Goal: Task Accomplishment & Management: Complete application form

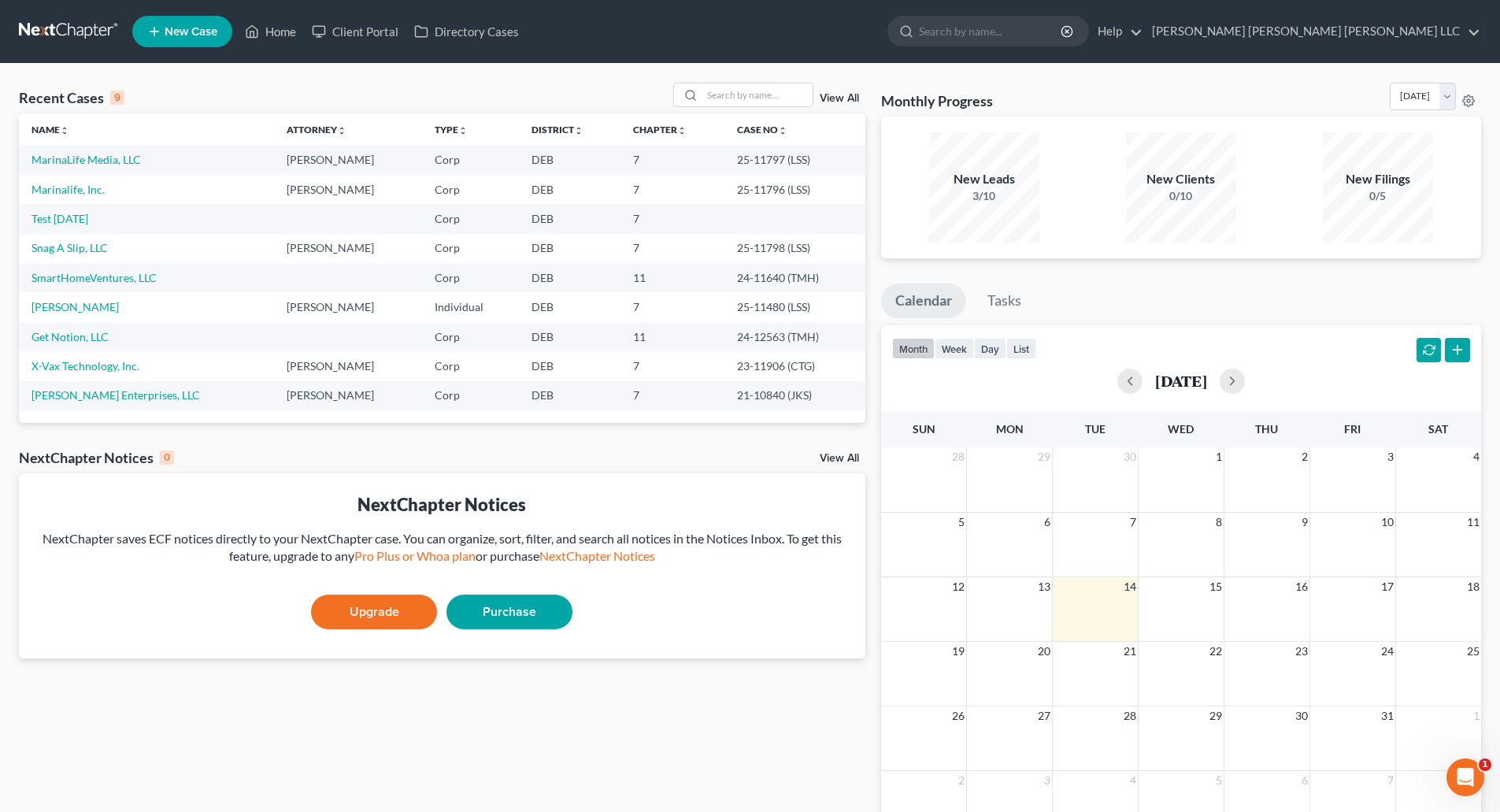
click at [580, 753] on div "Recent Cases 9 View All Name unfold_more expand_more expand_less Attorney unfol…" at bounding box center [442, 472] width 862 height 779
click at [59, 190] on link "Marinalife, Inc." at bounding box center [68, 189] width 73 height 14
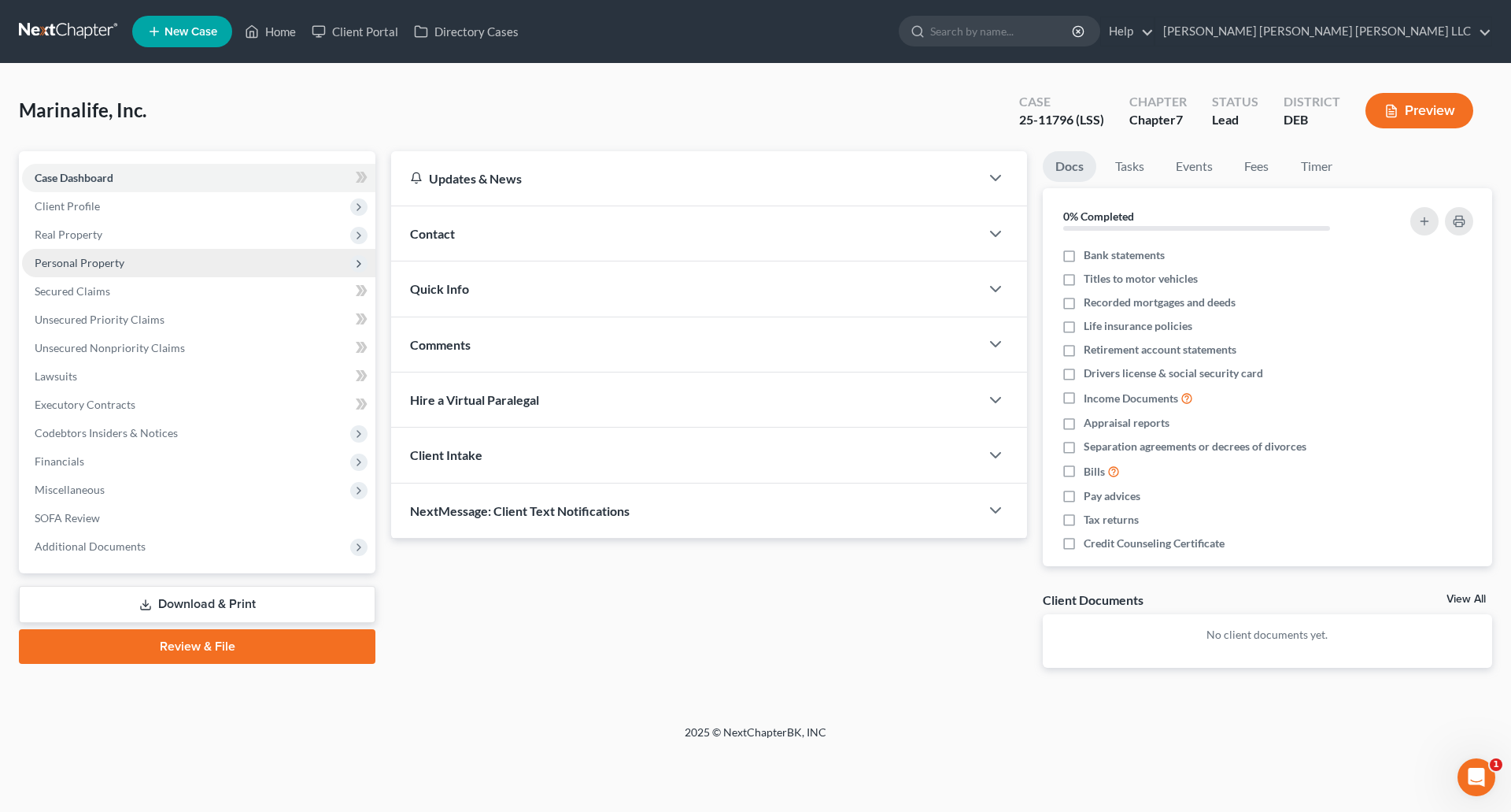
click at [96, 261] on span "Personal Property" at bounding box center [79, 262] width 89 height 14
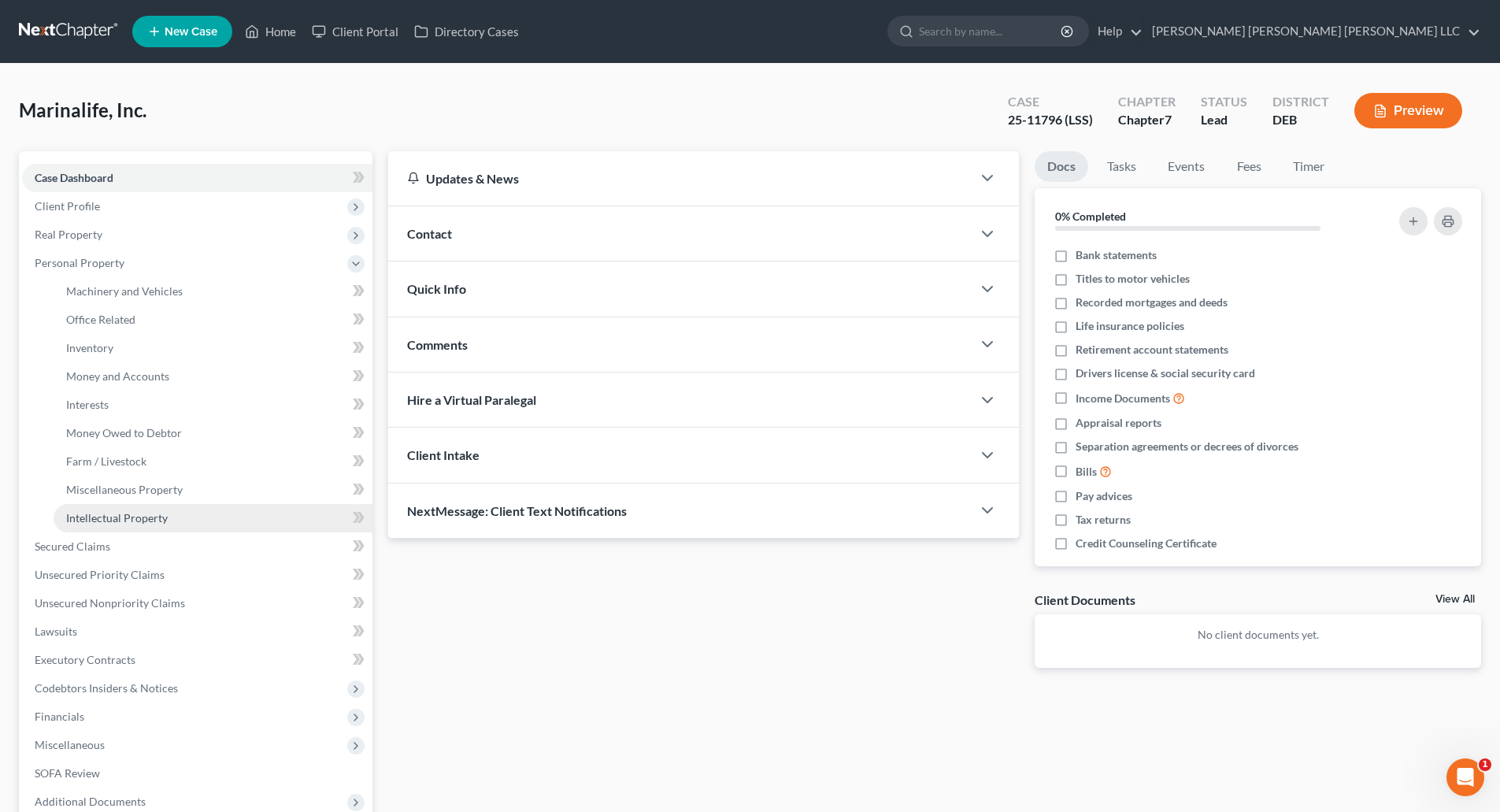
click at [148, 513] on span "Intellectual Property" at bounding box center [117, 518] width 101 height 14
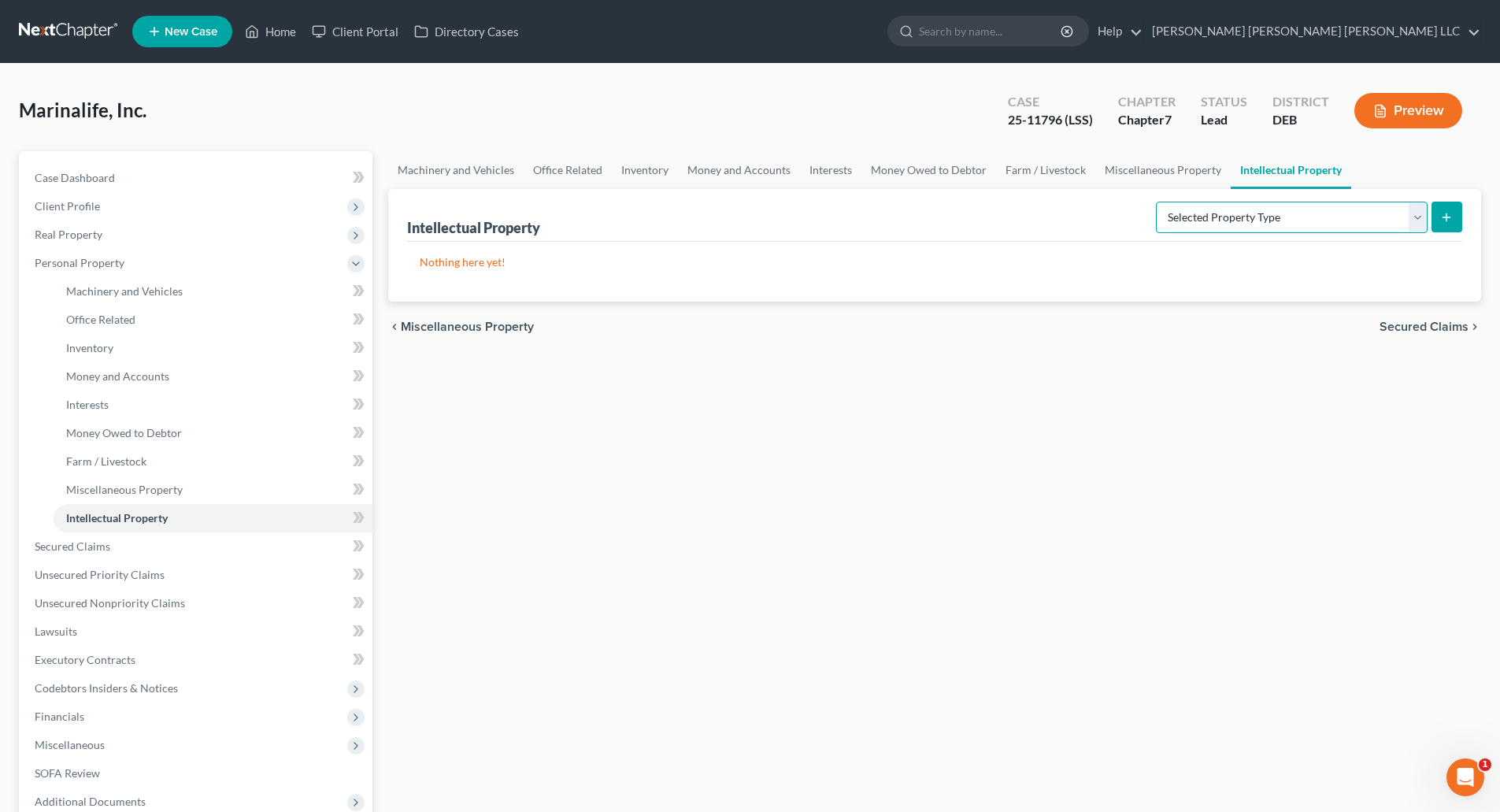
click at [1351, 222] on select "Selected Property Type Customer Lists (A/B: 63) Goodwill (A/B: 65) Internet Dom…" at bounding box center [1291, 217] width 272 height 32
select select "internet_domains_websites"
click at [1157, 201] on select "Selected Property Type Customer Lists (A/B: 63) Goodwill (A/B: 65) Internet Dom…" at bounding box center [1291, 217] width 272 height 32
click at [1453, 221] on icon "submit" at bounding box center [1446, 217] width 13 height 13
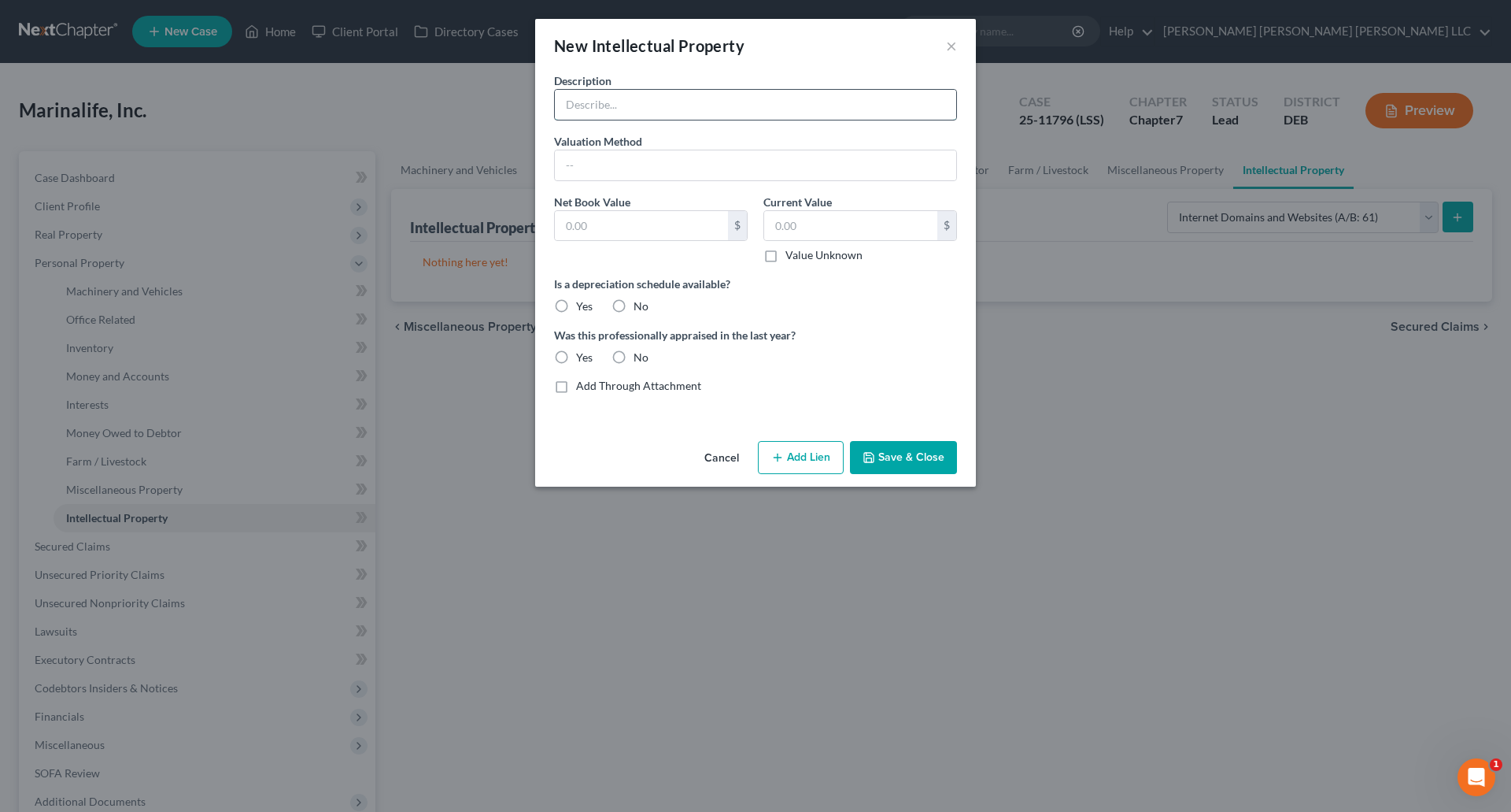
click at [653, 108] on input "text" at bounding box center [756, 104] width 402 height 30
paste input "This is what I could find."
type input "This is what I could find."
click at [673, 170] on input "text" at bounding box center [756, 165] width 402 height 30
drag, startPoint x: 704, startPoint y: 106, endPoint x: 556, endPoint y: 102, distance: 148.1
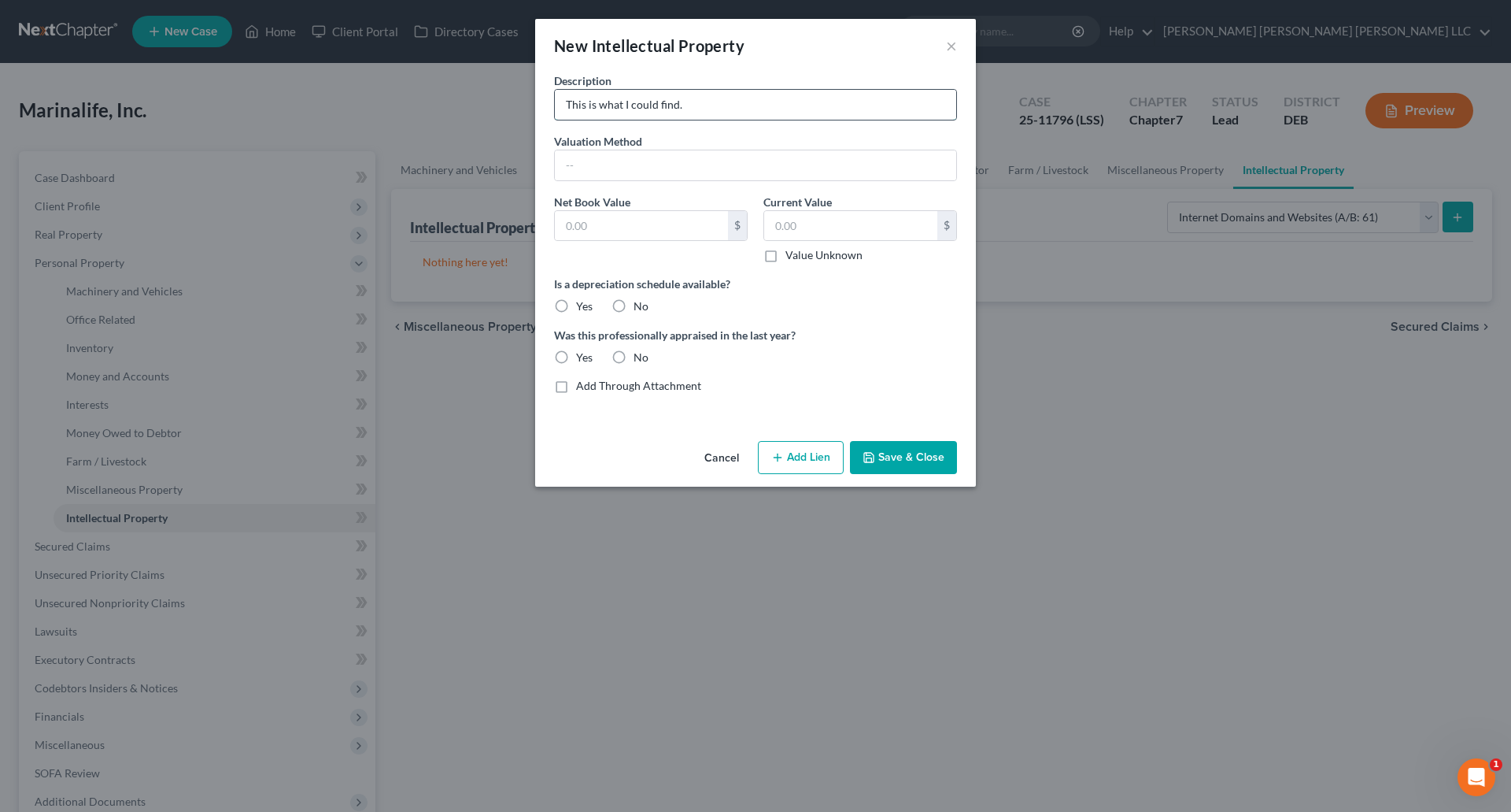
click at [556, 102] on input "This is what I could find." at bounding box center [756, 104] width 402 height 30
paste input "[URL][DOMAIN_NAME]"
type input "[URL][DOMAIN_NAME]"
click at [893, 464] on button "Save & Close" at bounding box center [903, 457] width 107 height 33
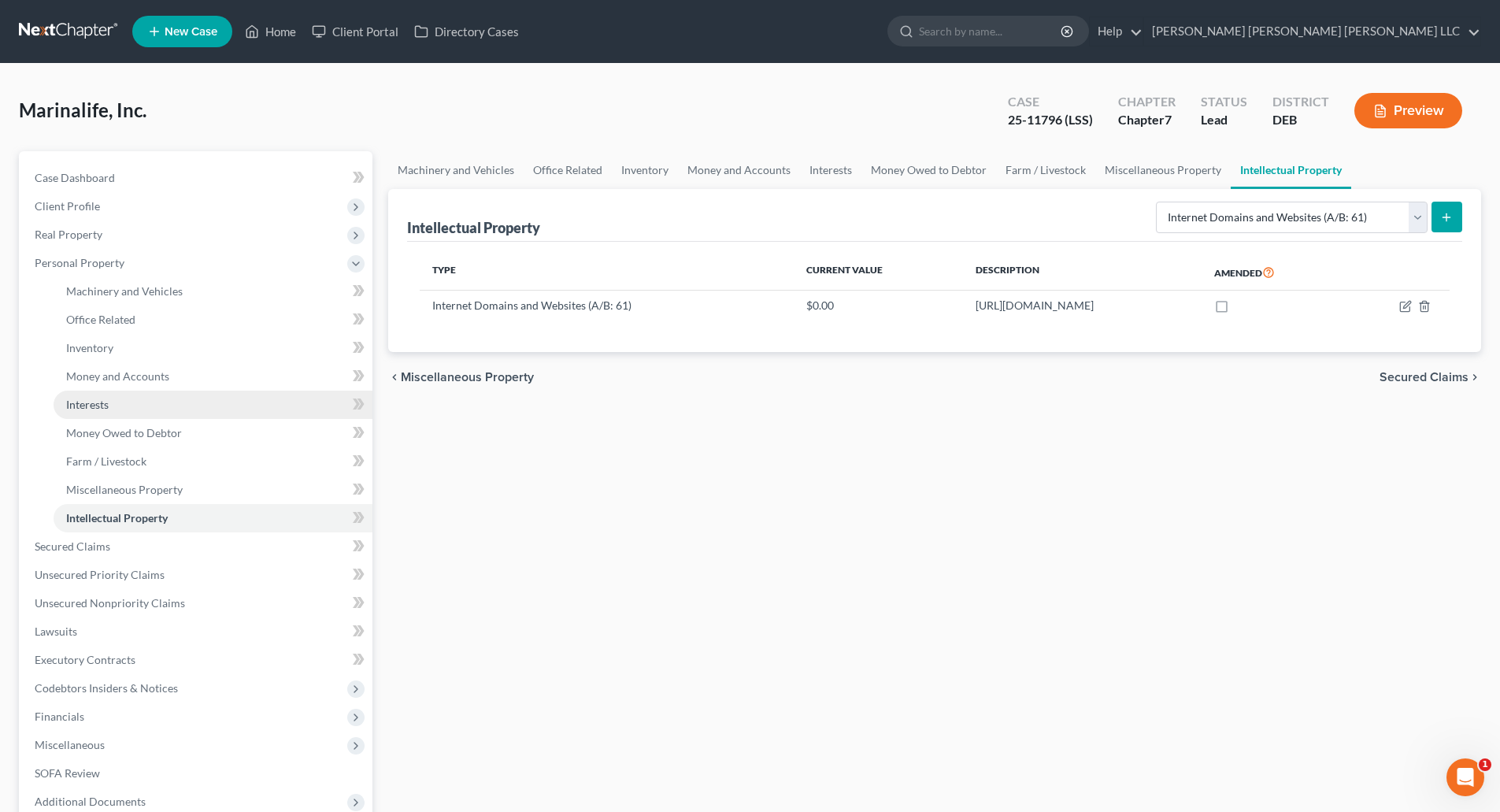
click at [107, 405] on span "Interests" at bounding box center [87, 404] width 43 height 14
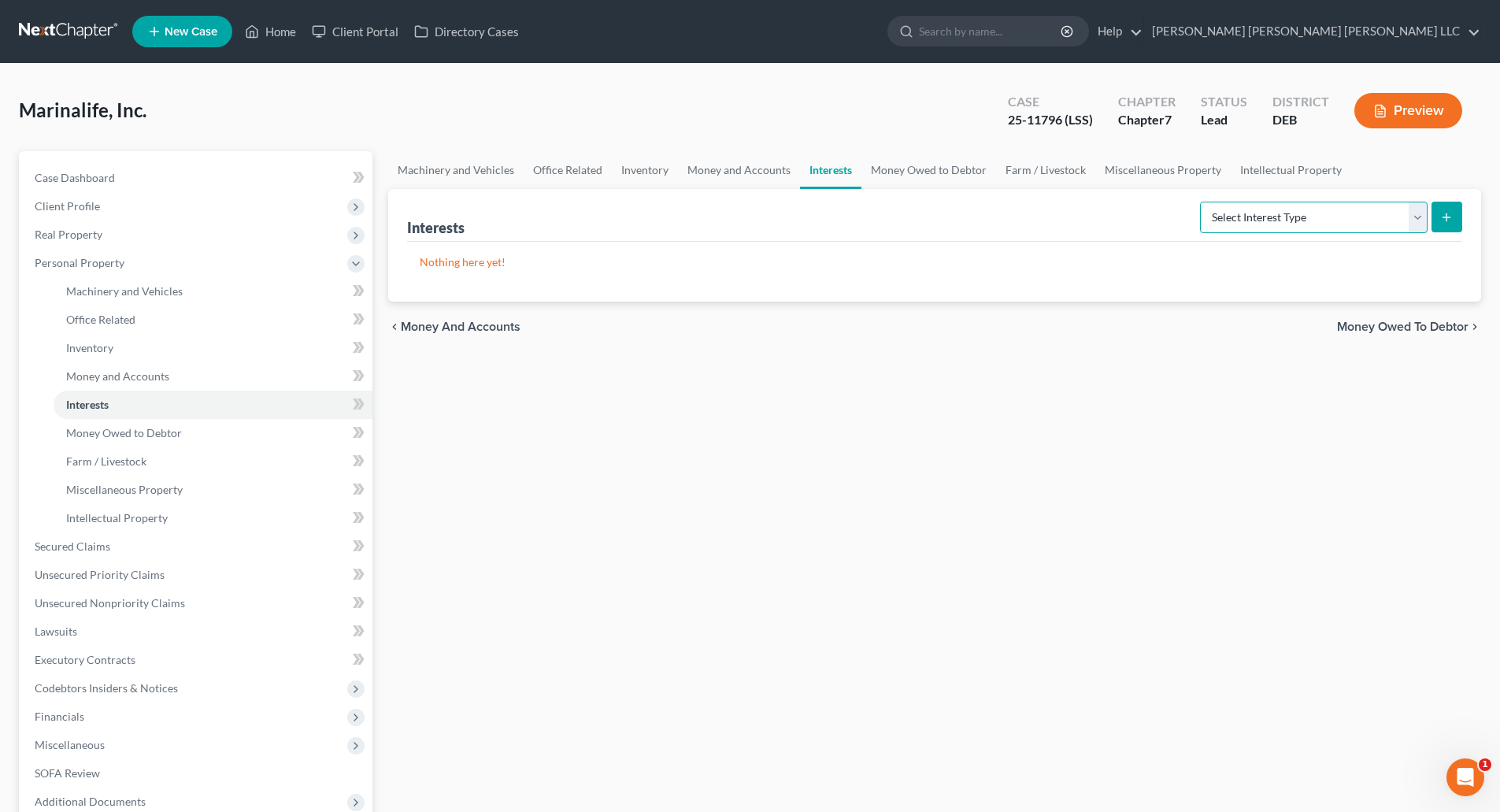
click at [1417, 219] on select "Select Interest Type Bond (A/B: 16) Incorporated Business (A/B: 15) Insurance P…" at bounding box center [1313, 217] width 228 height 32
select select "incorporated_business"
click at [1203, 201] on select "Select Interest Type Bond (A/B: 16) Incorporated Business (A/B: 15) Insurance P…" at bounding box center [1313, 217] width 228 height 32
click at [1443, 217] on line "submit" at bounding box center [1446, 217] width 7 height 0
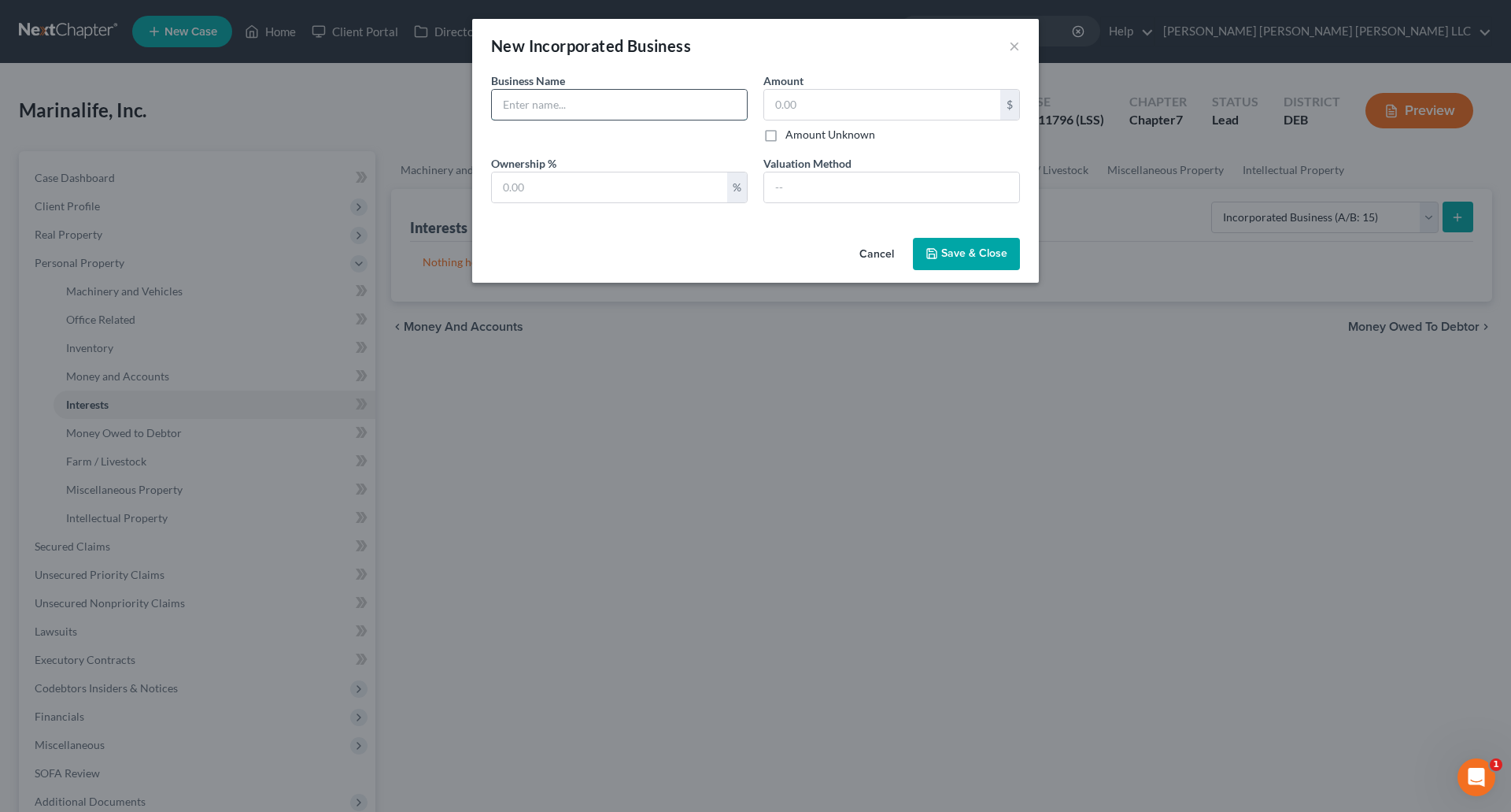
click at [575, 109] on input "text" at bounding box center [620, 104] width 255 height 30
type input "MarinaLife Media, LLC"
click at [709, 188] on input "text" at bounding box center [610, 187] width 235 height 30
type input "100"
click at [990, 253] on span "Save & Close" at bounding box center [974, 253] width 67 height 14
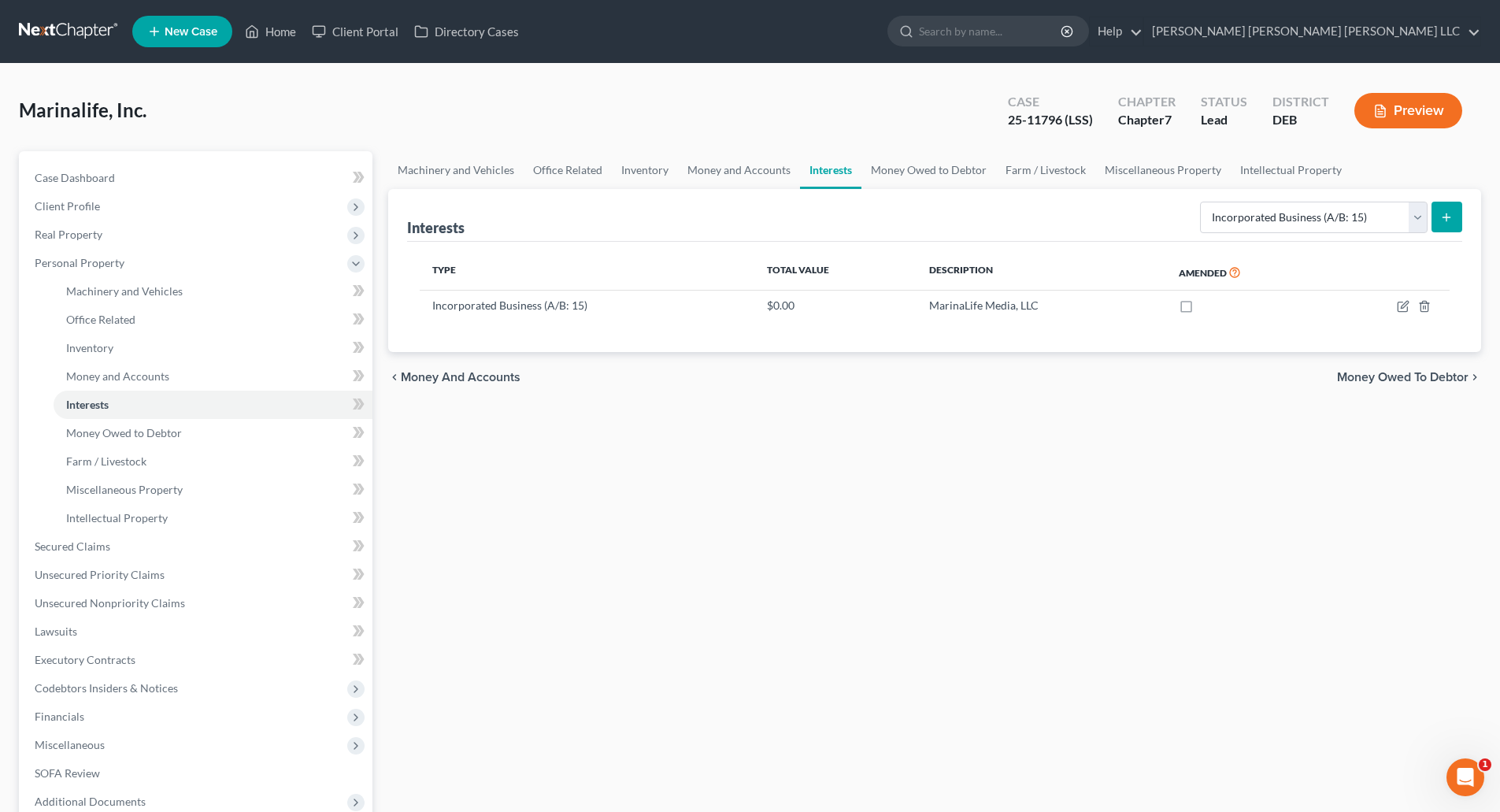
click at [1448, 219] on icon "submit" at bounding box center [1446, 217] width 13 height 13
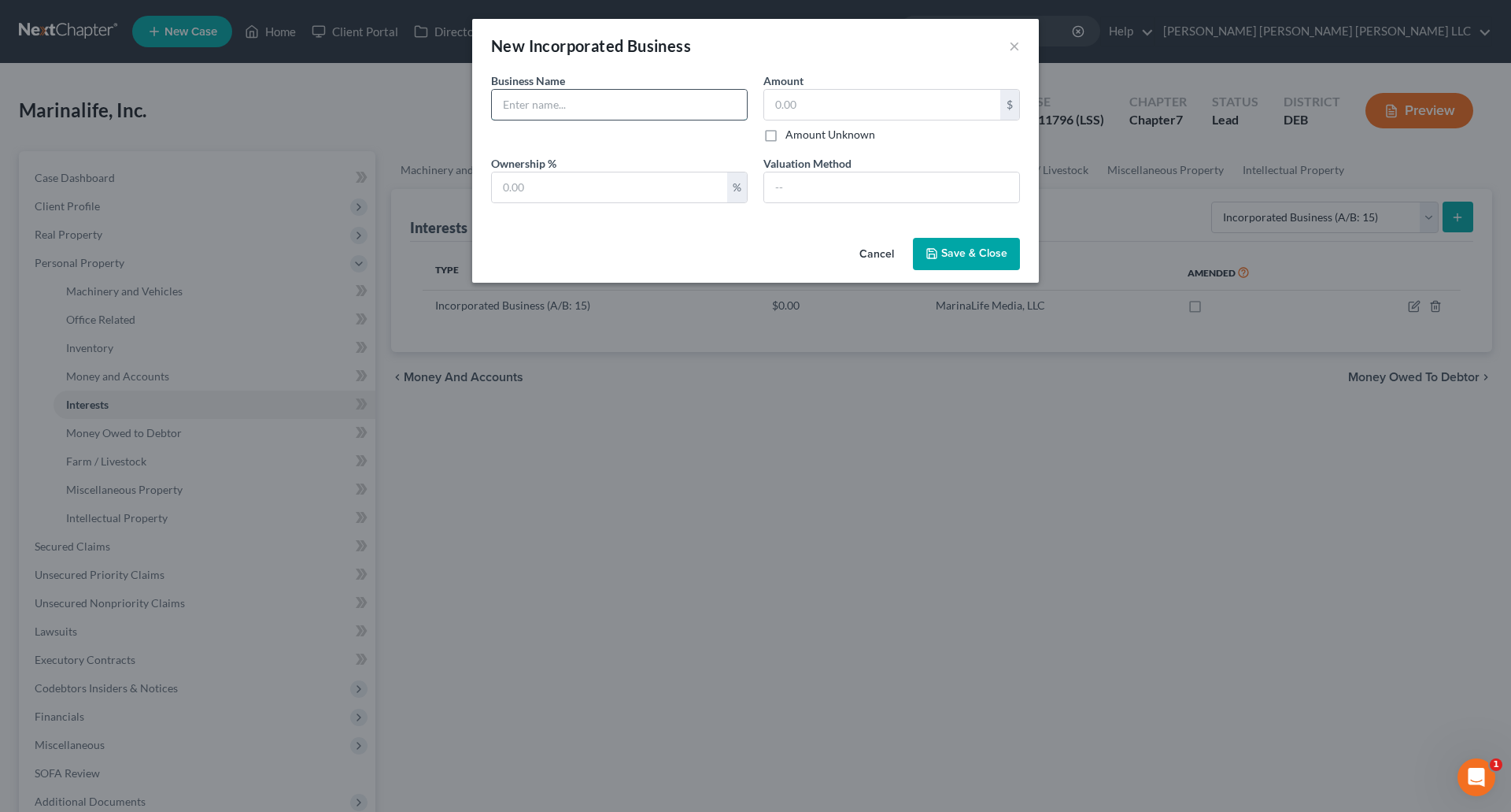
click at [554, 107] on input "text" at bounding box center [620, 104] width 255 height 30
type input "Snag A Slip, LLC"
click at [702, 187] on input "text" at bounding box center [610, 187] width 235 height 30
type input "100"
click at [821, 110] on input "text" at bounding box center [882, 104] width 236 height 30
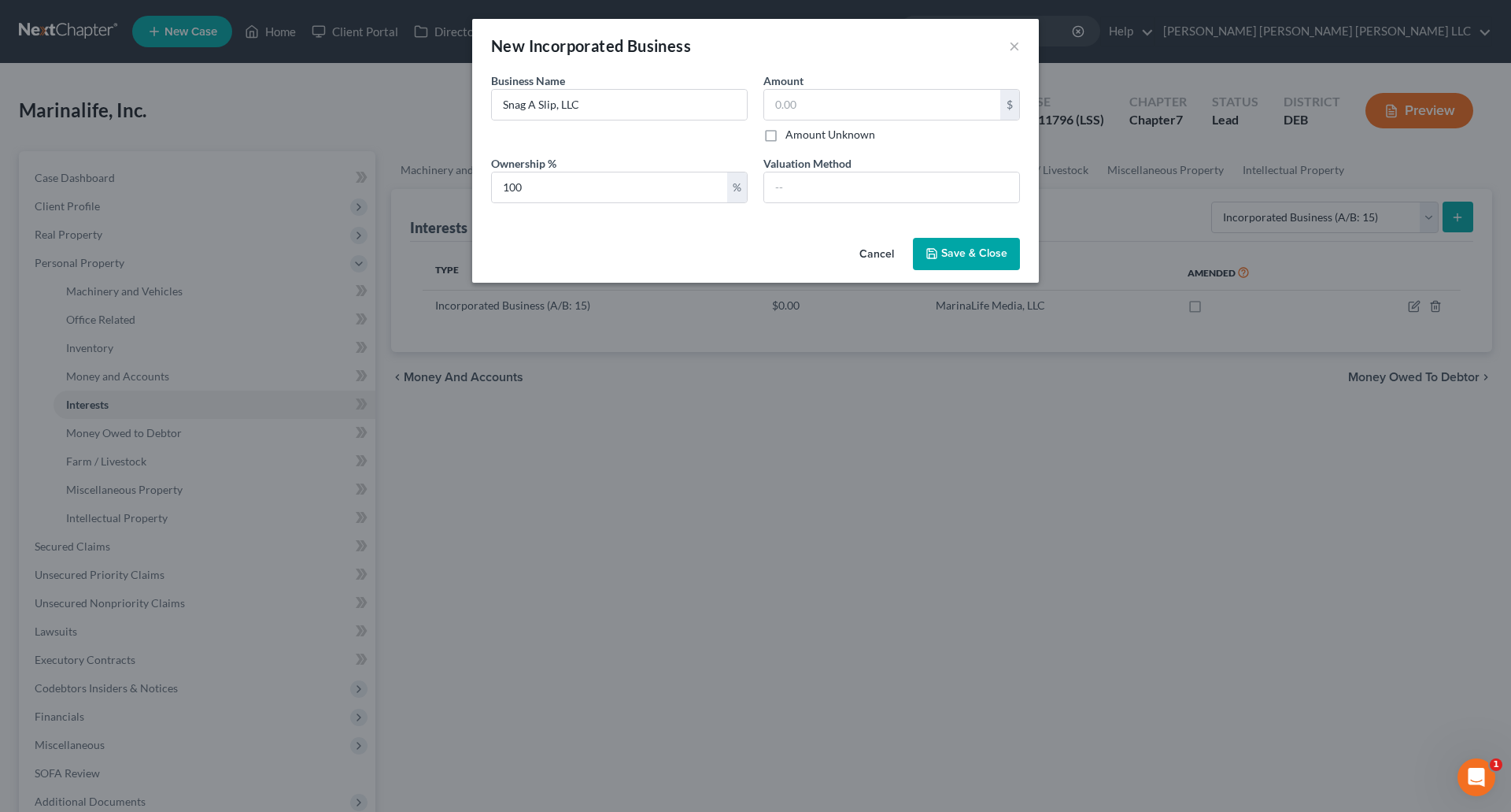
click at [786, 133] on label "Amount Unknown" at bounding box center [830, 134] width 89 height 15
click at [792, 133] on input "Amount Unknown" at bounding box center [797, 131] width 10 height 10
checkbox input "true"
click at [979, 257] on span "Save & Close" at bounding box center [974, 253] width 67 height 14
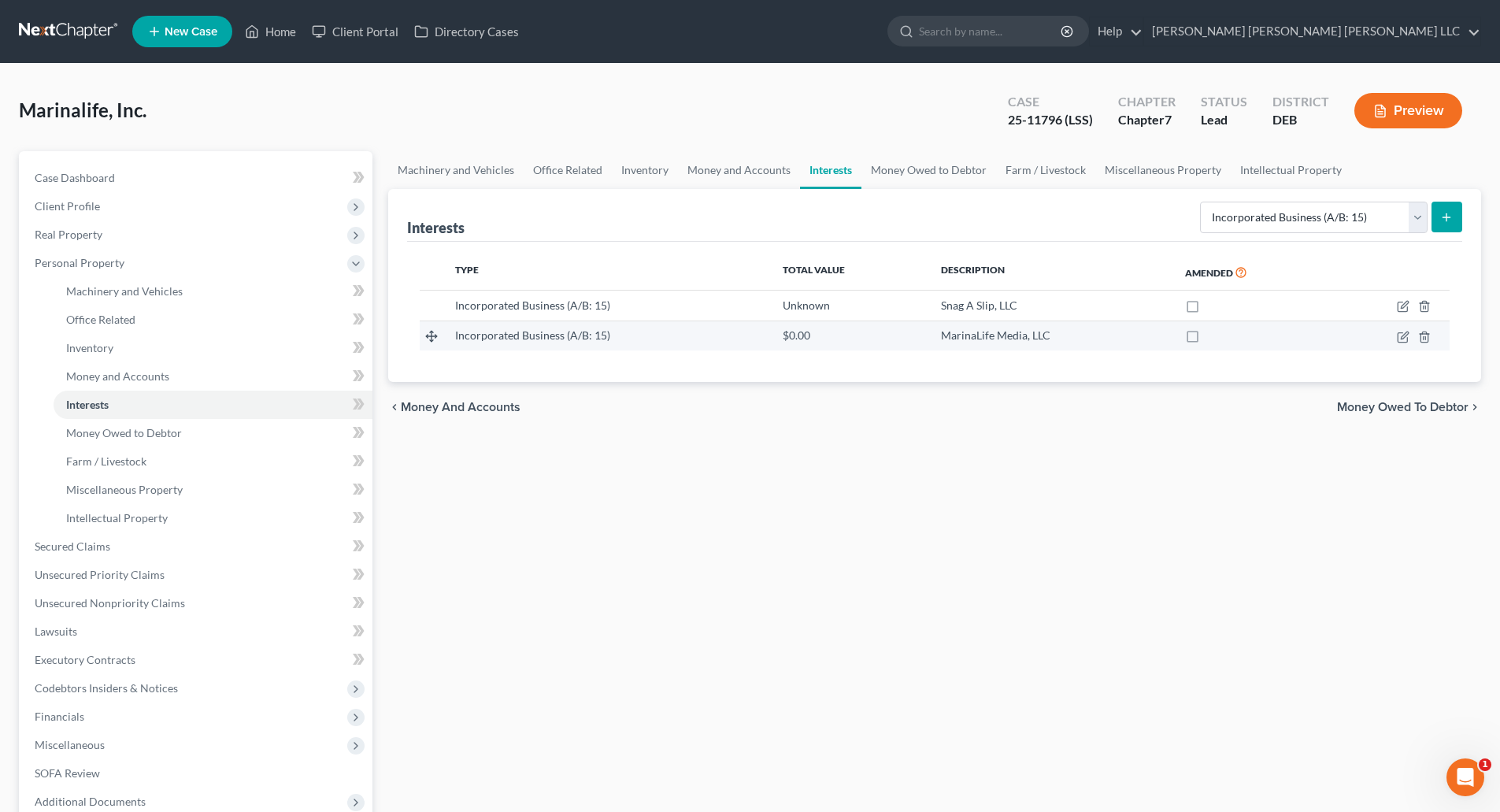
click at [958, 334] on span "MarinaLife Media, LLC" at bounding box center [995, 334] width 109 height 14
click at [1401, 338] on icon "button" at bounding box center [1402, 337] width 13 height 13
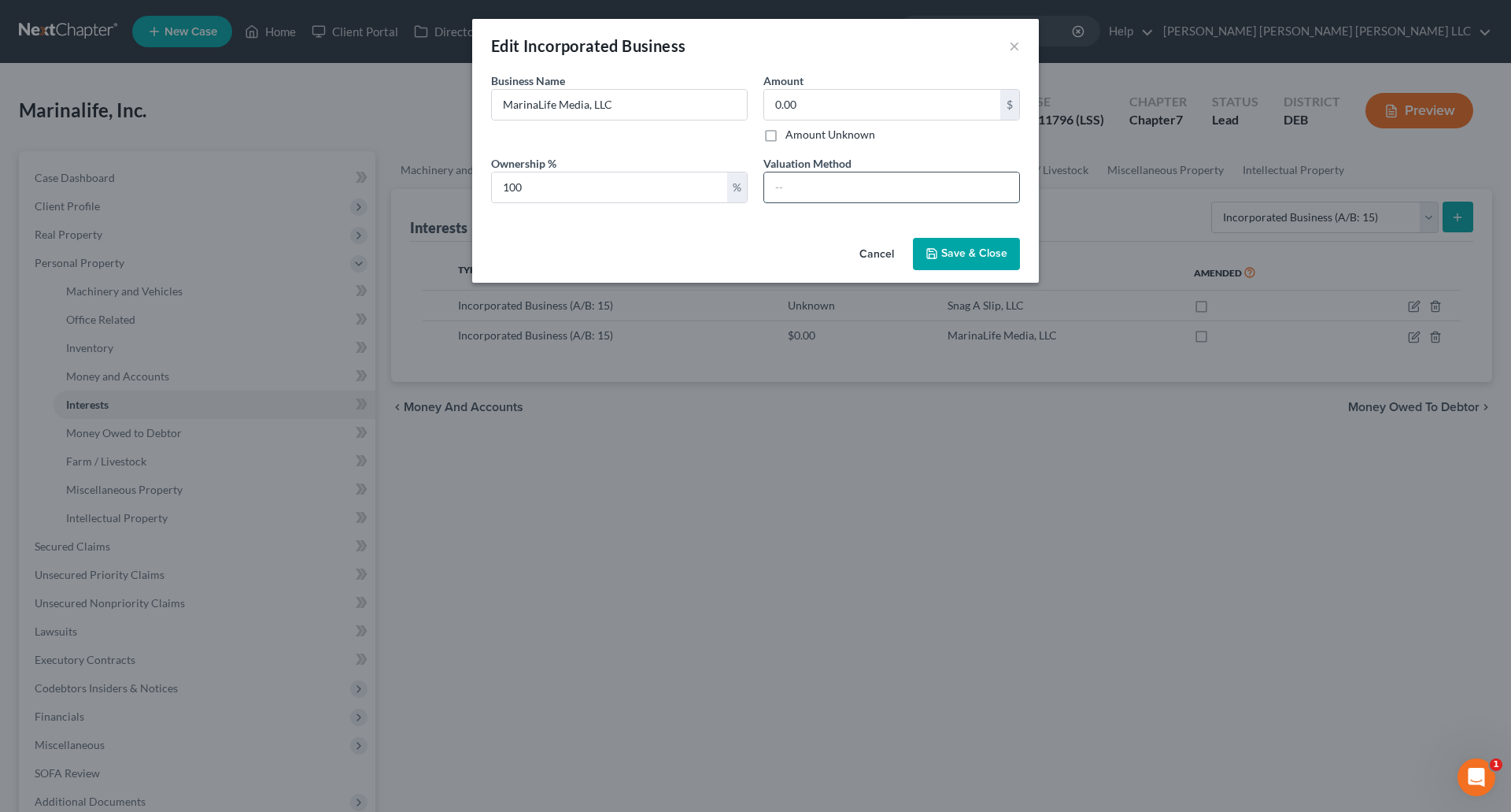
click at [796, 183] on input "text" at bounding box center [892, 187] width 255 height 30
drag, startPoint x: 769, startPoint y: 134, endPoint x: 771, endPoint y: 143, distance: 9.2
click at [786, 134] on label "Amount Unknown" at bounding box center [830, 134] width 89 height 15
click at [792, 134] on input "Amount Unknown" at bounding box center [797, 131] width 10 height 10
checkbox input "true"
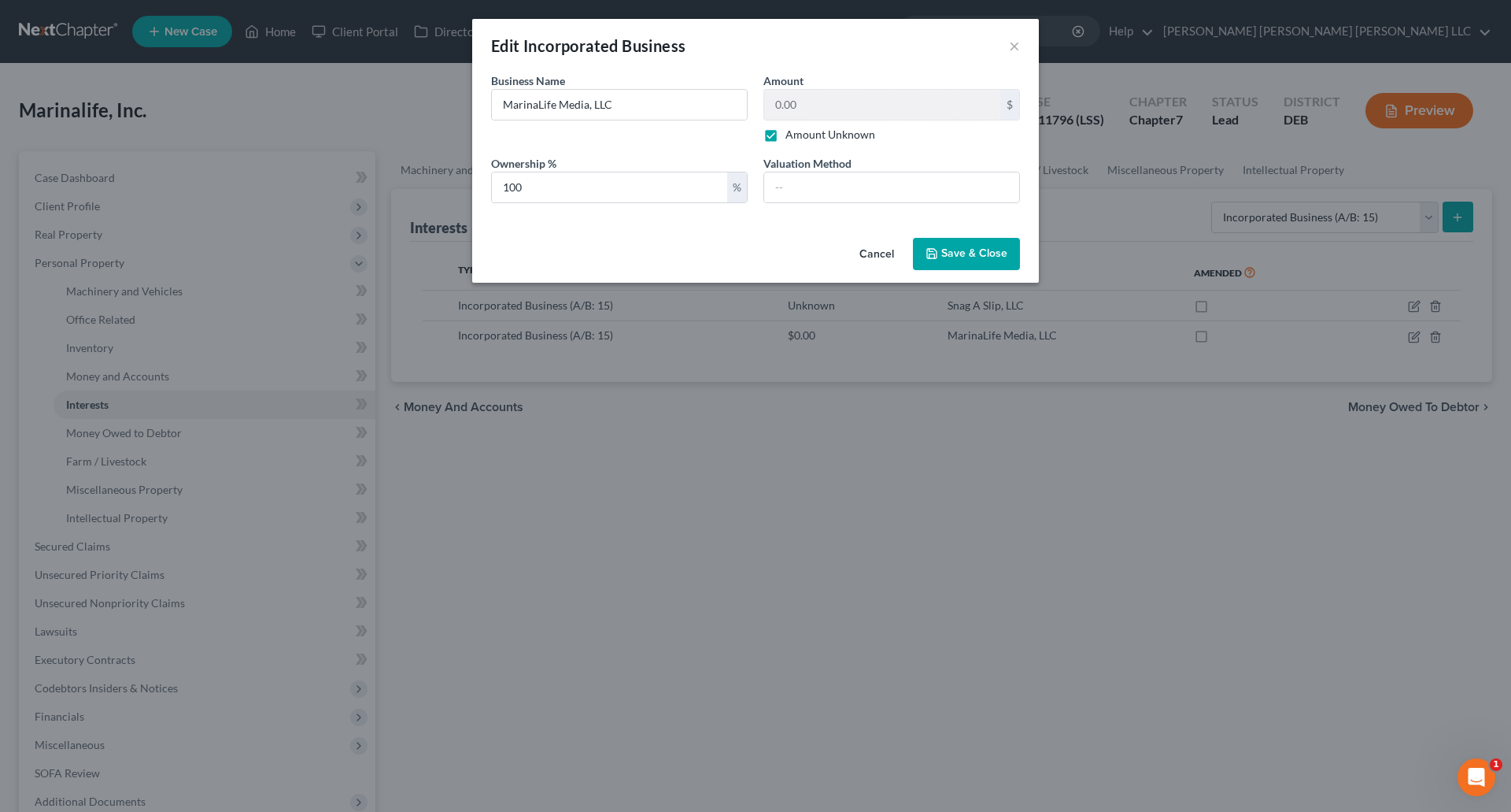
click at [955, 250] on span "Save & Close" at bounding box center [974, 253] width 67 height 14
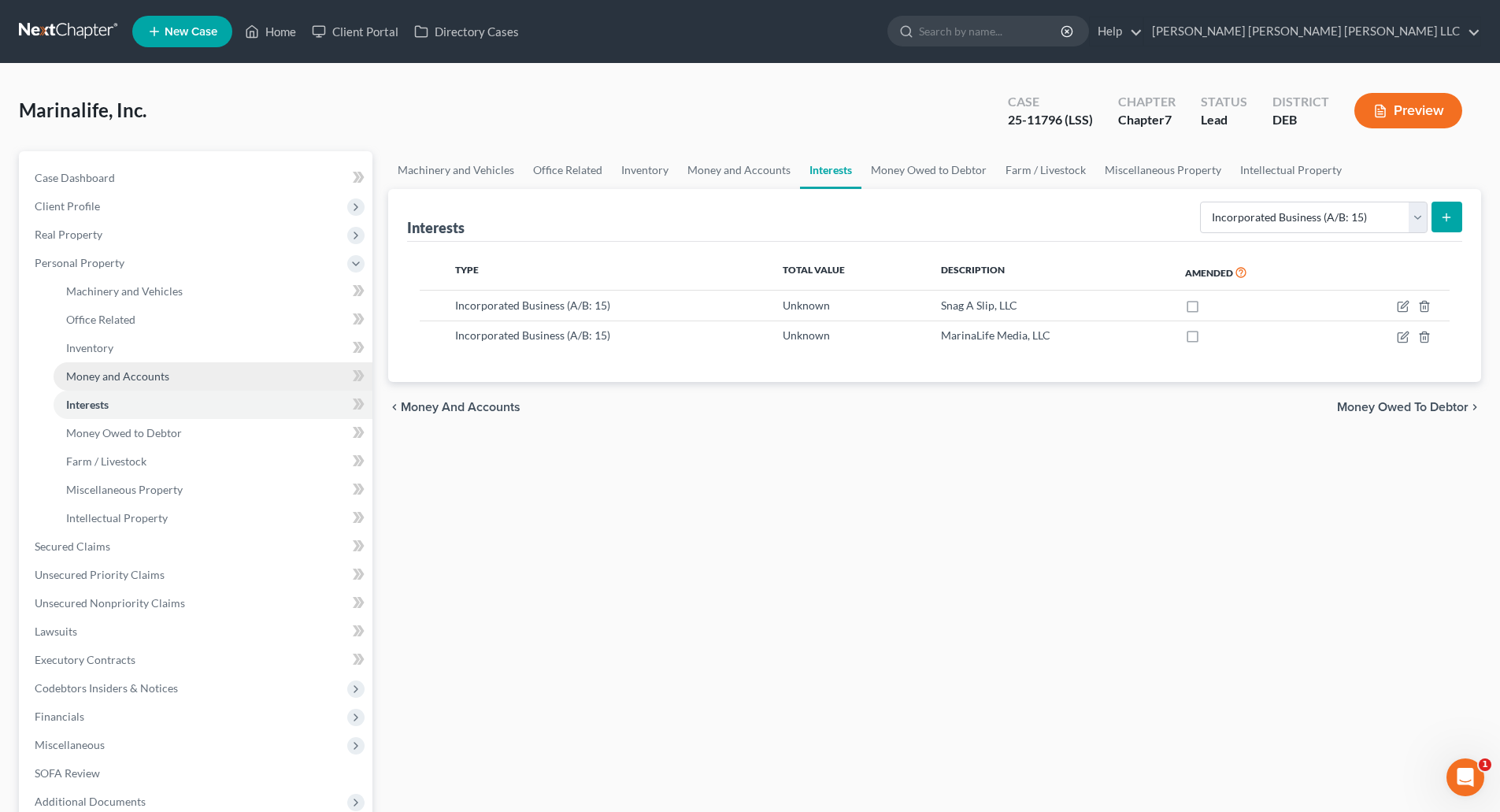
click at [120, 369] on span "Money and Accounts" at bounding box center [118, 375] width 103 height 14
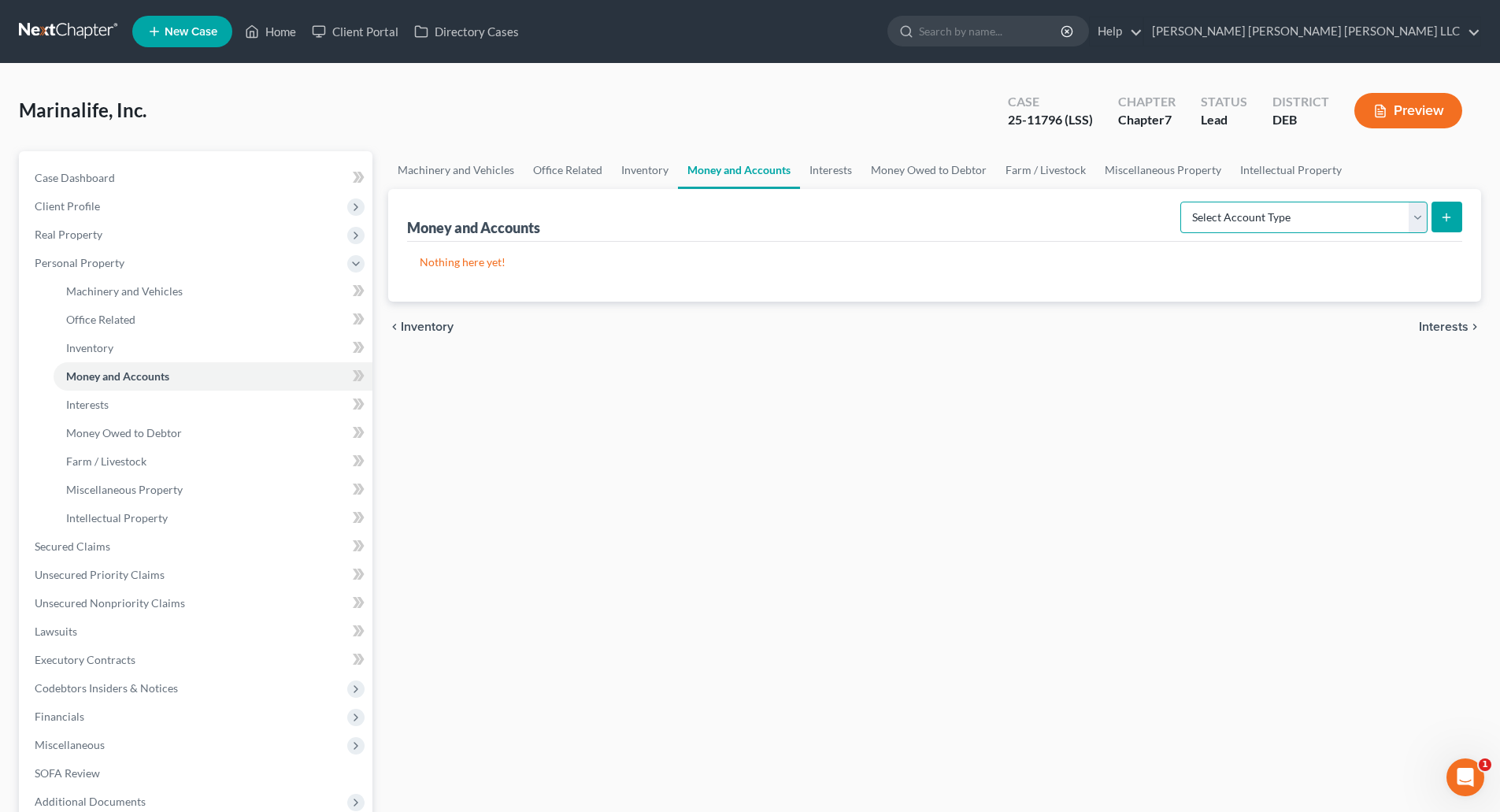
click at [1413, 216] on select "Select Account Type Brokerage (A/B: 3, SOFA: 18) Cash on Hand (A/B: 2) Certific…" at bounding box center [1303, 217] width 247 height 32
click at [1182, 201] on select "Select Account Type Brokerage (A/B: 3, SOFA: 18) Cash on Hand (A/B: 2) Certific…" at bounding box center [1303, 217] width 247 height 32
click at [1448, 211] on icon "submit" at bounding box center [1446, 217] width 13 height 13
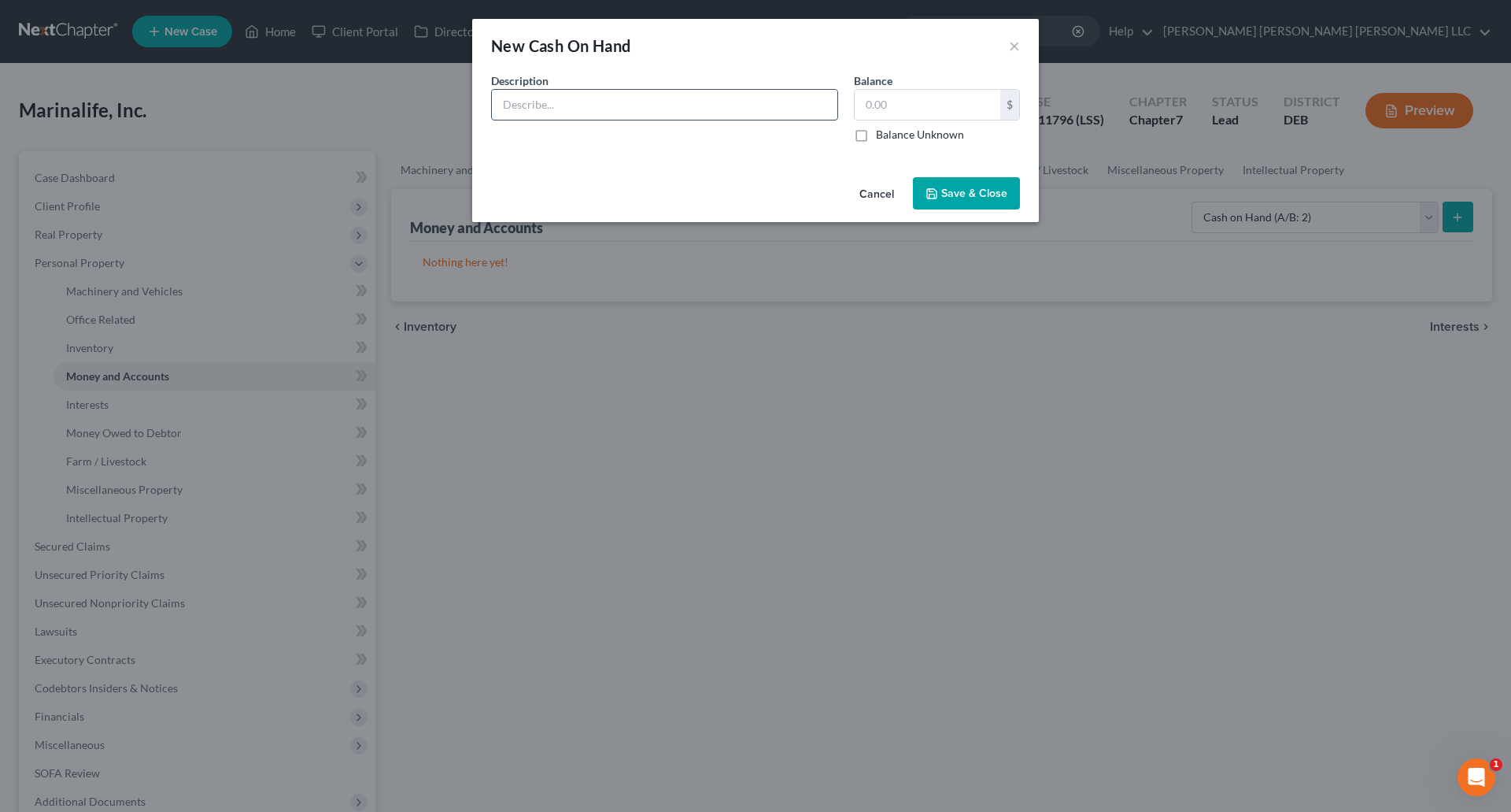
click at [622, 108] on input "text" at bounding box center [664, 104] width 345 height 30
click at [586, 108] on input "text" at bounding box center [664, 104] width 345 height 30
click at [776, 176] on div "Cancel Save & Close" at bounding box center [756, 196] width 567 height 52
click at [581, 101] on input "text" at bounding box center [664, 104] width 345 height 30
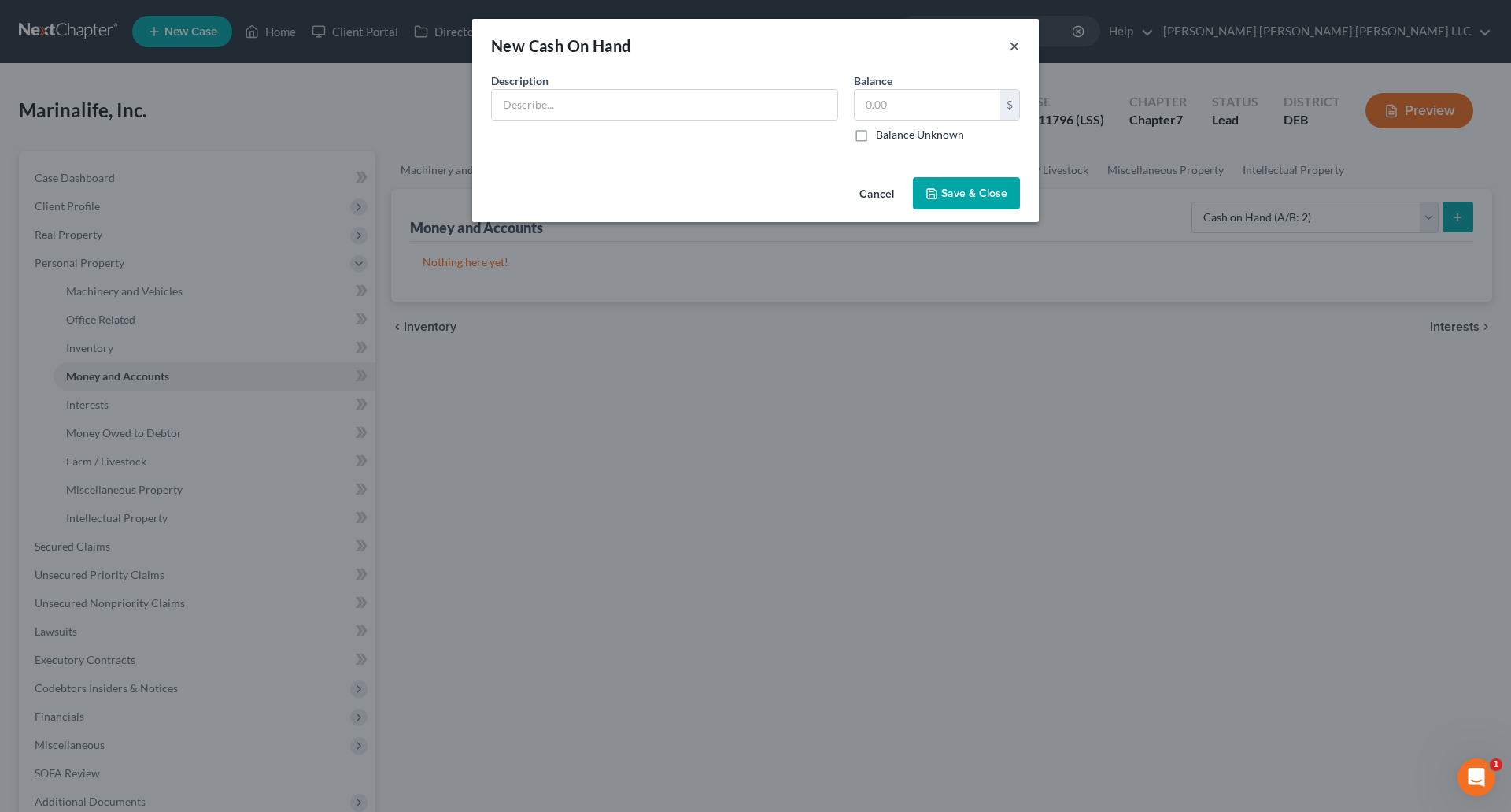
drag, startPoint x: 1013, startPoint y: 44, endPoint x: 1181, endPoint y: 118, distance: 183.6
click at [1014, 45] on button "×" at bounding box center [1014, 46] width 11 height 19
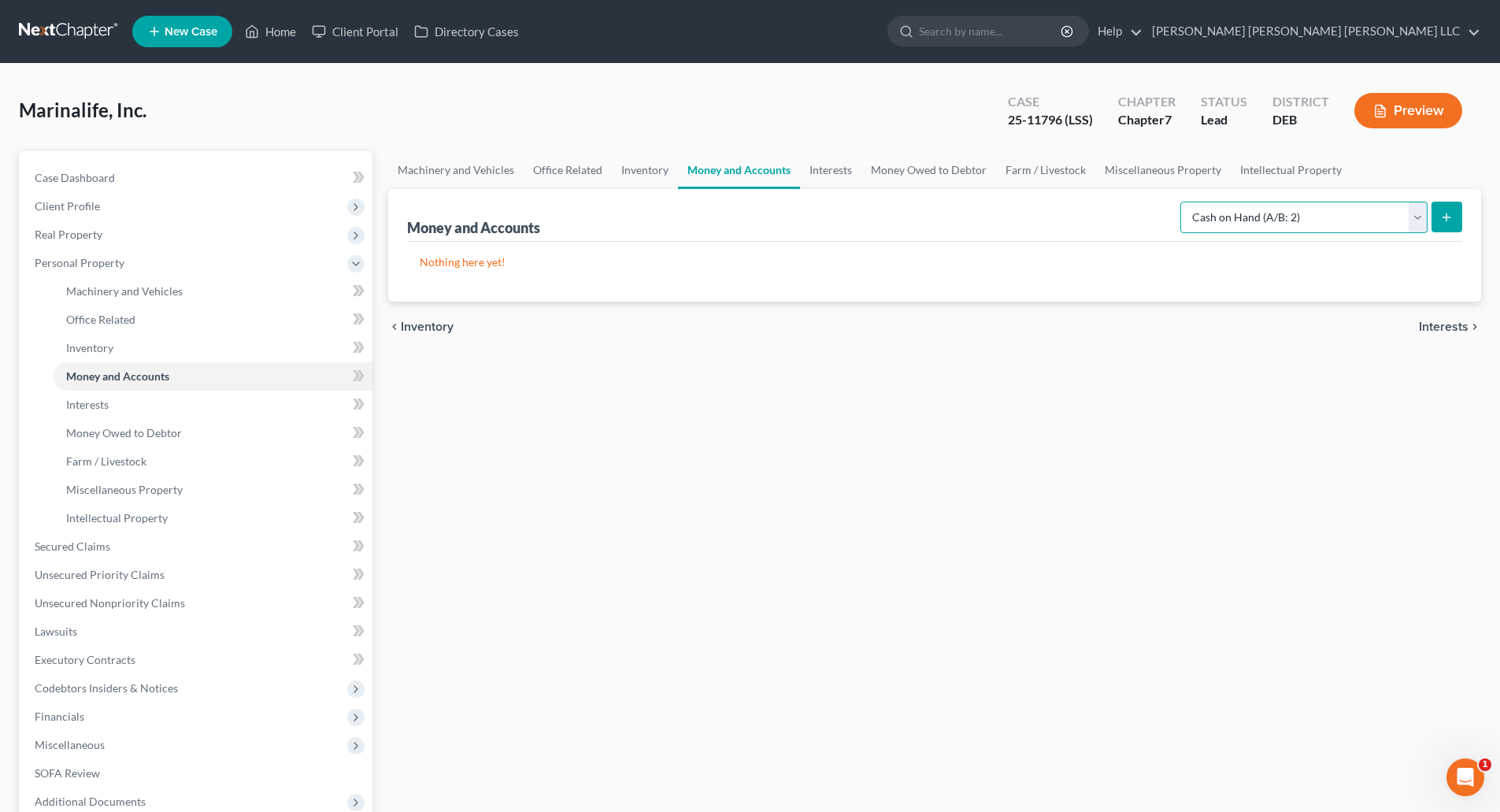
click at [1423, 215] on select "Select Account Type Brokerage (A/B: 3, SOFA: 18) Cash on Hand (A/B: 2) Certific…" at bounding box center [1303, 217] width 247 height 32
click at [1417, 218] on select "Select Account Type Brokerage (A/B: 3, SOFA: 18) Cash on Hand (A/B: 2) Certific…" at bounding box center [1303, 217] width 247 height 32
select select "brokerage"
click at [1182, 201] on select "Select Account Type Brokerage (A/B: 3, SOFA: 18) Cash on Hand (A/B: 2) Certific…" at bounding box center [1303, 217] width 247 height 32
click at [1453, 221] on icon "submit" at bounding box center [1446, 217] width 13 height 13
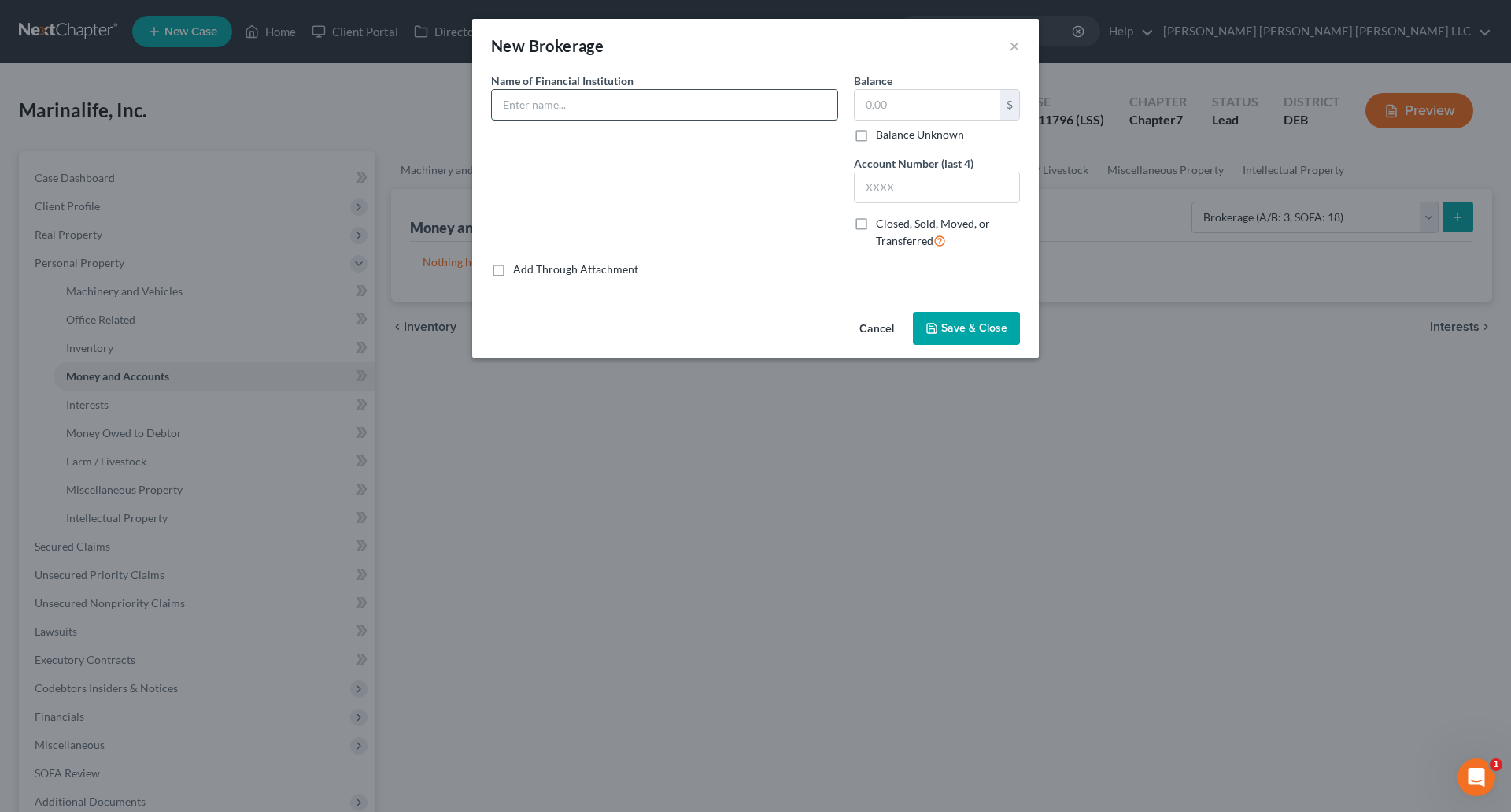
click at [570, 101] on input "text" at bounding box center [664, 104] width 345 height 30
type input "M&T Bank"
click at [916, 190] on input "text" at bounding box center [937, 187] width 165 height 30
type input "2267"
click at [975, 107] on input "text" at bounding box center [928, 104] width 146 height 30
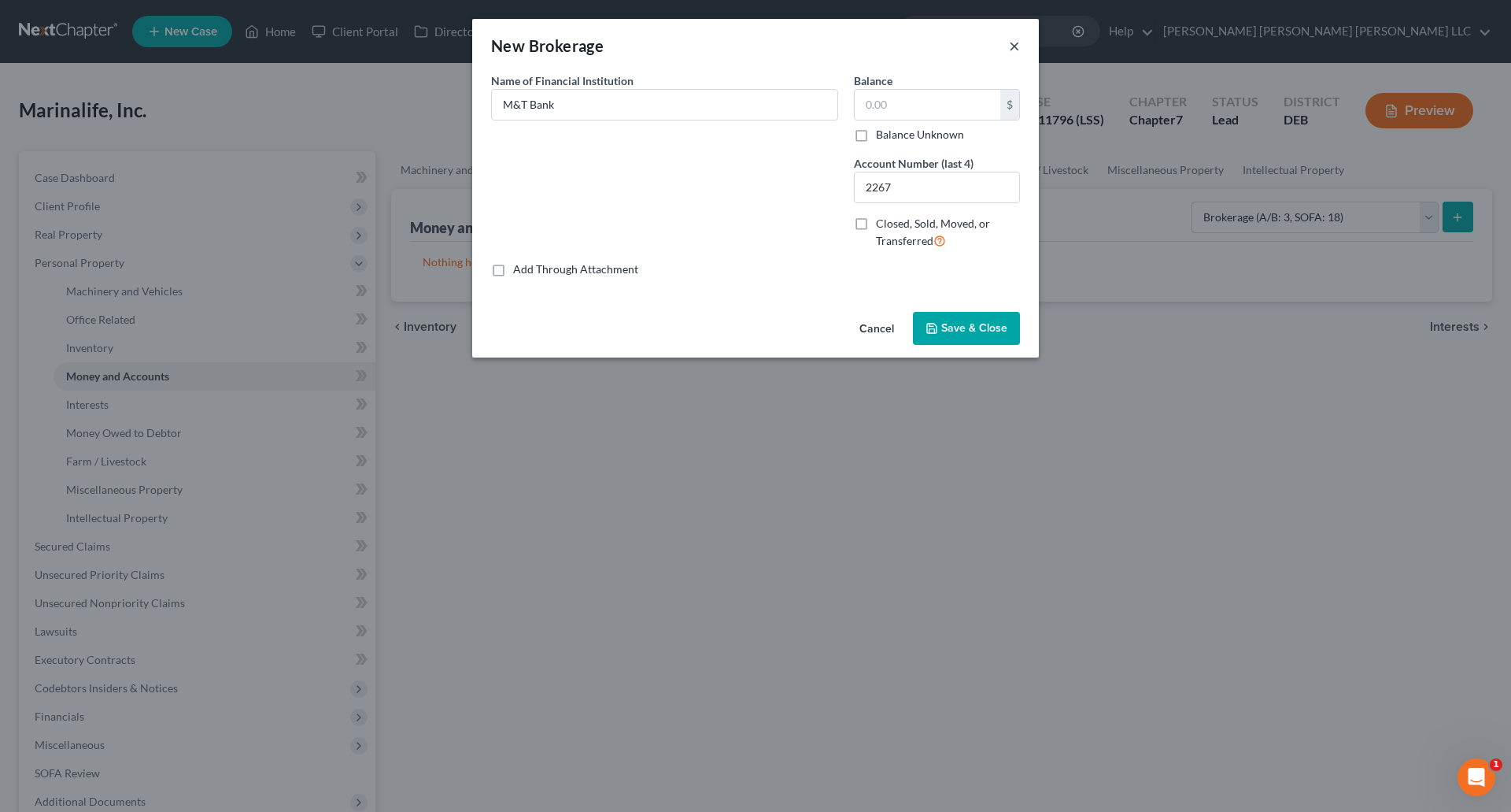
click at [1016, 49] on button "×" at bounding box center [1014, 46] width 11 height 19
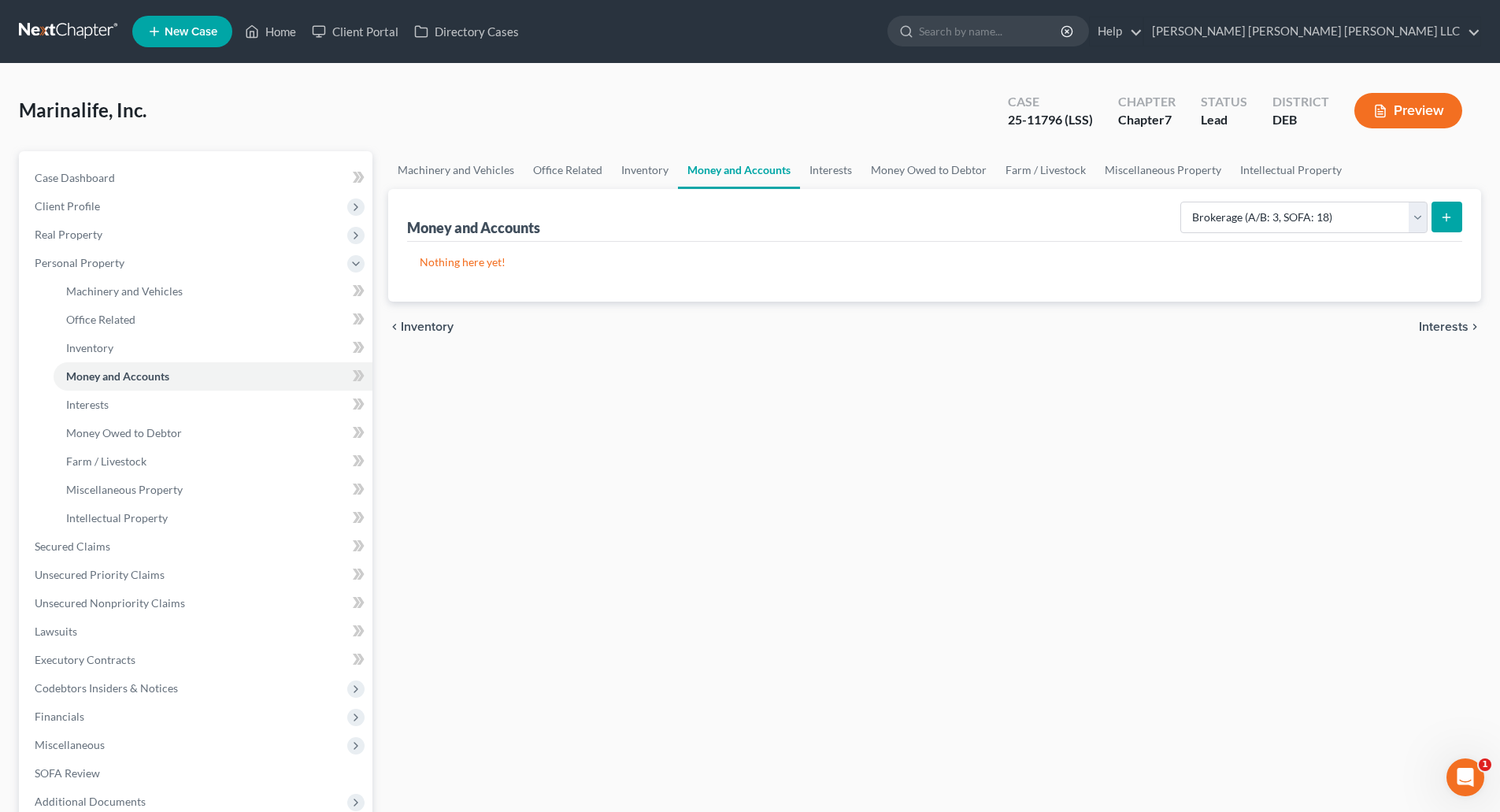
click at [1454, 216] on button "submit" at bounding box center [1446, 217] width 31 height 31
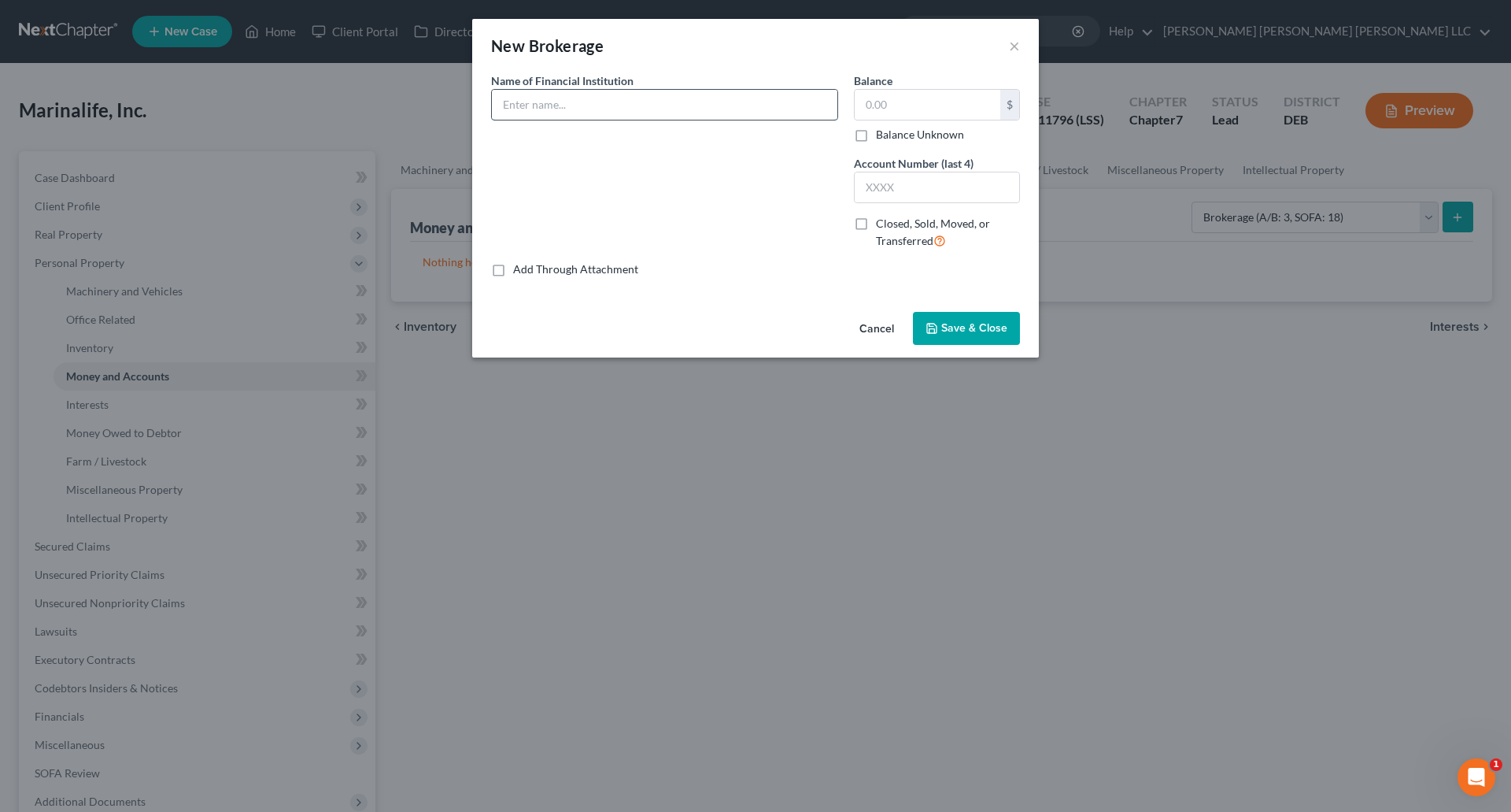
click at [676, 118] on input "text" at bounding box center [664, 104] width 345 height 30
type input "M&T Bank"
click at [921, 189] on input "text" at bounding box center [937, 187] width 165 height 30
type input "2267"
click at [961, 324] on span "Save & Close" at bounding box center [974, 327] width 67 height 14
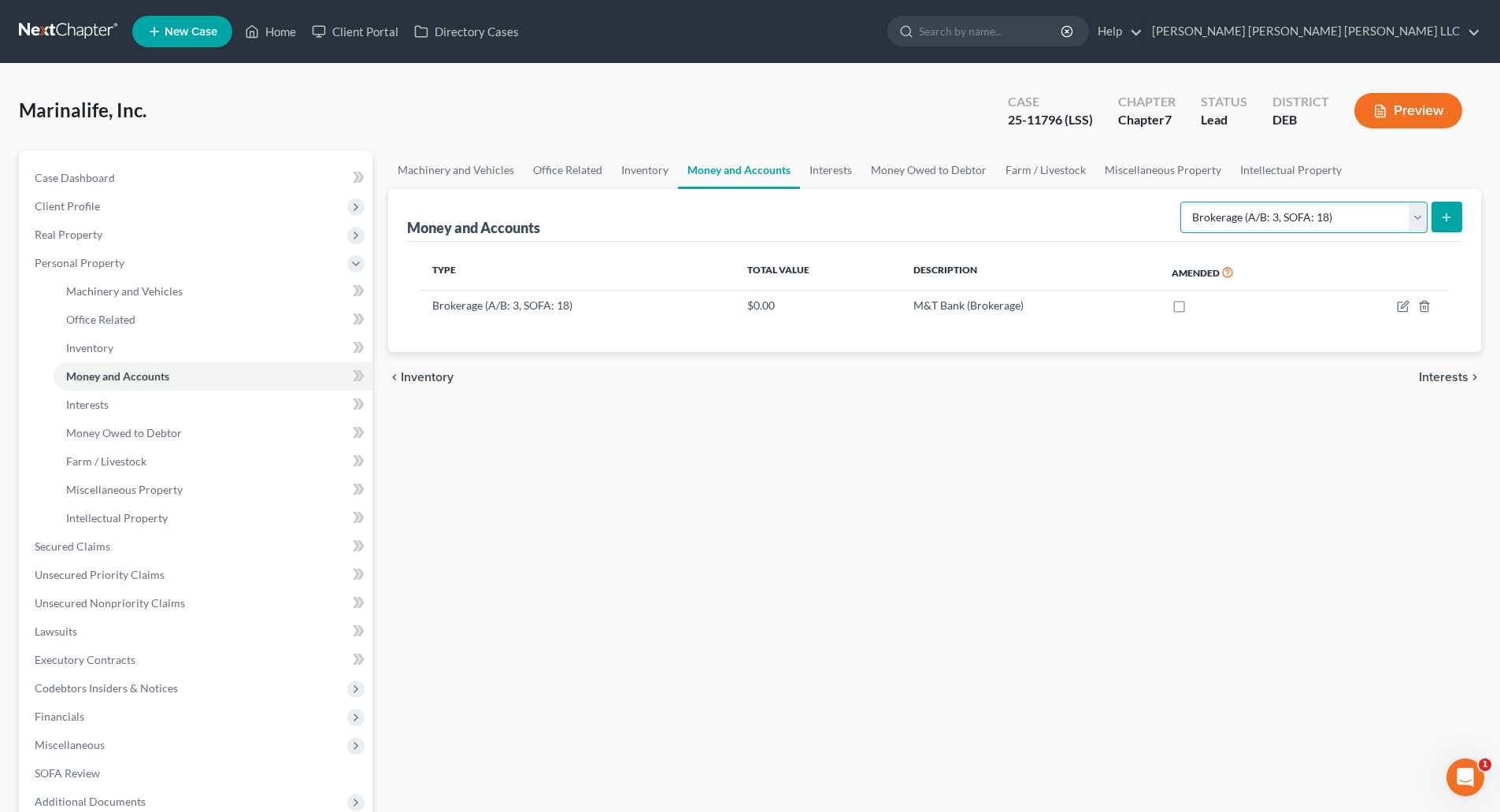
click at [1425, 218] on select "Select Account Type Brokerage (A/B: 3, SOFA: 18) Cash on Hand (A/B: 2) Certific…" at bounding box center [1303, 217] width 247 height 32
select select "prepayments"
click at [1182, 201] on select "Select Account Type Brokerage (A/B: 3, SOFA: 18) Cash on Hand (A/B: 2) Certific…" at bounding box center [1303, 217] width 247 height 32
click at [1447, 211] on icon "submit" at bounding box center [1446, 217] width 13 height 13
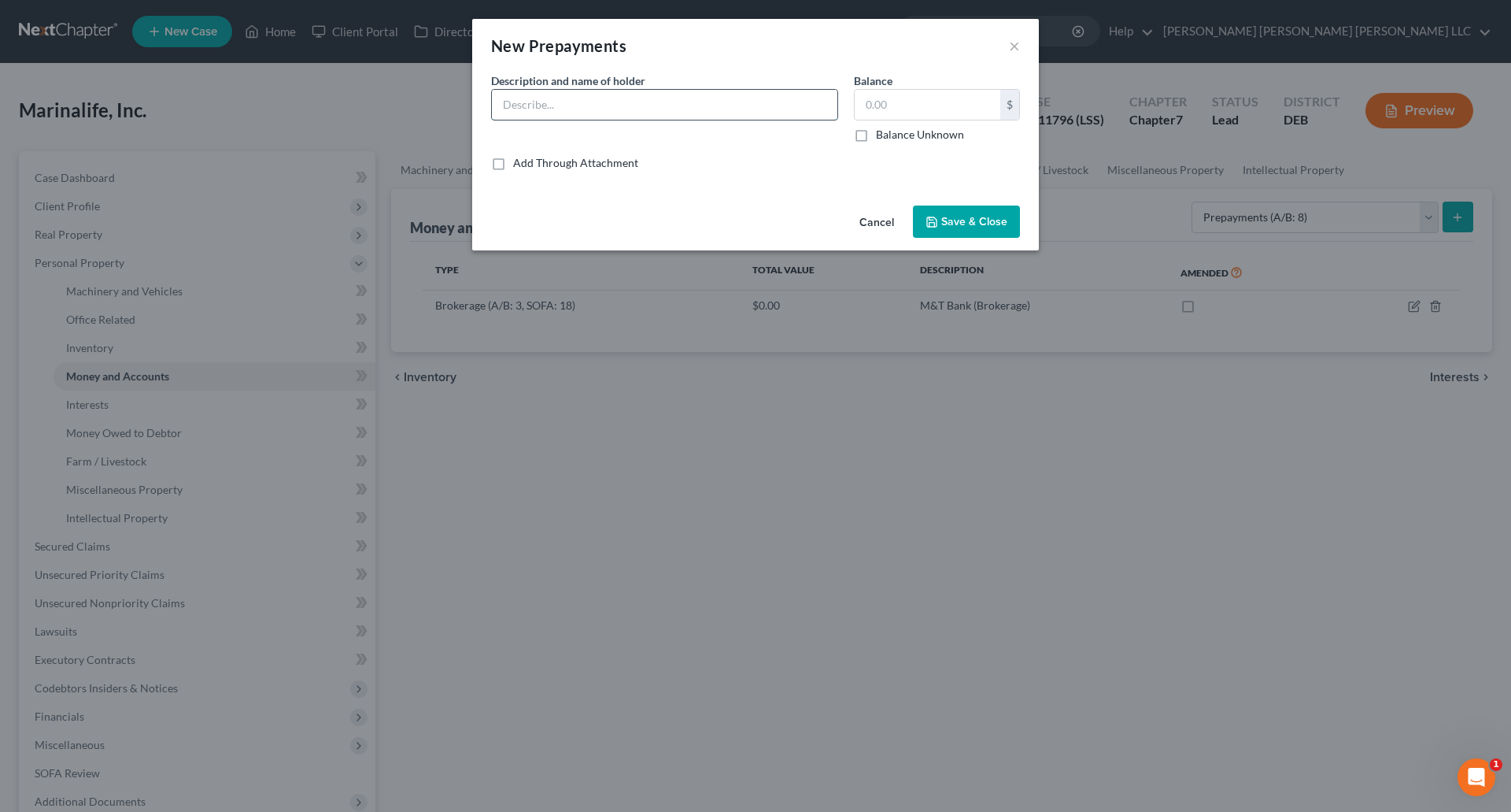
click at [598, 106] on input "text" at bounding box center [664, 104] width 345 height 30
type input "Dropbox, annual subscription"
click at [912, 116] on input "text" at bounding box center [928, 104] width 146 height 30
type input "577.80"
click at [985, 224] on span "Save & Close" at bounding box center [974, 221] width 67 height 14
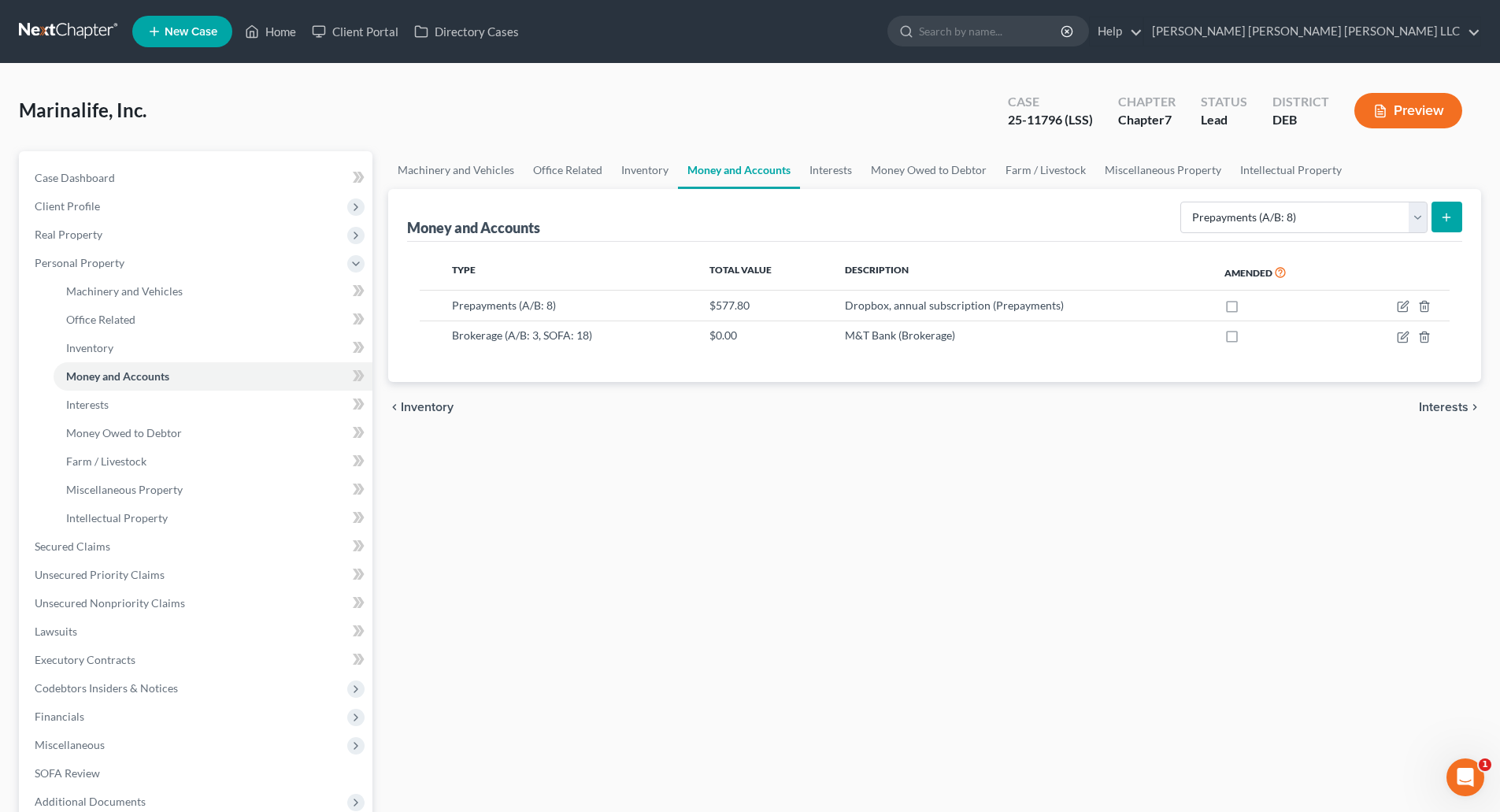
click at [896, 543] on div "Machinery and Vehicles Office Related Inventory Money and Accounts Interests Mo…" at bounding box center [934, 535] width 1108 height 767
click at [101, 260] on span "Personal Property" at bounding box center [79, 262] width 89 height 14
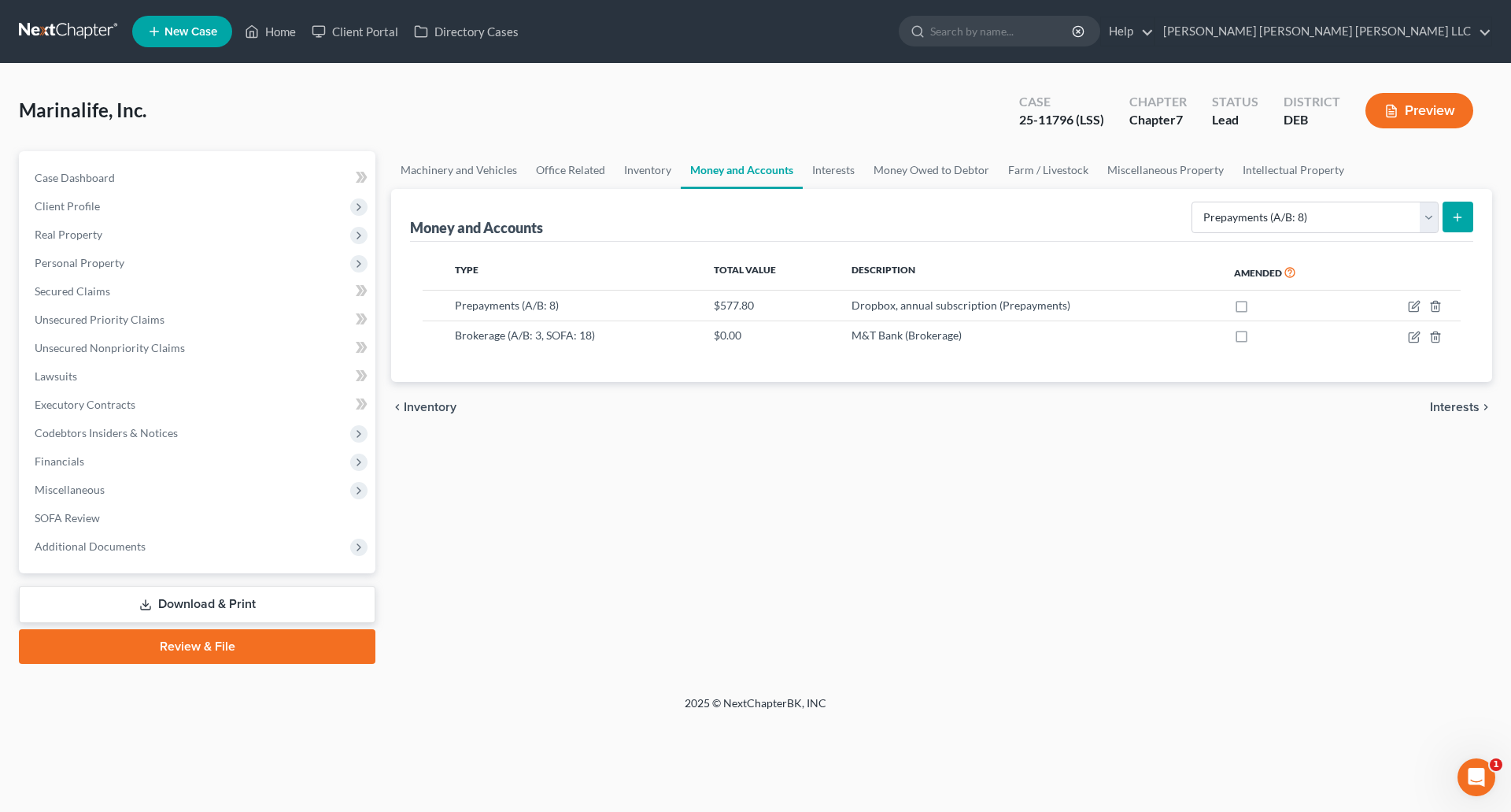
click at [263, 602] on link "Download & Print" at bounding box center [197, 604] width 356 height 37
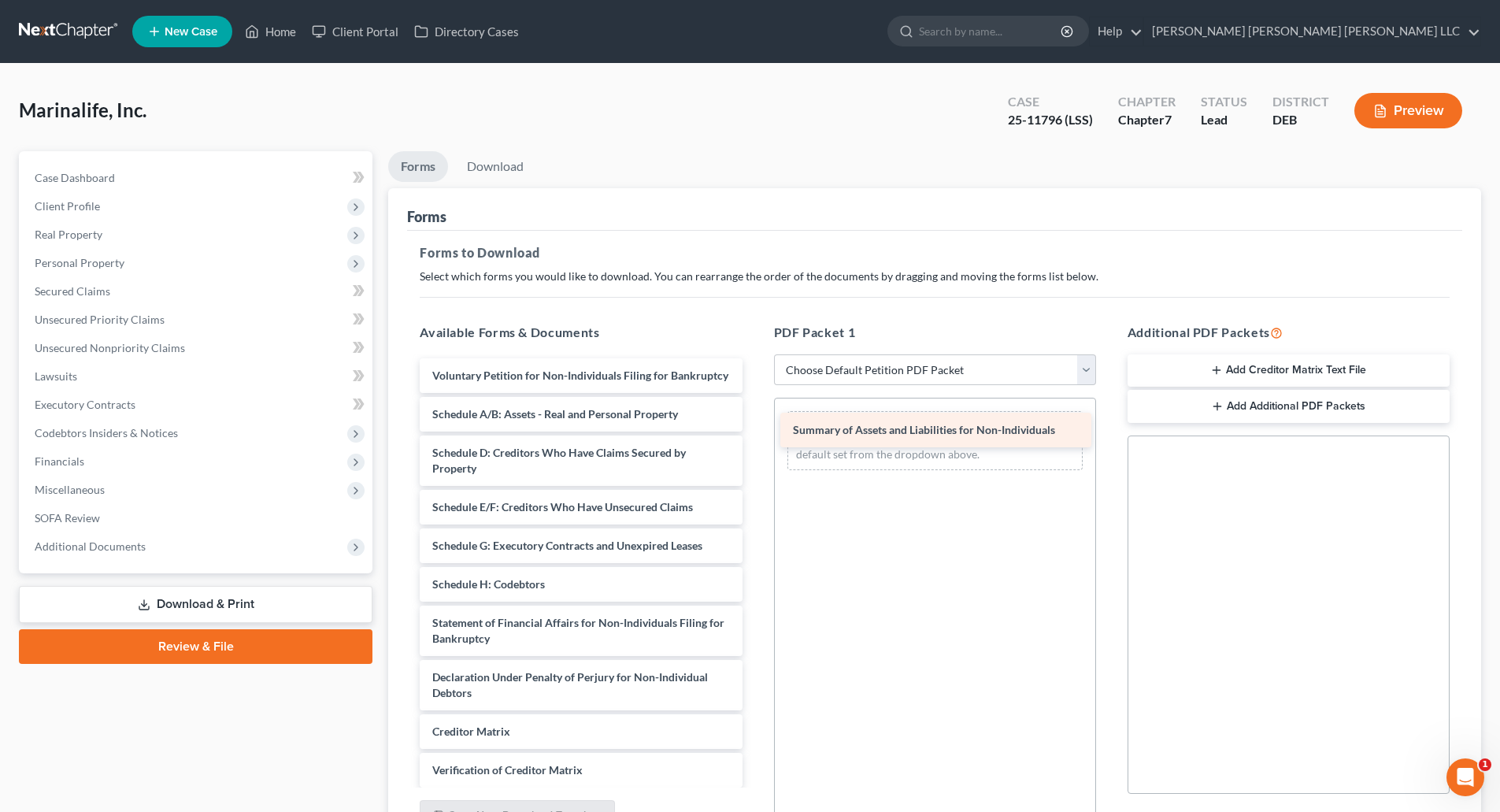
drag, startPoint x: 563, startPoint y: 429, endPoint x: 923, endPoint y: 429, distance: 360.0
click at [755, 429] on div "Summary of Assets and Liabilities for Non-Individuals Voluntary Petition for No…" at bounding box center [580, 611] width 347 height 506
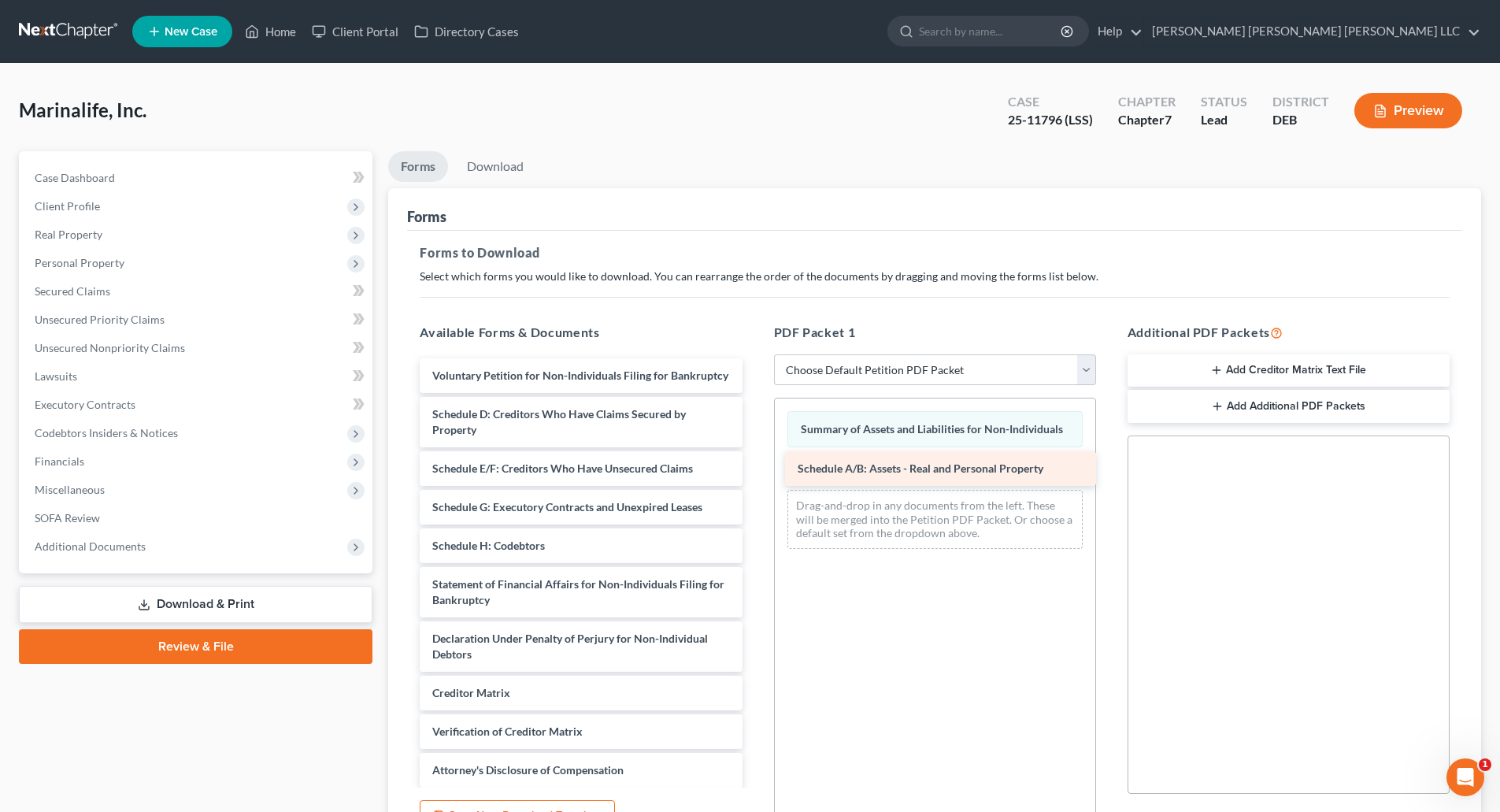
drag, startPoint x: 558, startPoint y: 428, endPoint x: 916, endPoint y: 466, distance: 360.0
click at [755, 466] on div "Schedule A/B: Assets - Real and Personal Property Voluntary Petition for Non-In…" at bounding box center [580, 591] width 347 height 468
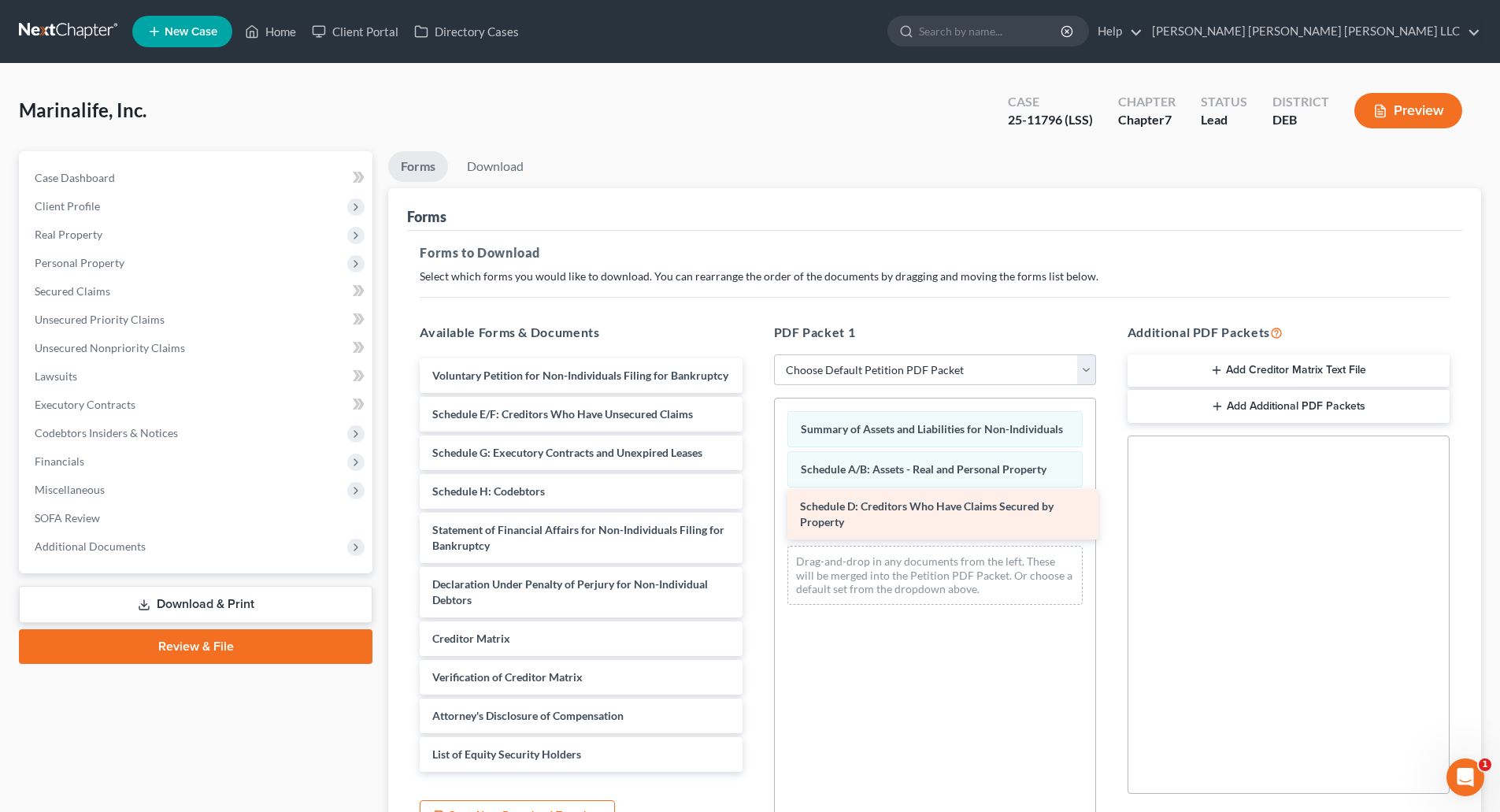
drag, startPoint x: 597, startPoint y: 427, endPoint x: 964, endPoint y: 503, distance: 374.8
click at [755, 503] on div "Schedule D: Creditors Who Have Claims Secured by Property Voluntary Petition fo…" at bounding box center [580, 564] width 347 height 413
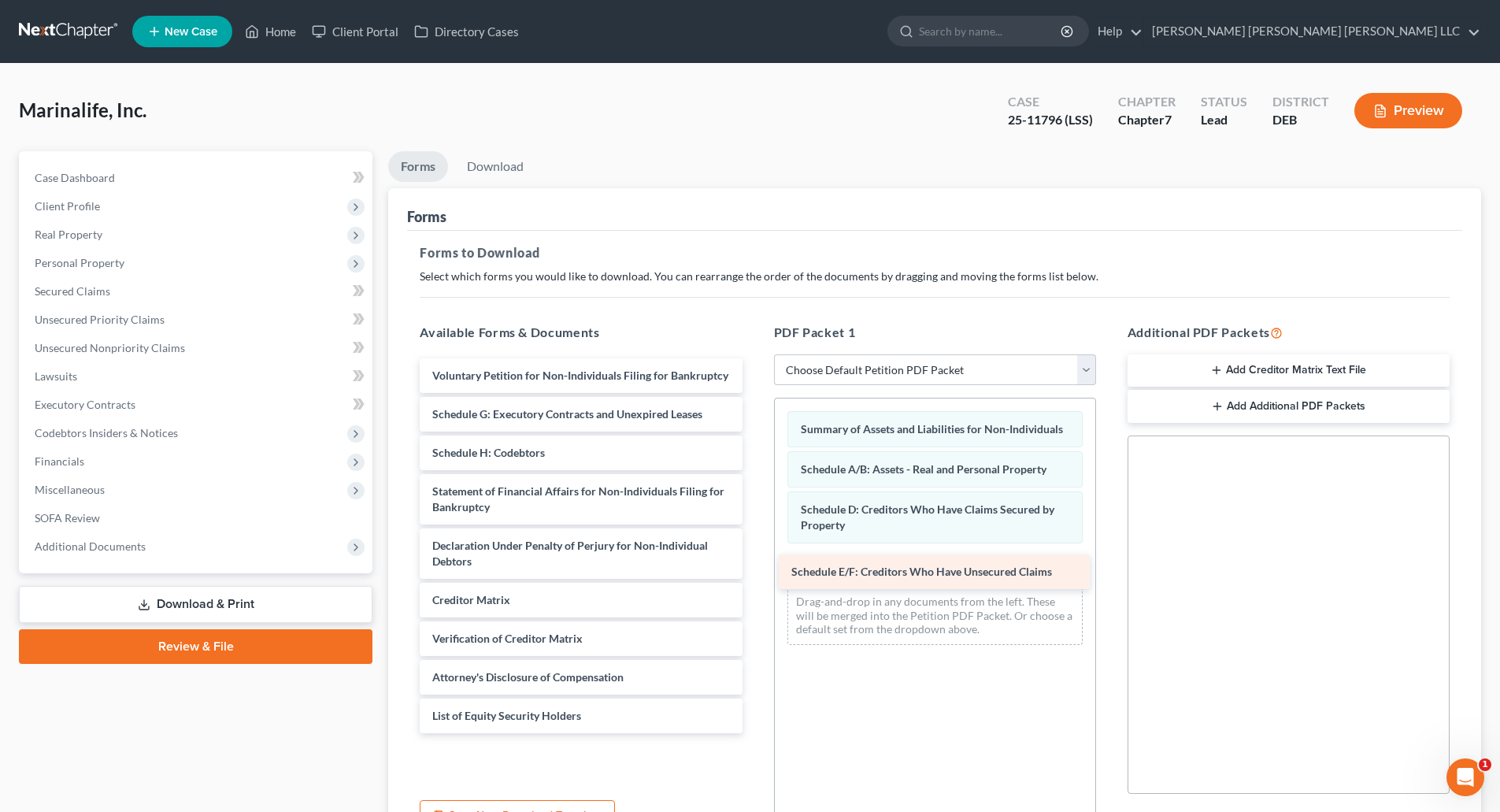
drag, startPoint x: 542, startPoint y: 431, endPoint x: 901, endPoint y: 573, distance: 386.1
click at [755, 573] on div "Schedule E/F: Creditors Who Have Unsecured Claims Voluntary Petition for Non-In…" at bounding box center [580, 545] width 347 height 375
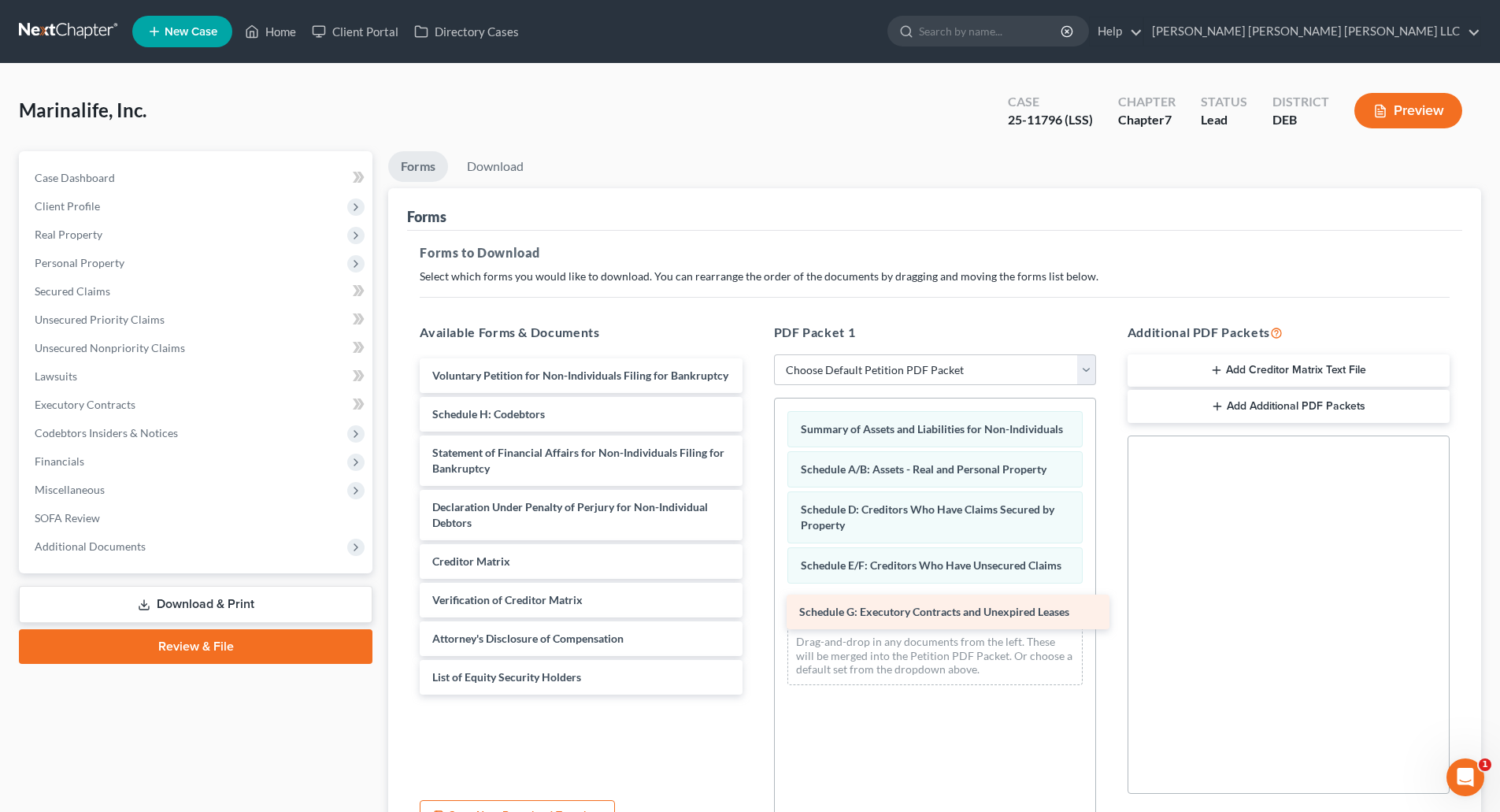
drag, startPoint x: 546, startPoint y: 410, endPoint x: 904, endPoint y: 604, distance: 407.2
click at [755, 607] on div "Schedule G: Executory Contracts and Unexpired Leases Voluntary Petition for Non…" at bounding box center [580, 526] width 347 height 336
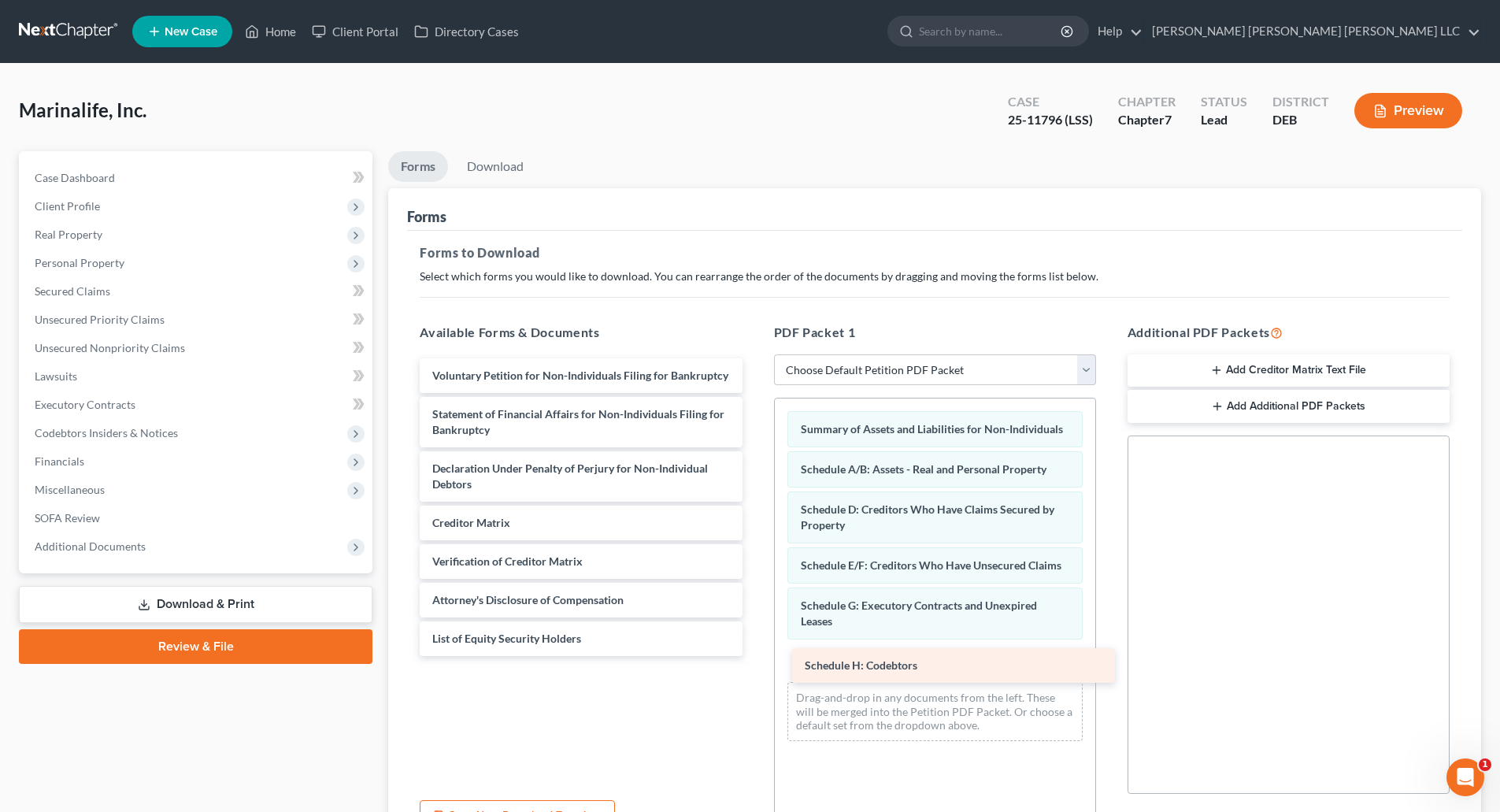
drag, startPoint x: 531, startPoint y: 413, endPoint x: 902, endPoint y: 664, distance: 447.9
click at [755, 656] on div "Schedule H: Codebtors Voluntary Petition for Non-Individuals Filing for Bankrup…" at bounding box center [580, 507] width 347 height 298
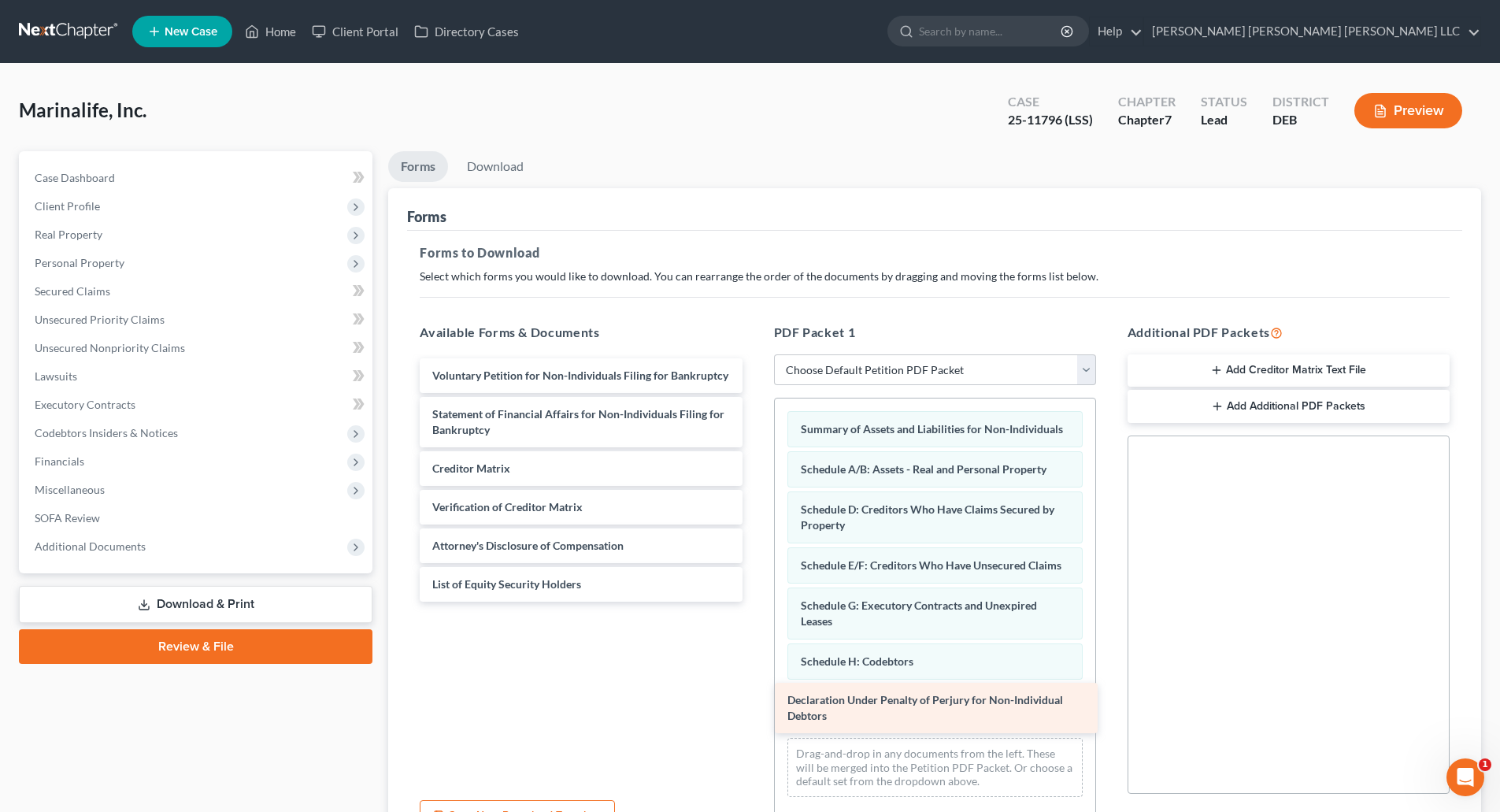
drag, startPoint x: 529, startPoint y: 480, endPoint x: 885, endPoint y: 712, distance: 424.9
click at [755, 601] on div "Declaration Under Penalty of Perjury for Non-Individual Debtors Voluntary Petit…" at bounding box center [580, 479] width 347 height 243
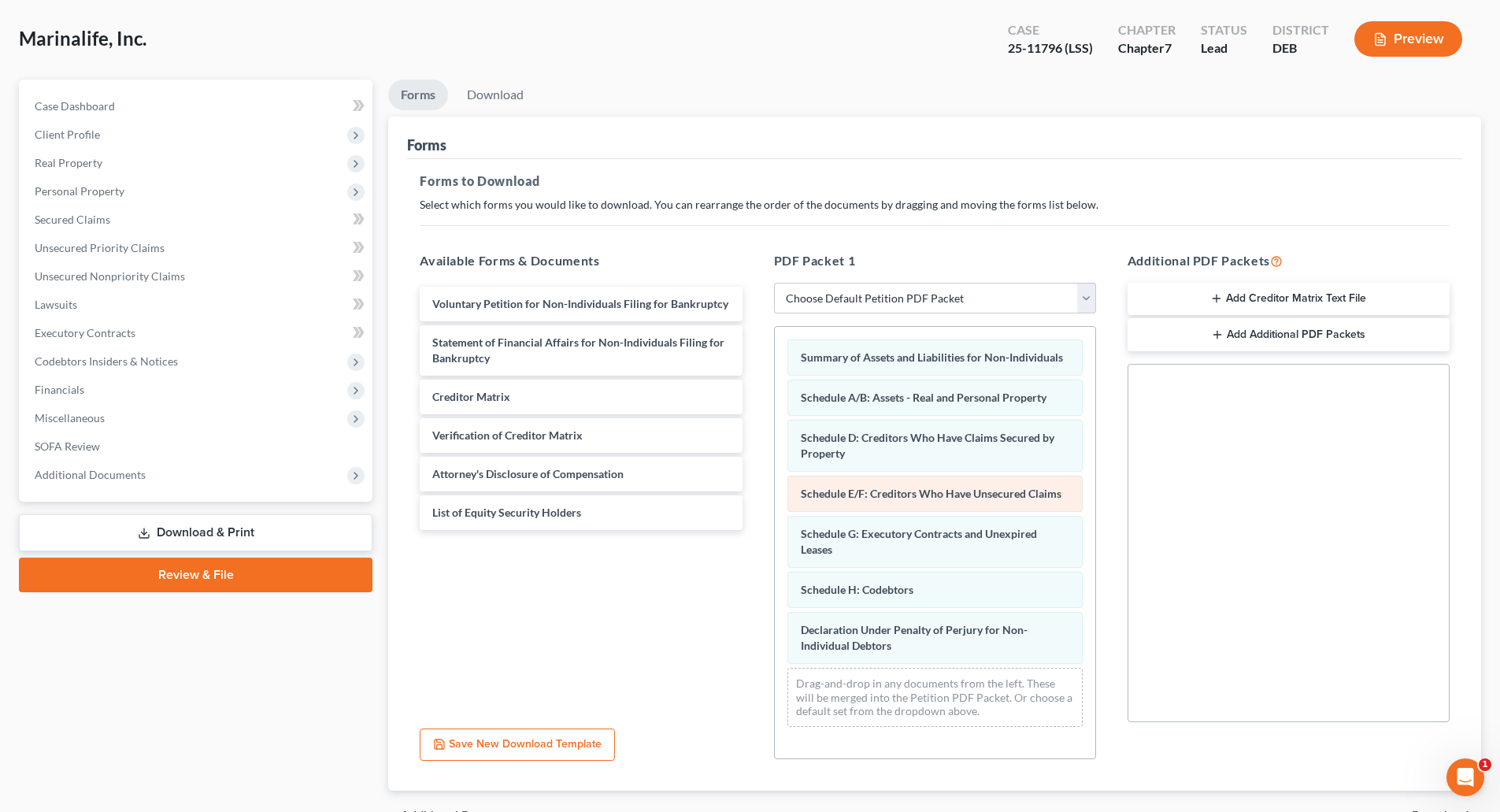
scroll to position [160, 0]
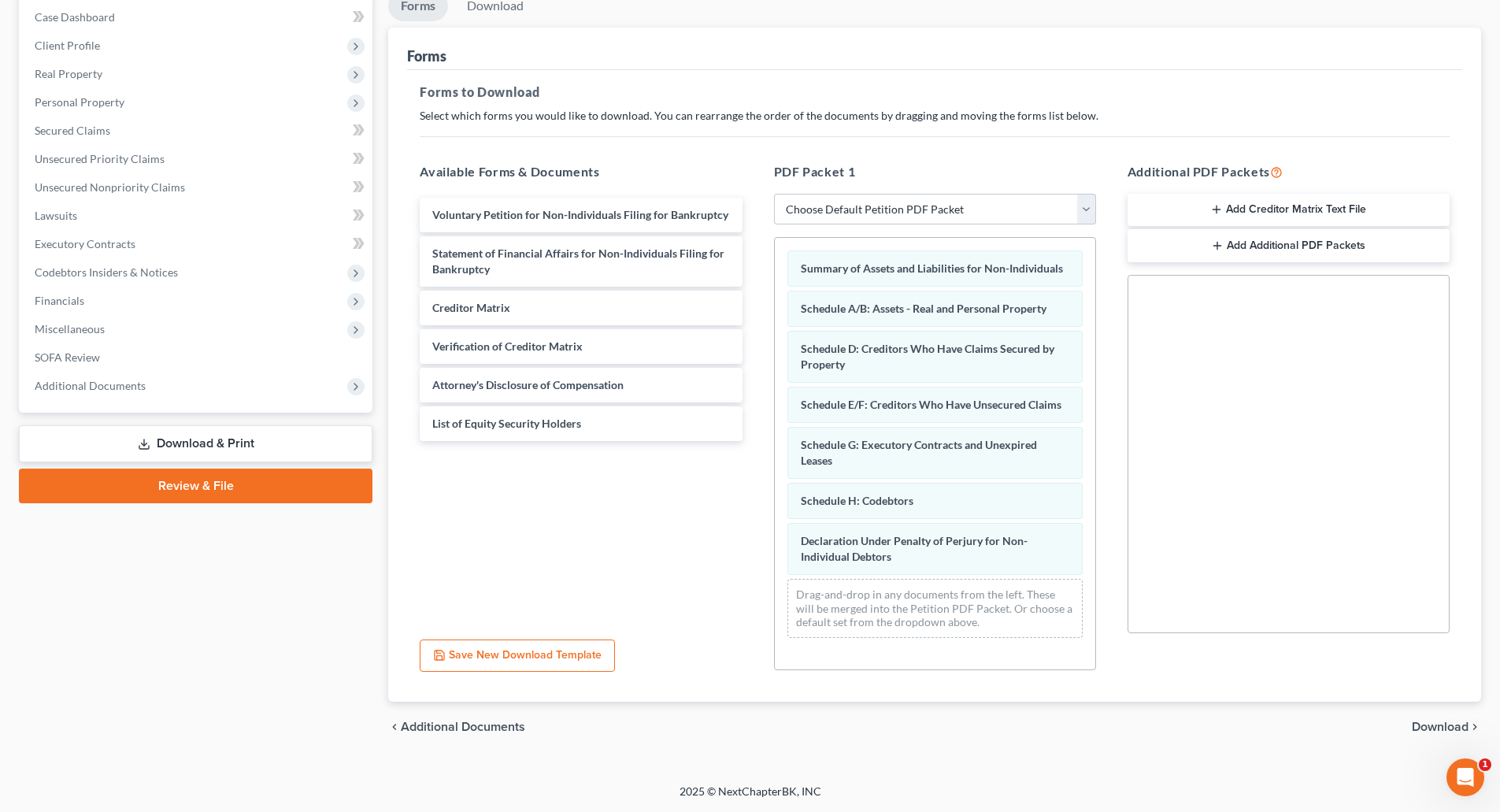
click at [1433, 727] on span "Download" at bounding box center [1440, 726] width 57 height 13
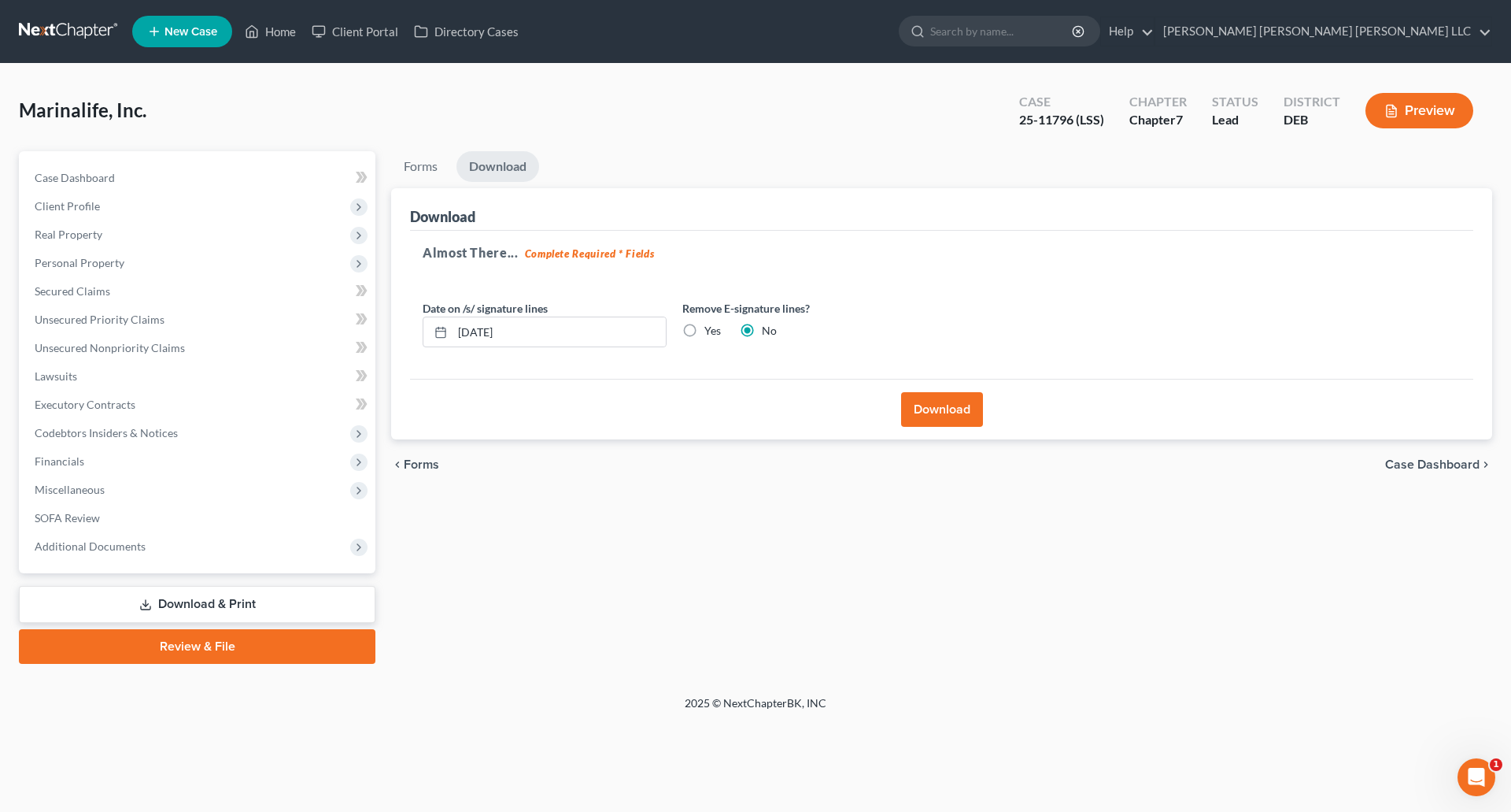
click at [928, 414] on button "Download" at bounding box center [942, 409] width 82 height 35
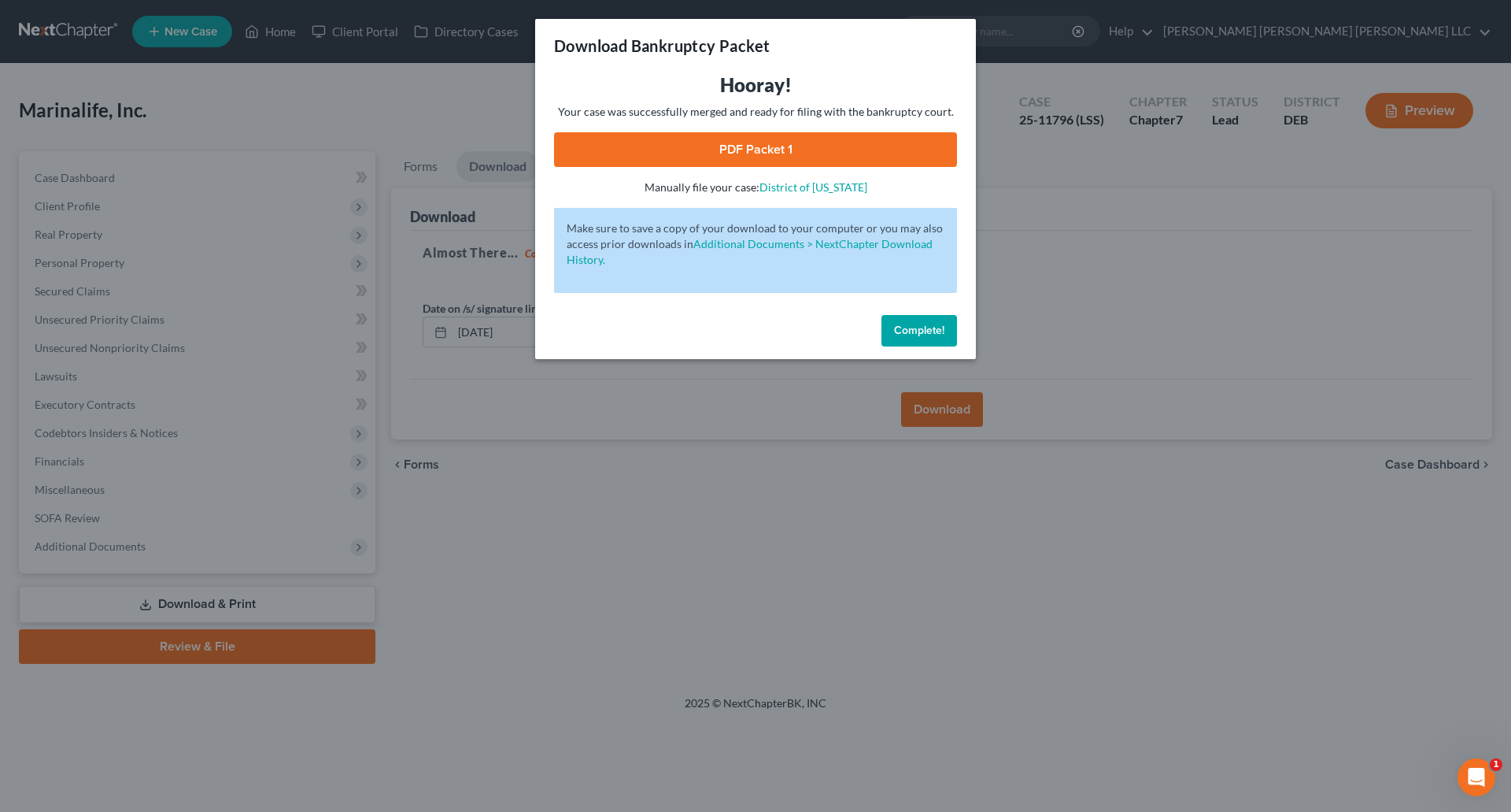
click at [794, 148] on link "PDF Packet 1" at bounding box center [756, 149] width 403 height 35
click at [930, 326] on span "Complete!" at bounding box center [919, 330] width 50 height 14
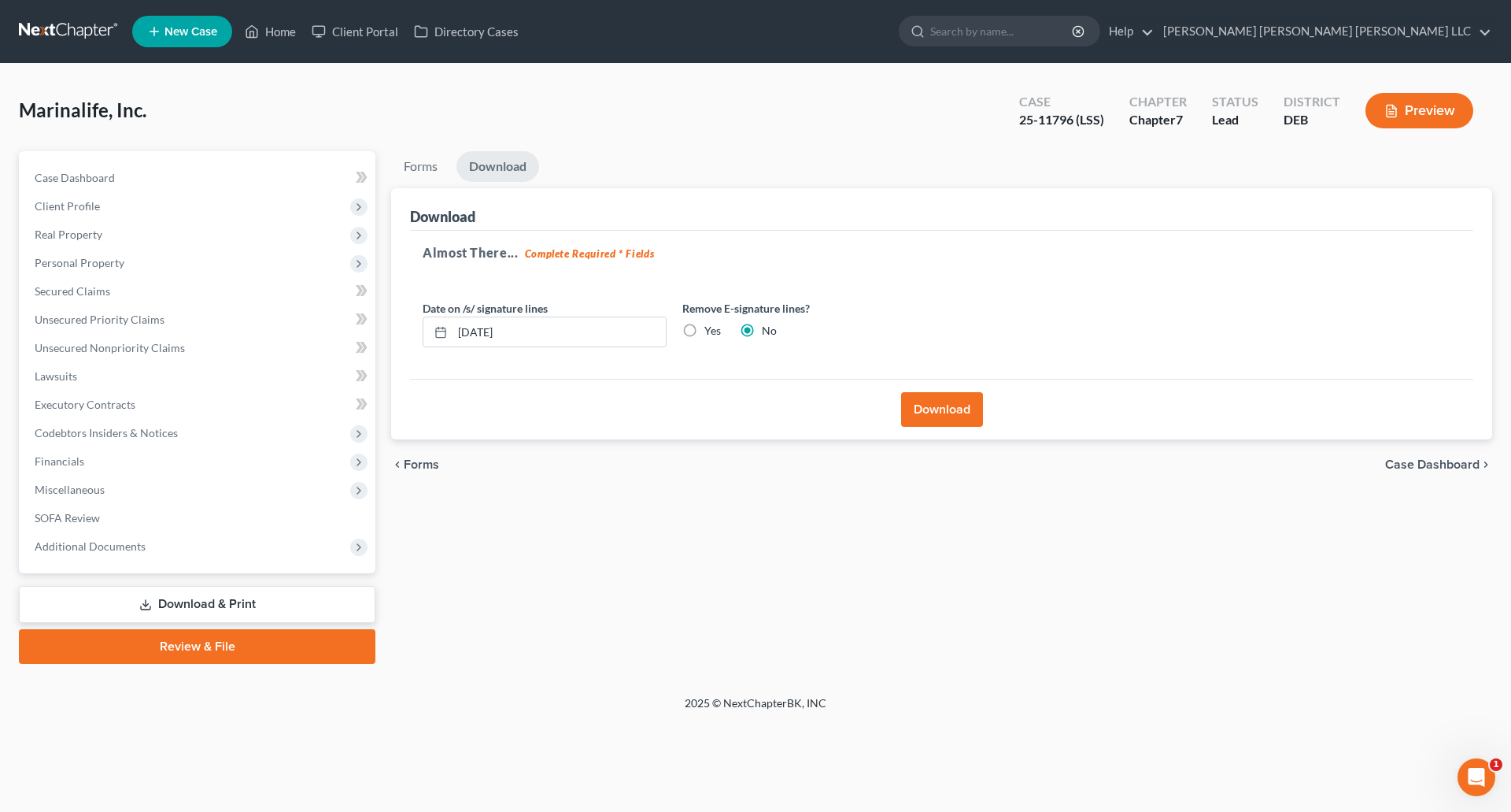
click at [169, 31] on span "New Case" at bounding box center [191, 32] width 53 height 12
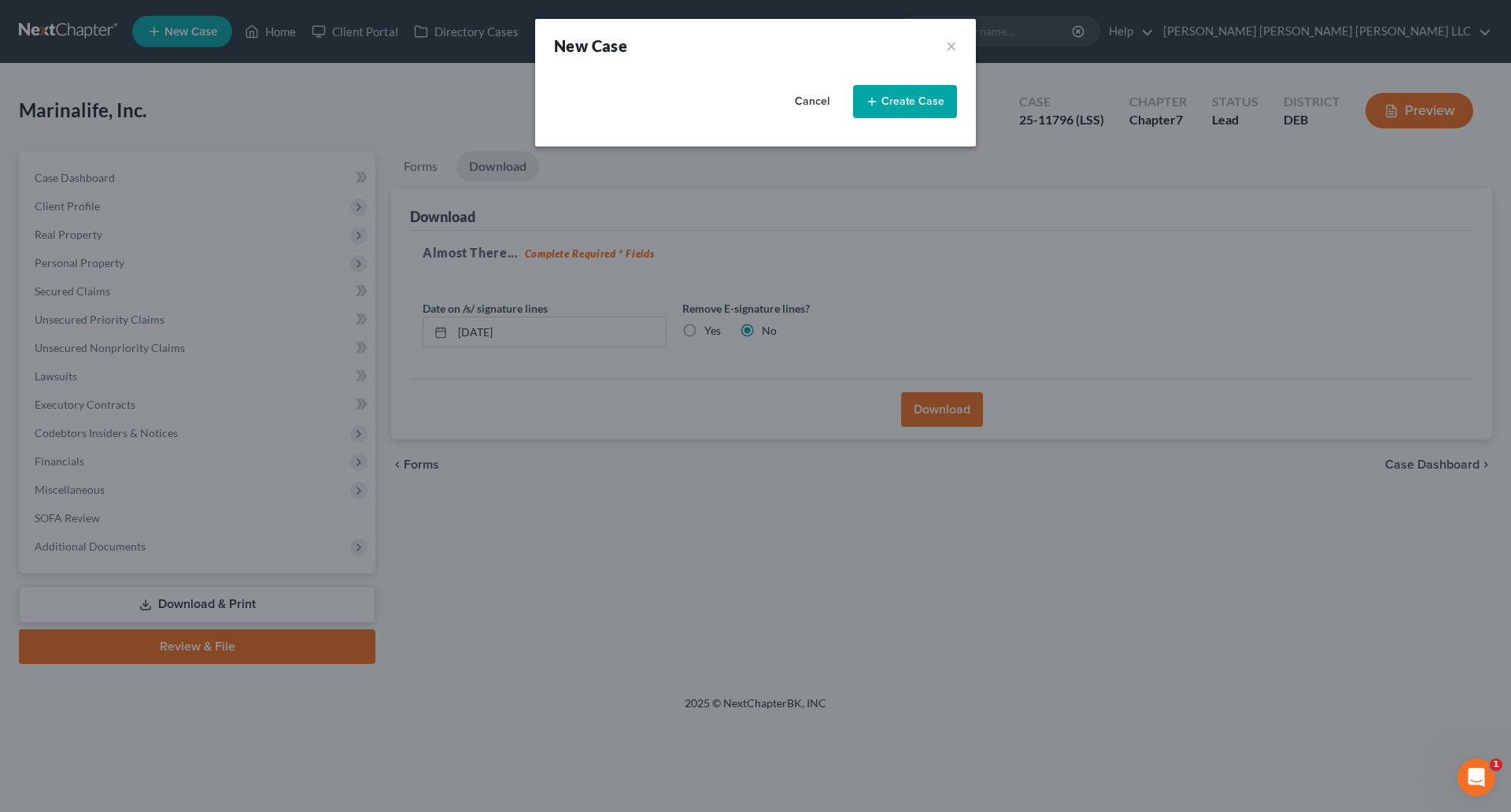
select select "13"
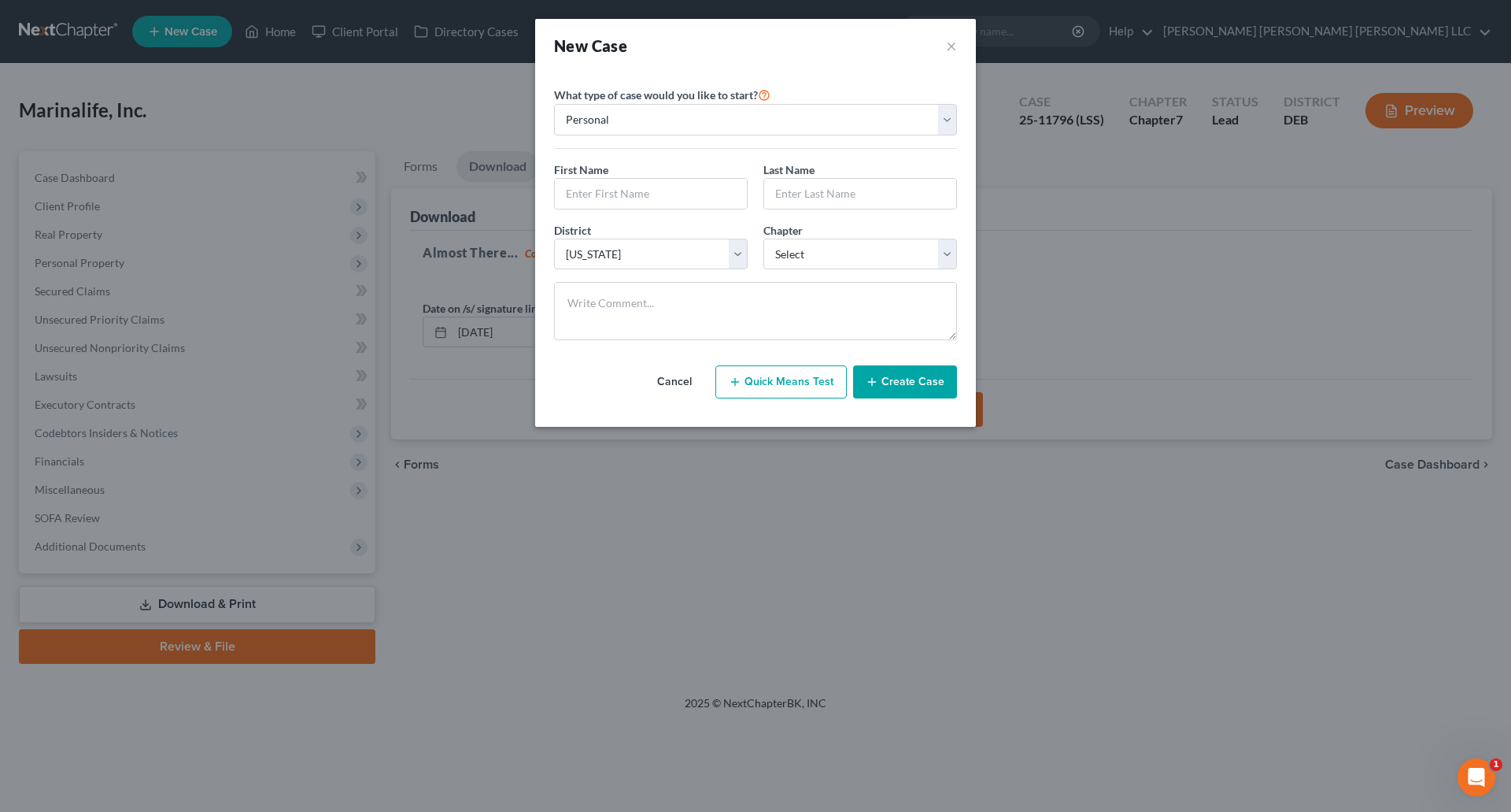
click at [961, 47] on div "New Case ×" at bounding box center [756, 46] width 441 height 54
click at [948, 44] on button "×" at bounding box center [951, 46] width 11 height 22
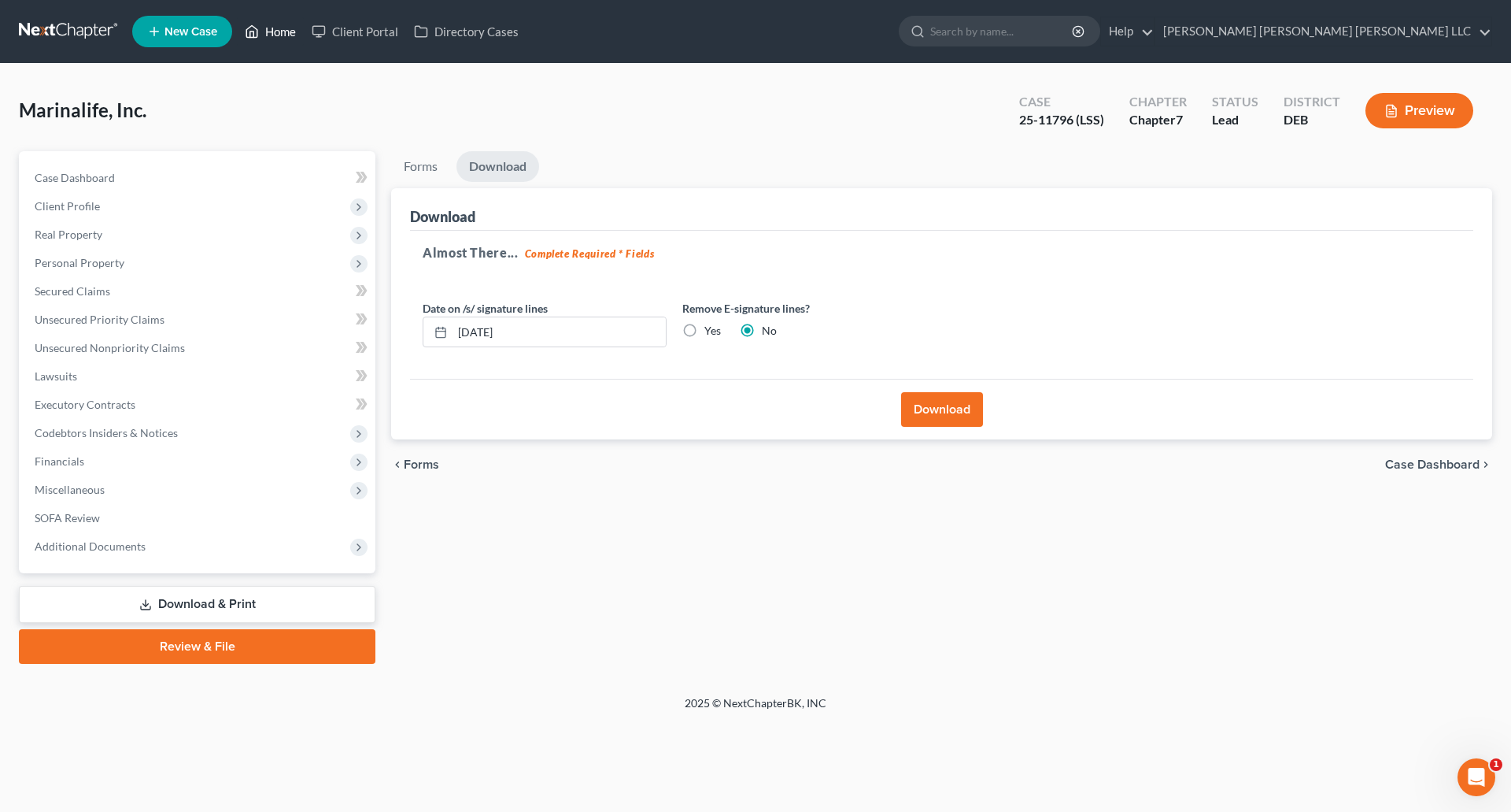
click at [286, 34] on link "Home" at bounding box center [270, 31] width 67 height 28
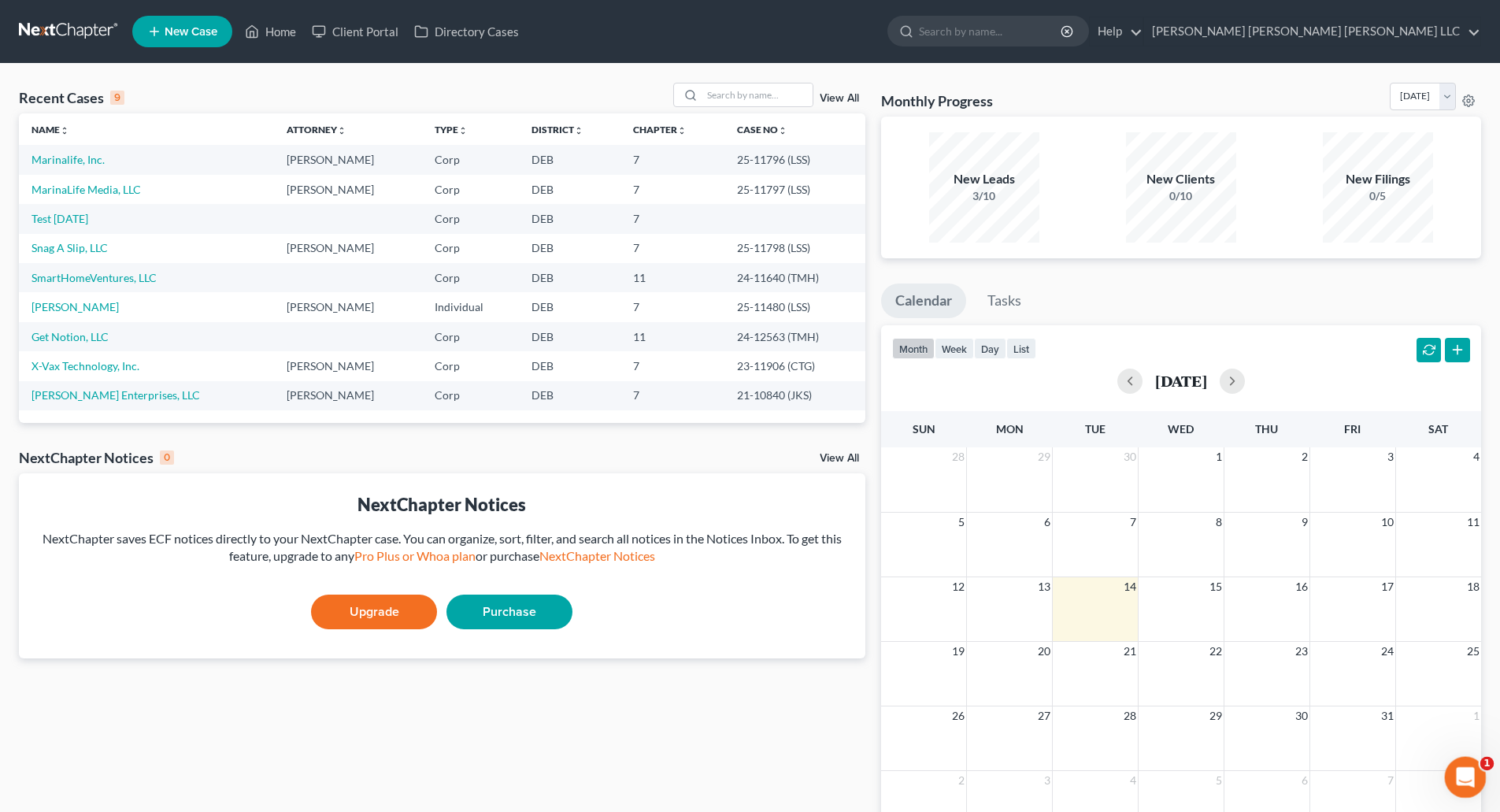
click at [1450, 775] on div "Open Intercom Messenger" at bounding box center [1462, 774] width 52 height 52
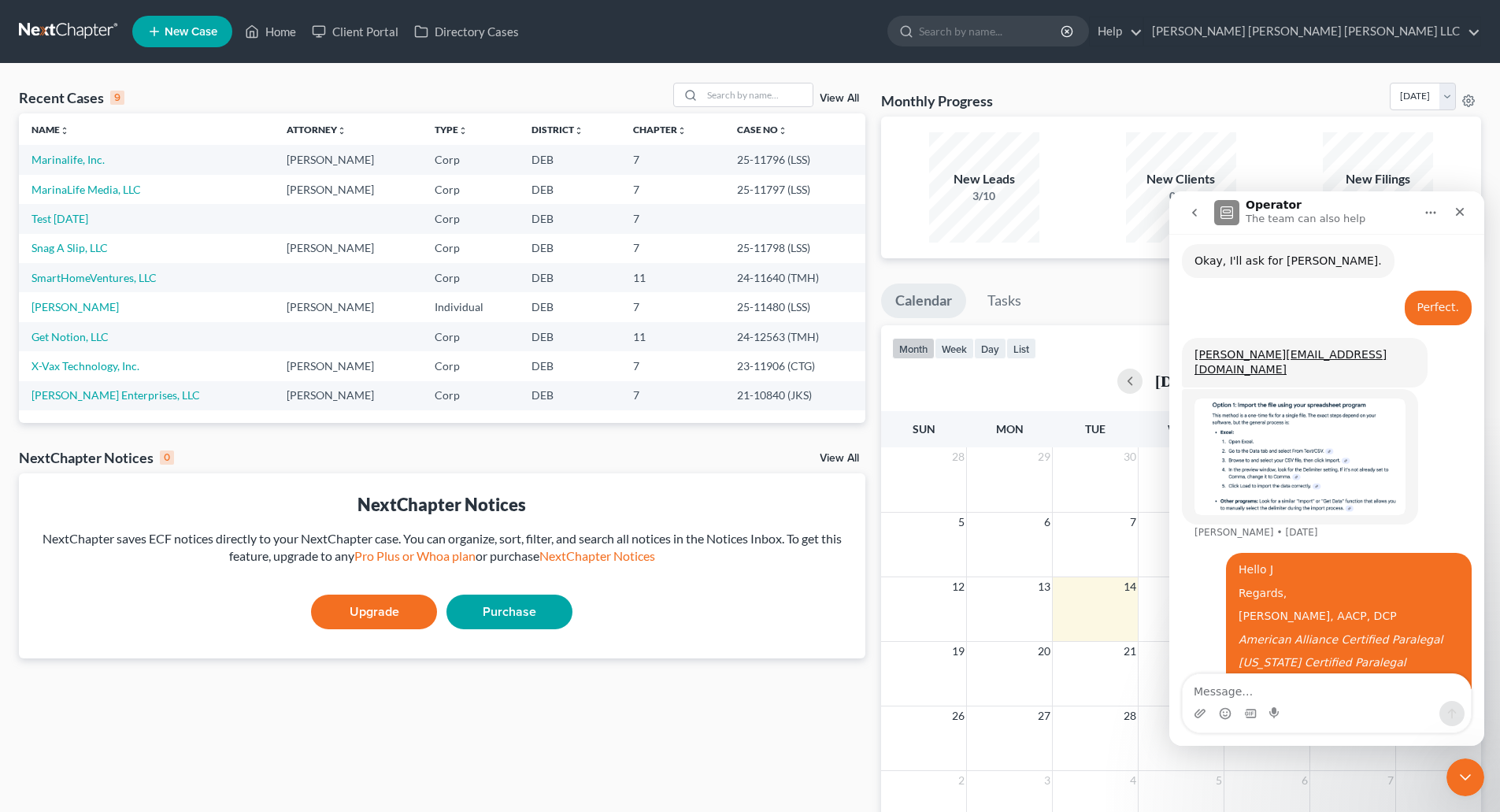
scroll to position [2329, 0]
click at [1460, 218] on div "Close" at bounding box center [1459, 211] width 28 height 28
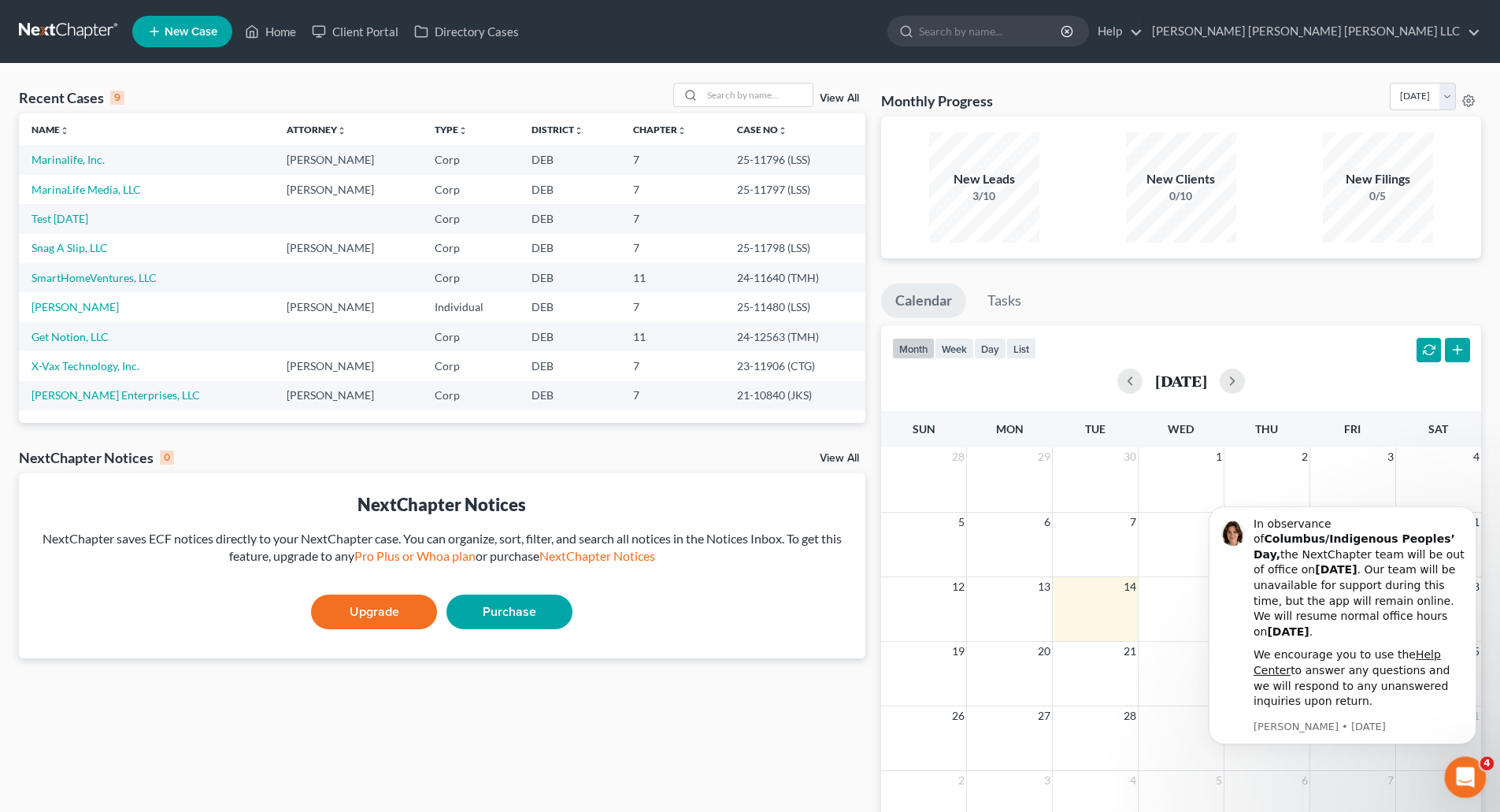
click at [1466, 773] on icon "Open Intercom Messenger" at bounding box center [1463, 775] width 26 height 26
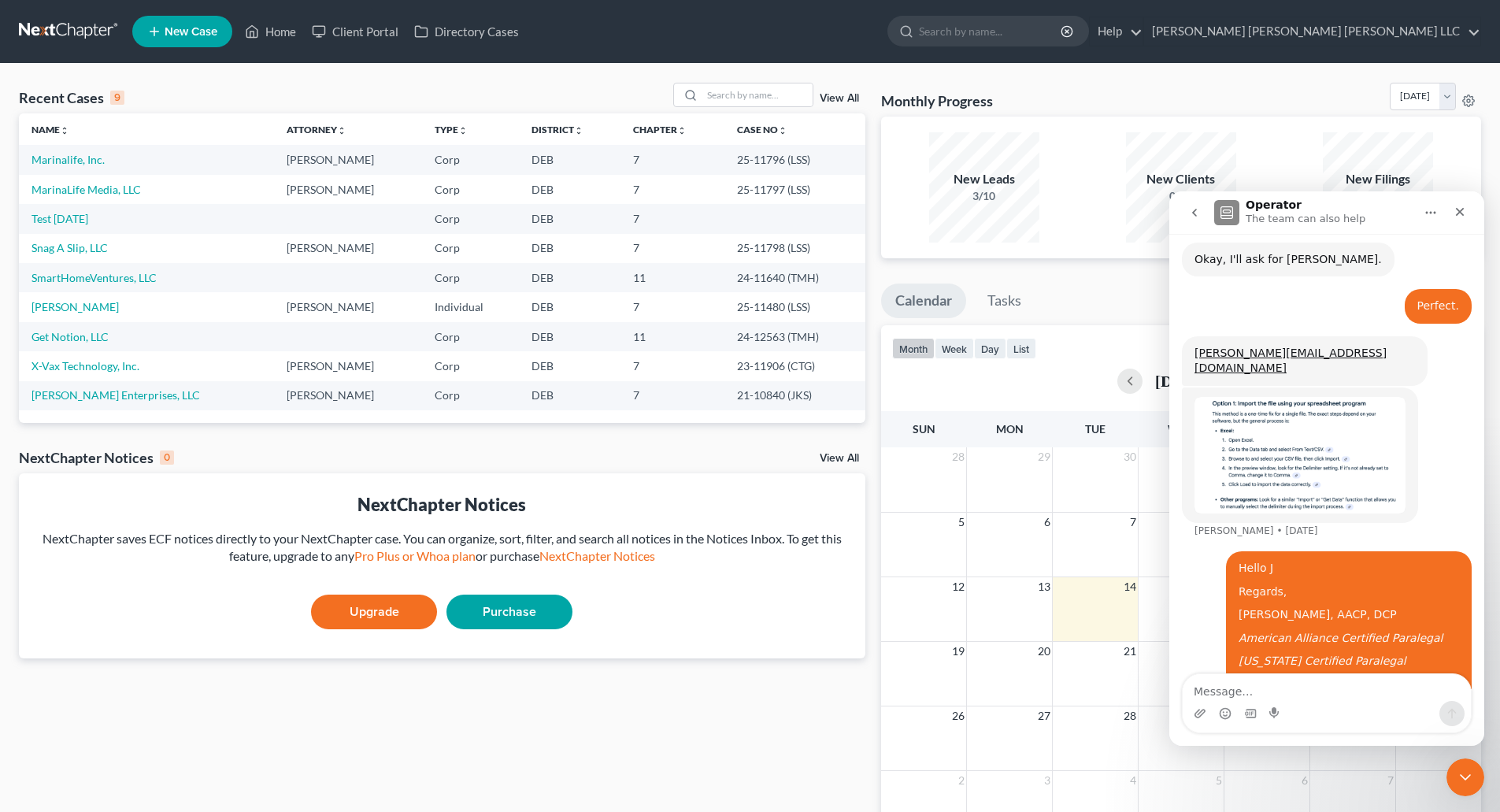
click at [1433, 213] on icon "Home" at bounding box center [1430, 212] width 10 height 3
click at [1460, 211] on icon "Close" at bounding box center [1460, 212] width 9 height 9
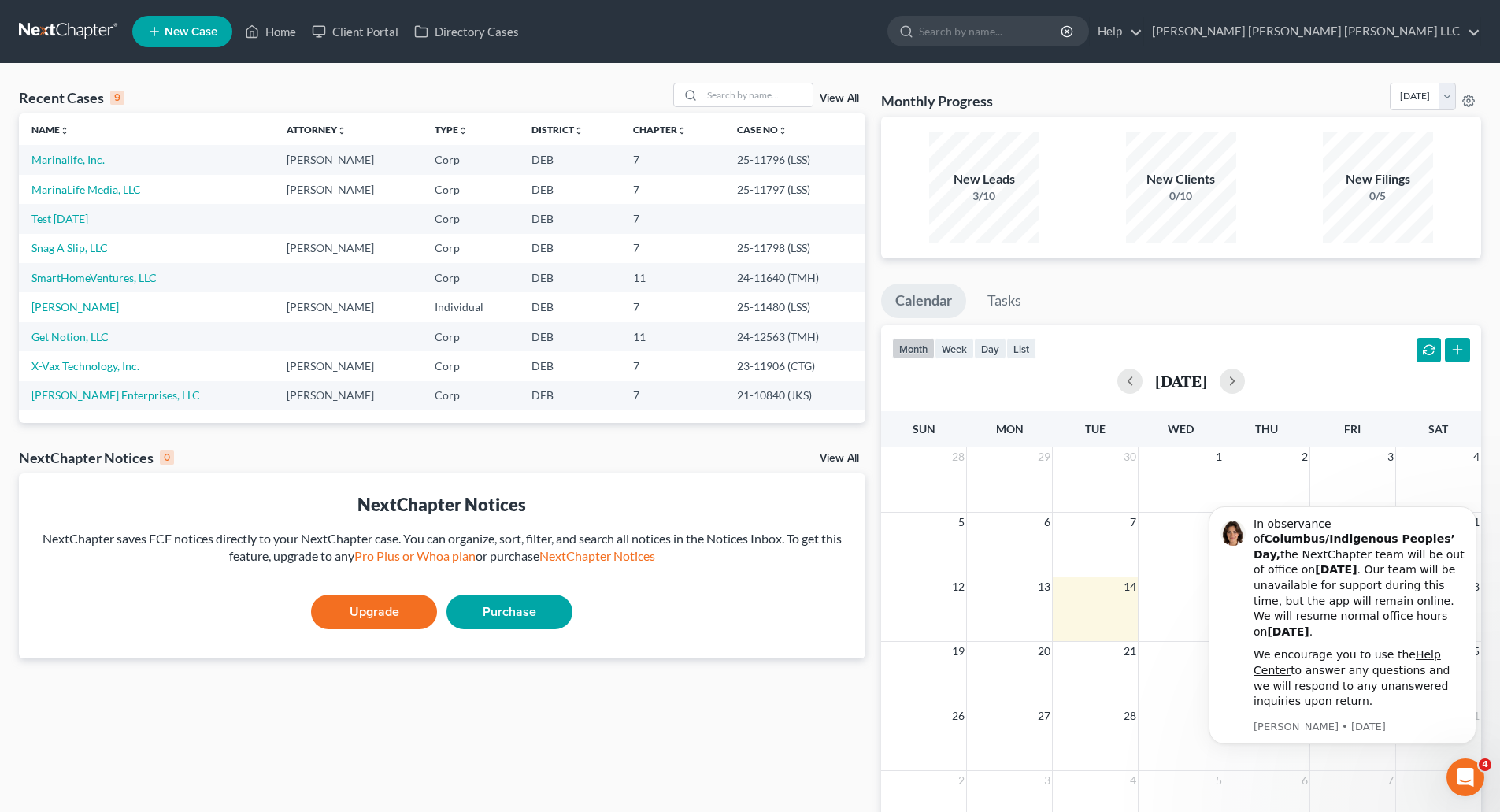
scroll to position [0, 0]
click at [628, 774] on div "Recent Cases 9 View All Name unfold_more expand_more expand_less Attorney unfol…" at bounding box center [442, 472] width 862 height 779
click at [1274, 95] on div "Monthly Progress Bankruptcy Bankruptcy [DATE] [DATE] [DATE] [DATE] [DATE] [DATE…" at bounding box center [1181, 99] width 600 height 34
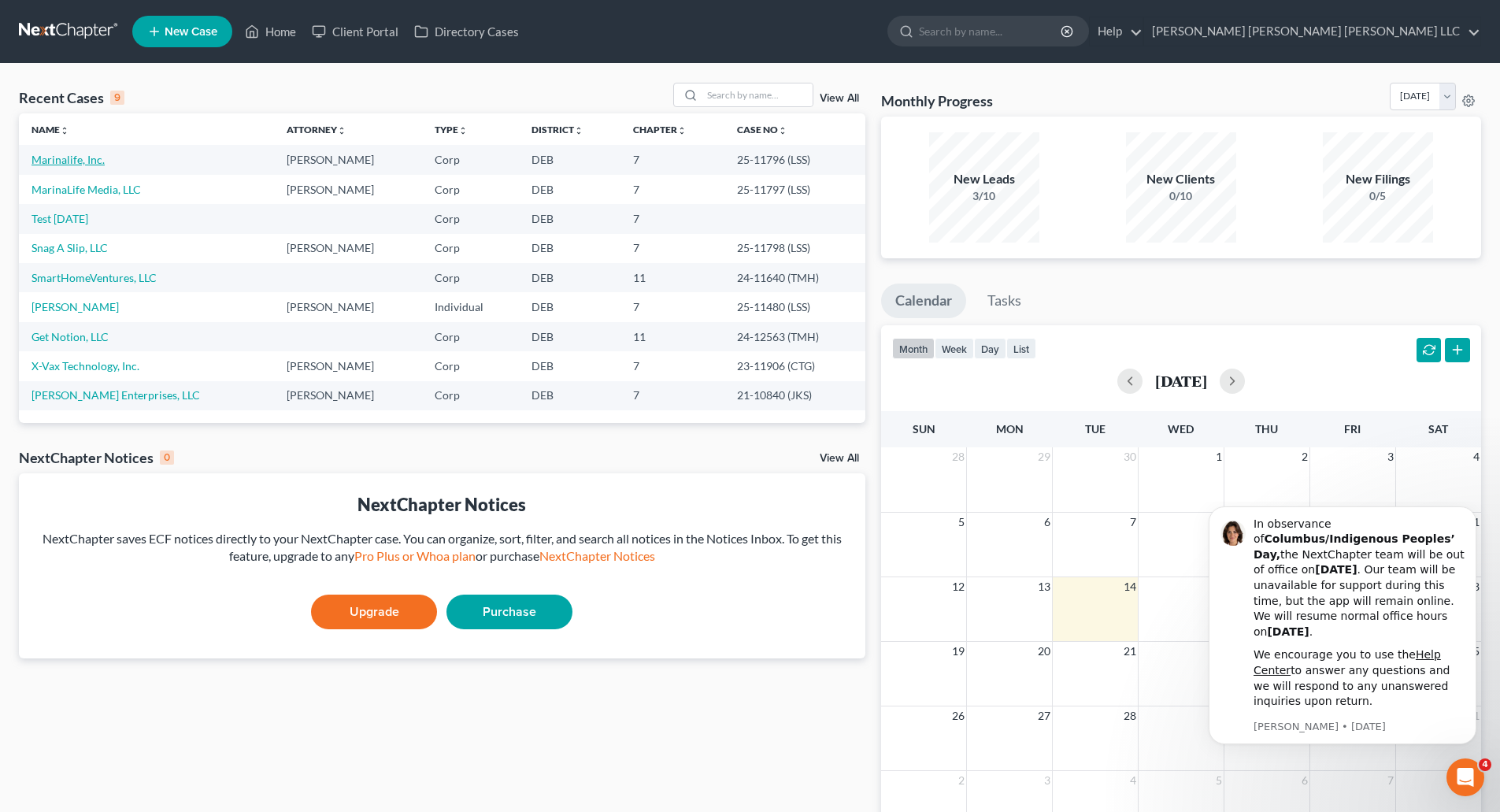
click at [67, 163] on link "Marinalife, Inc." at bounding box center [68, 159] width 73 height 14
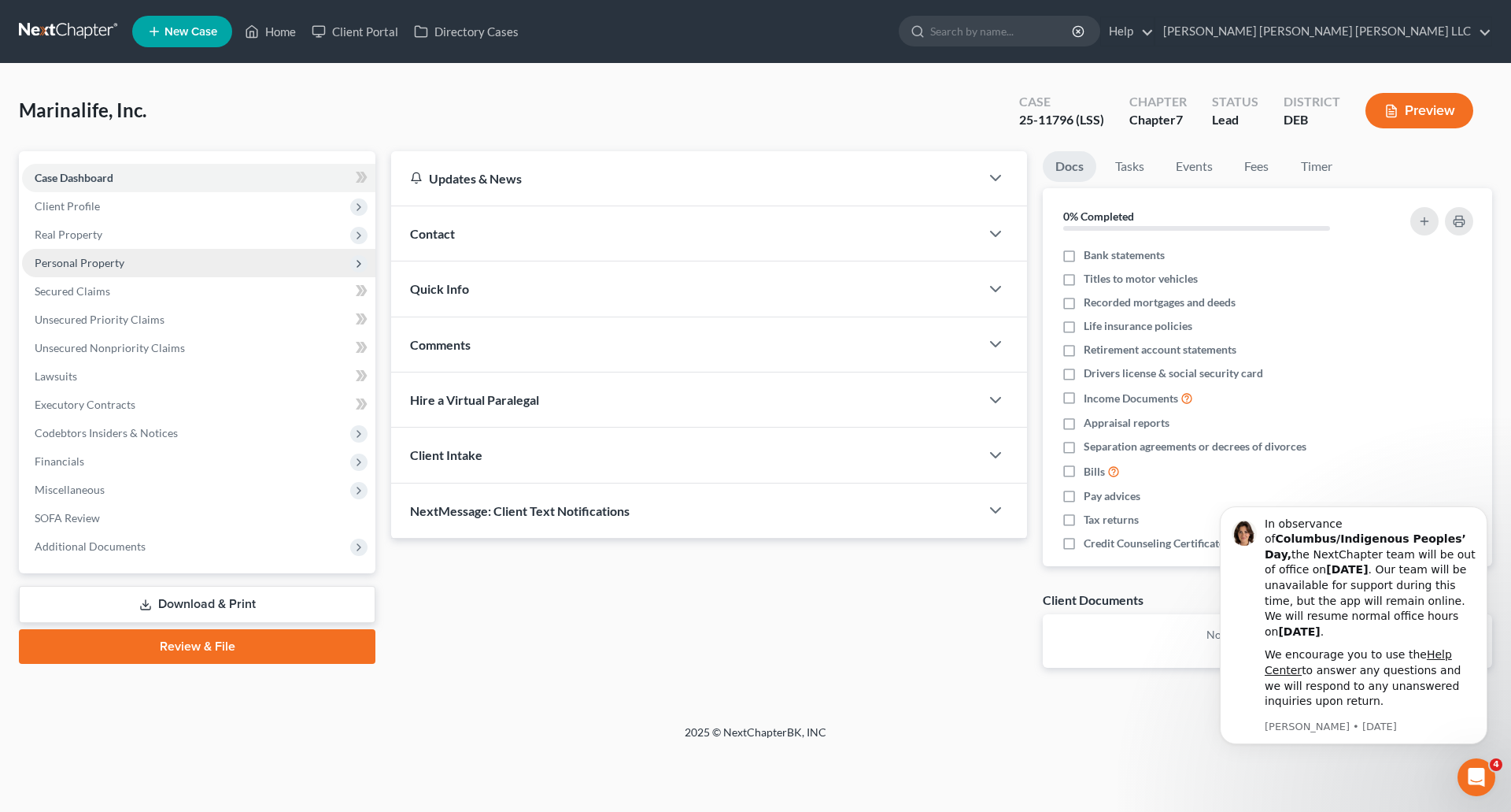
click at [84, 261] on span "Personal Property" at bounding box center [79, 262] width 89 height 14
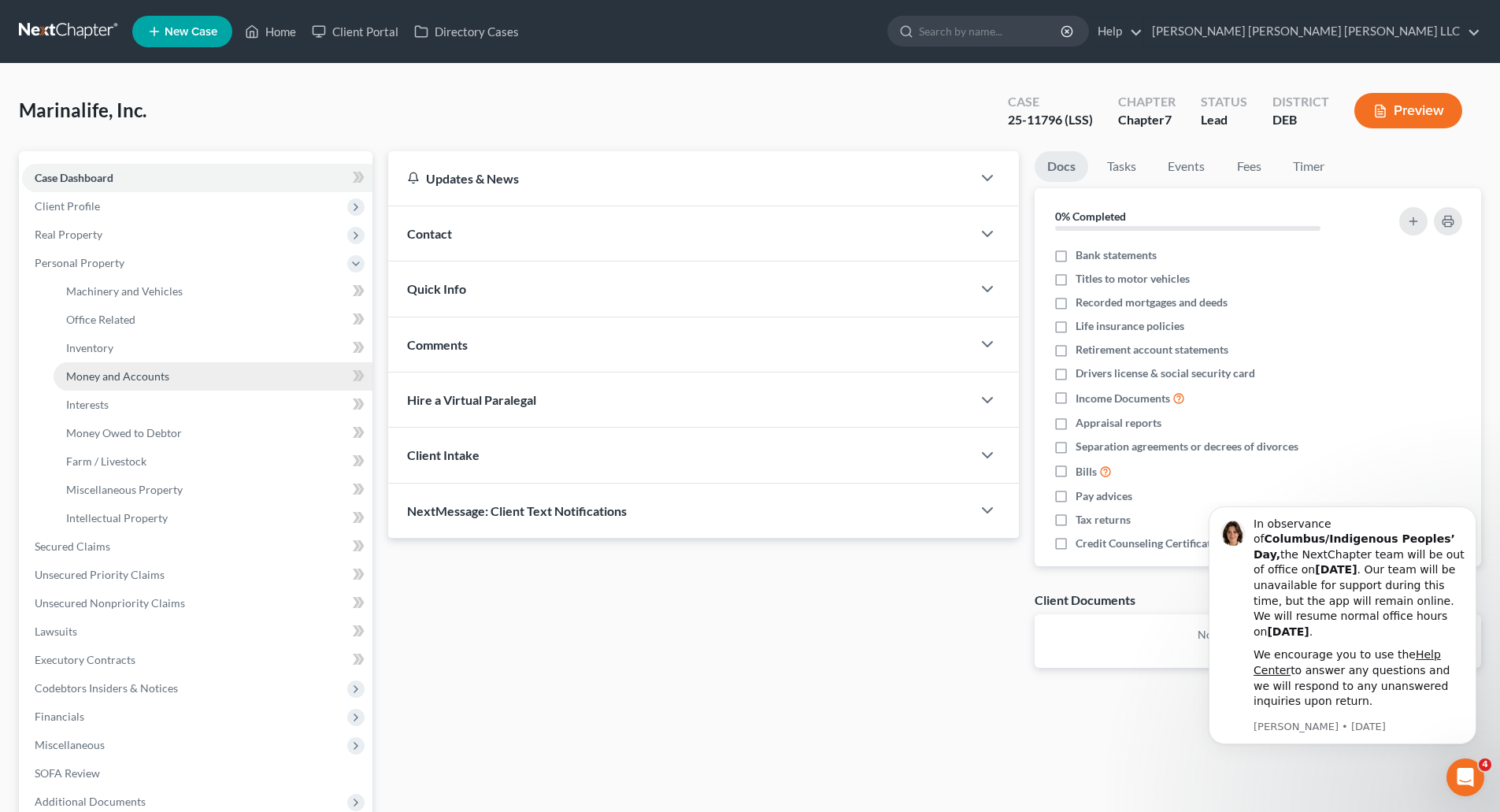
click at [140, 372] on span "Money and Accounts" at bounding box center [118, 375] width 103 height 14
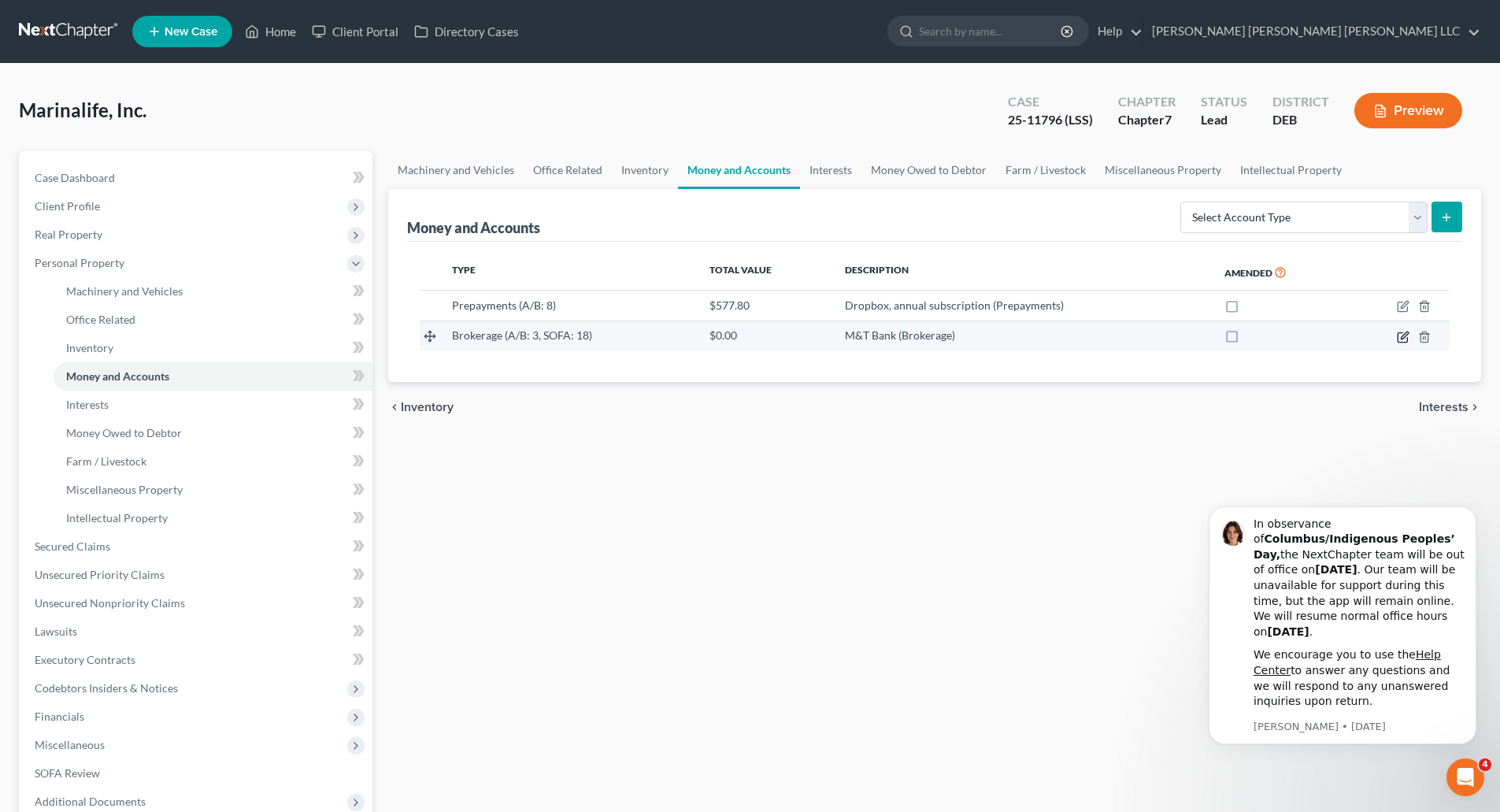
click at [1402, 338] on icon "button" at bounding box center [1404, 335] width 7 height 7
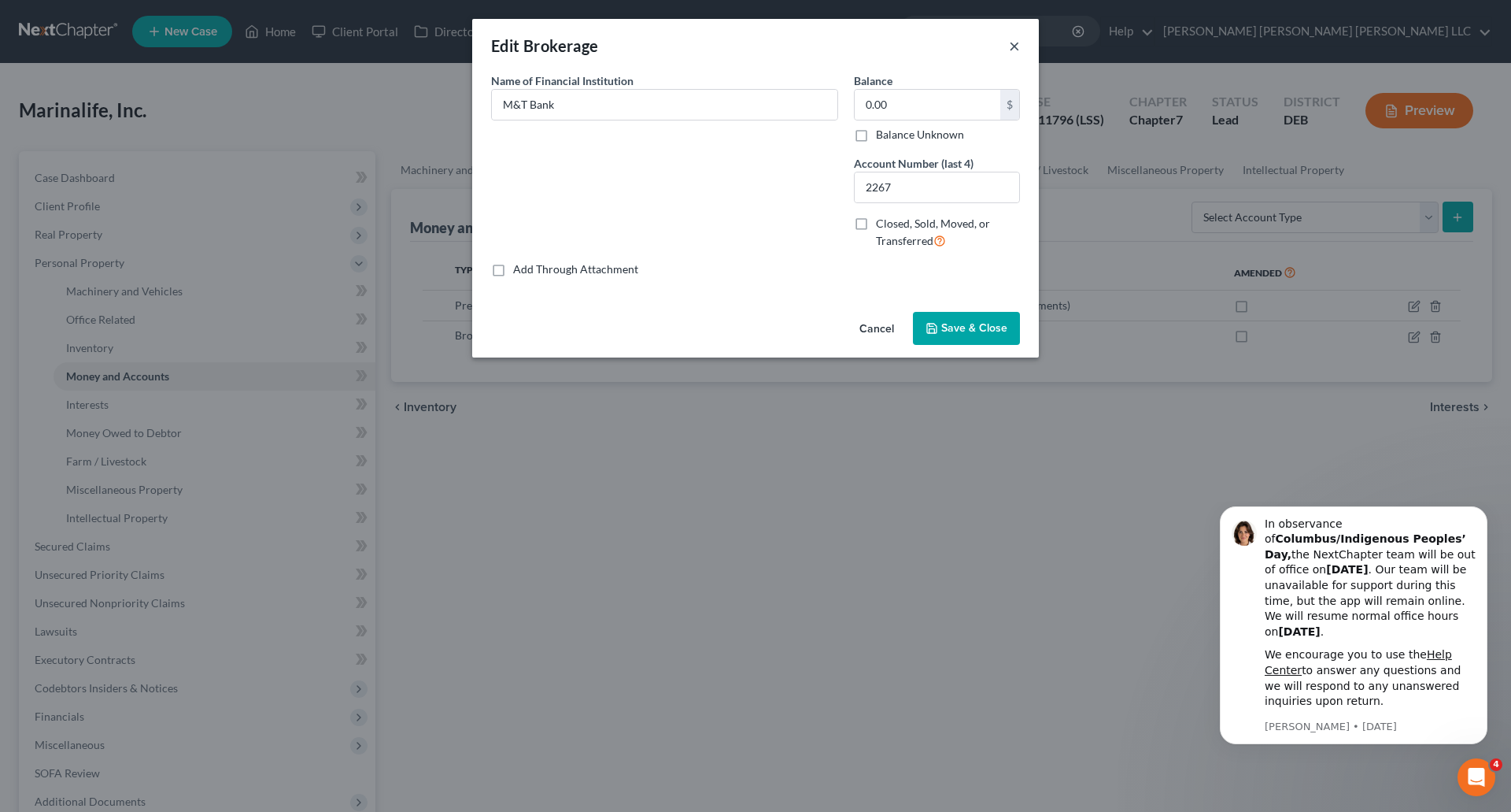
click at [1010, 46] on button "×" at bounding box center [1014, 46] width 11 height 19
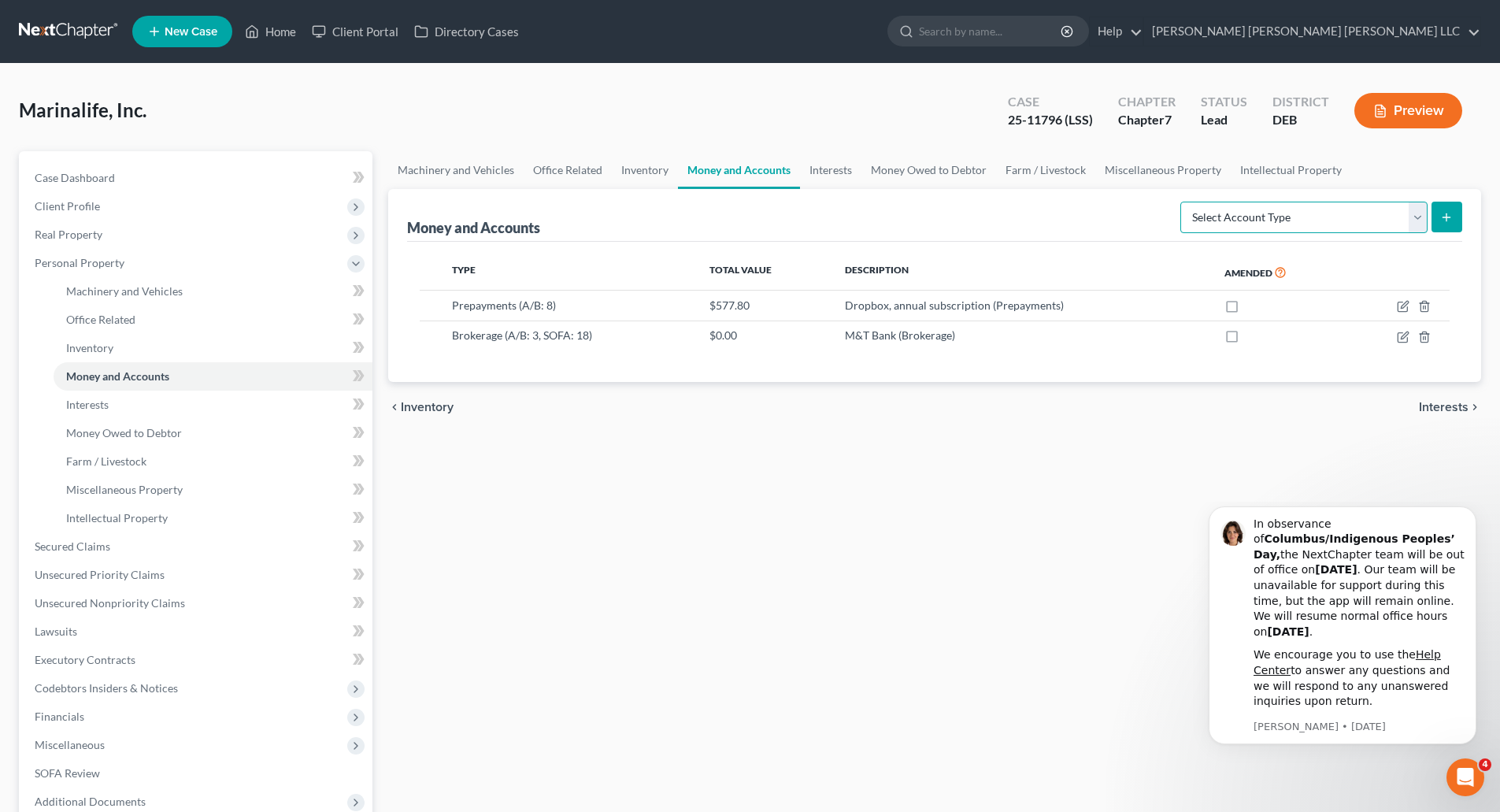
click at [1425, 214] on select "Select Account Type Brokerage (A/B: 3, SOFA: 18) Cash on Hand (A/B: 2) Certific…" at bounding box center [1303, 217] width 247 height 32
select select "checking"
click at [1182, 201] on select "Select Account Type Brokerage (A/B: 3, SOFA: 18) Cash on Hand (A/B: 2) Certific…" at bounding box center [1303, 217] width 247 height 32
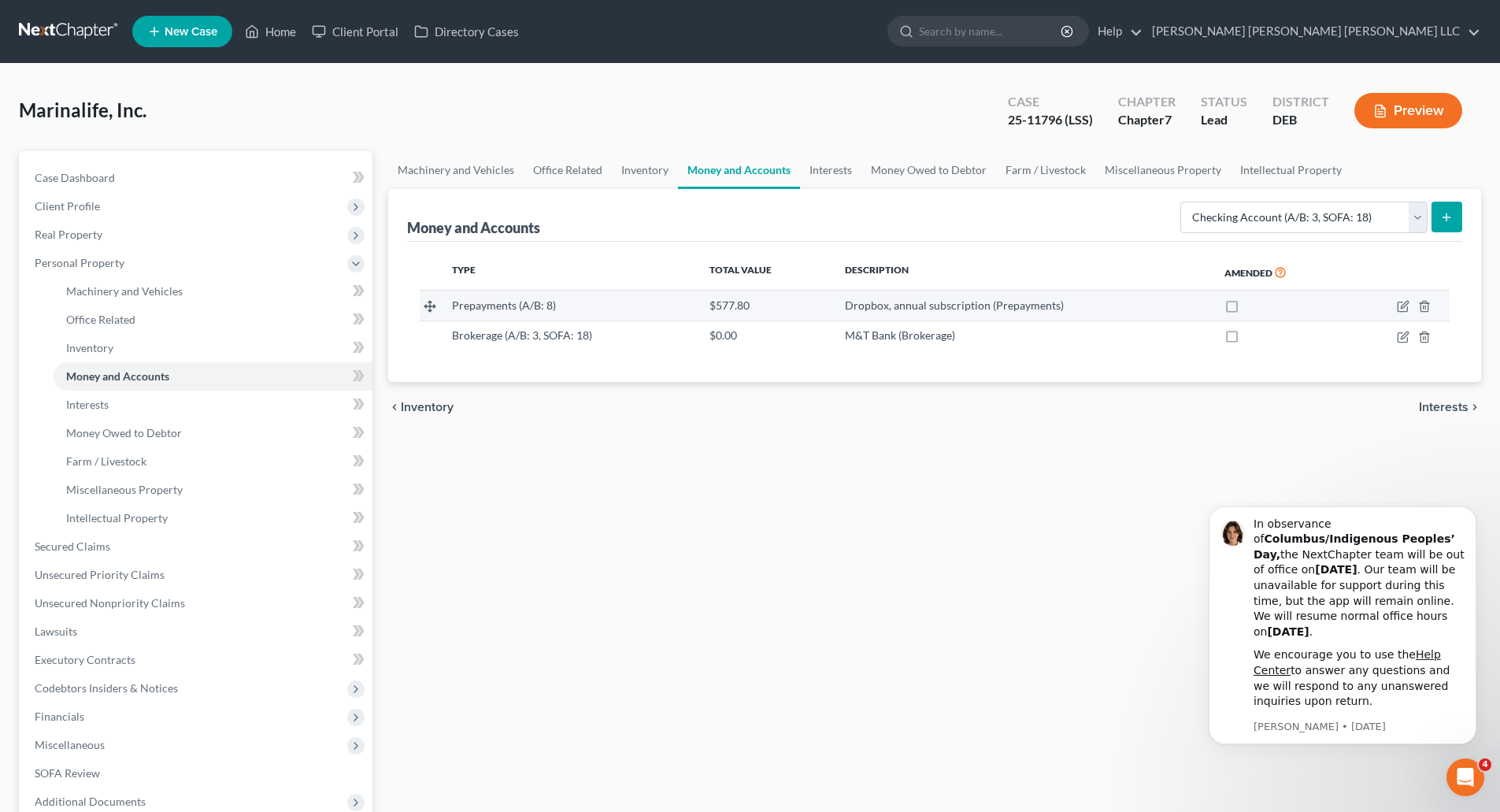
click at [908, 311] on div "Dropbox, annual subscription (Prepayments)" at bounding box center [1022, 305] width 354 height 15
click at [1407, 303] on icon "button" at bounding box center [1402, 306] width 13 height 13
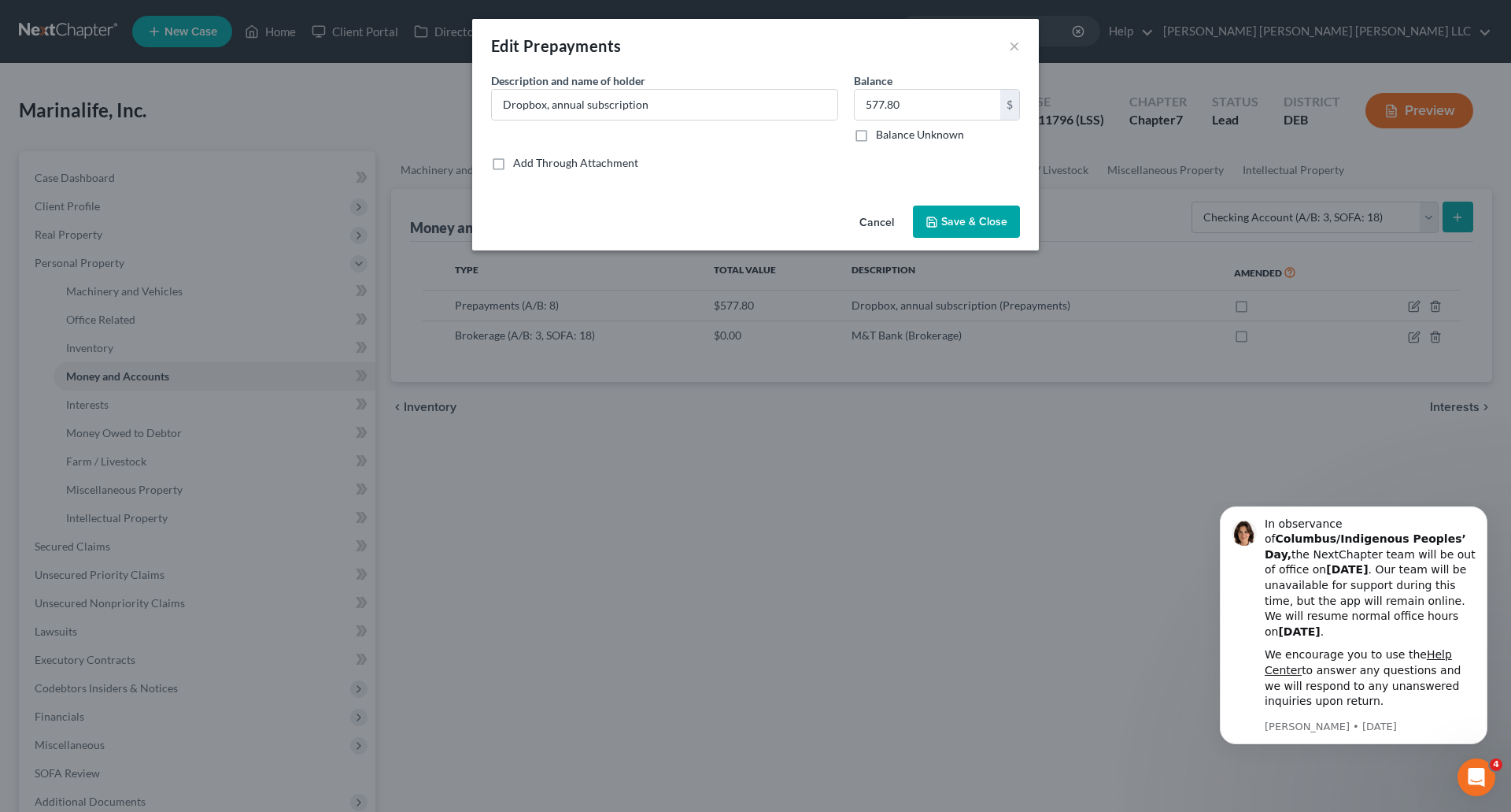
click at [960, 224] on span "Save & Close" at bounding box center [974, 221] width 67 height 14
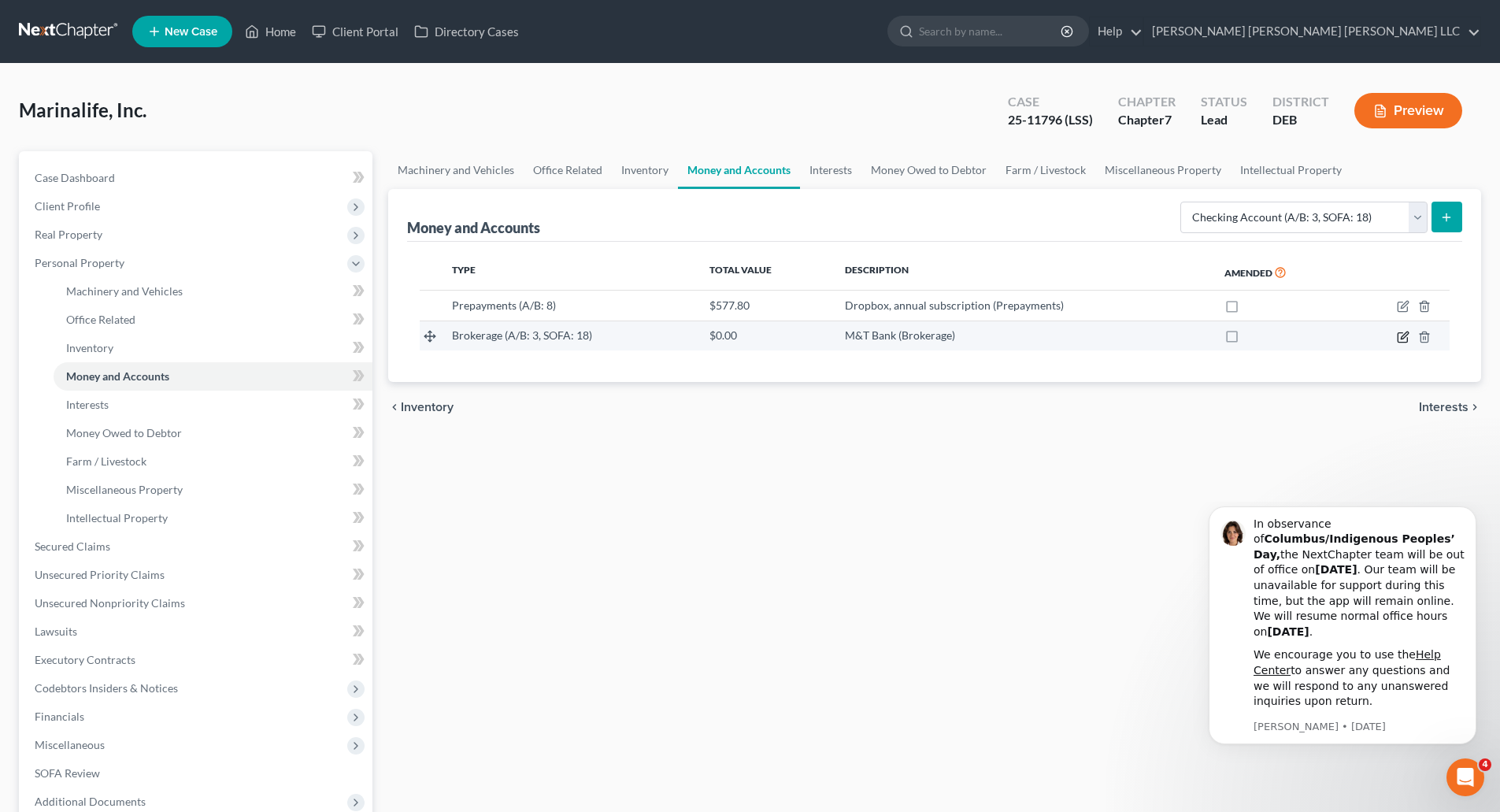
click at [1402, 340] on icon "button" at bounding box center [1402, 337] width 13 height 13
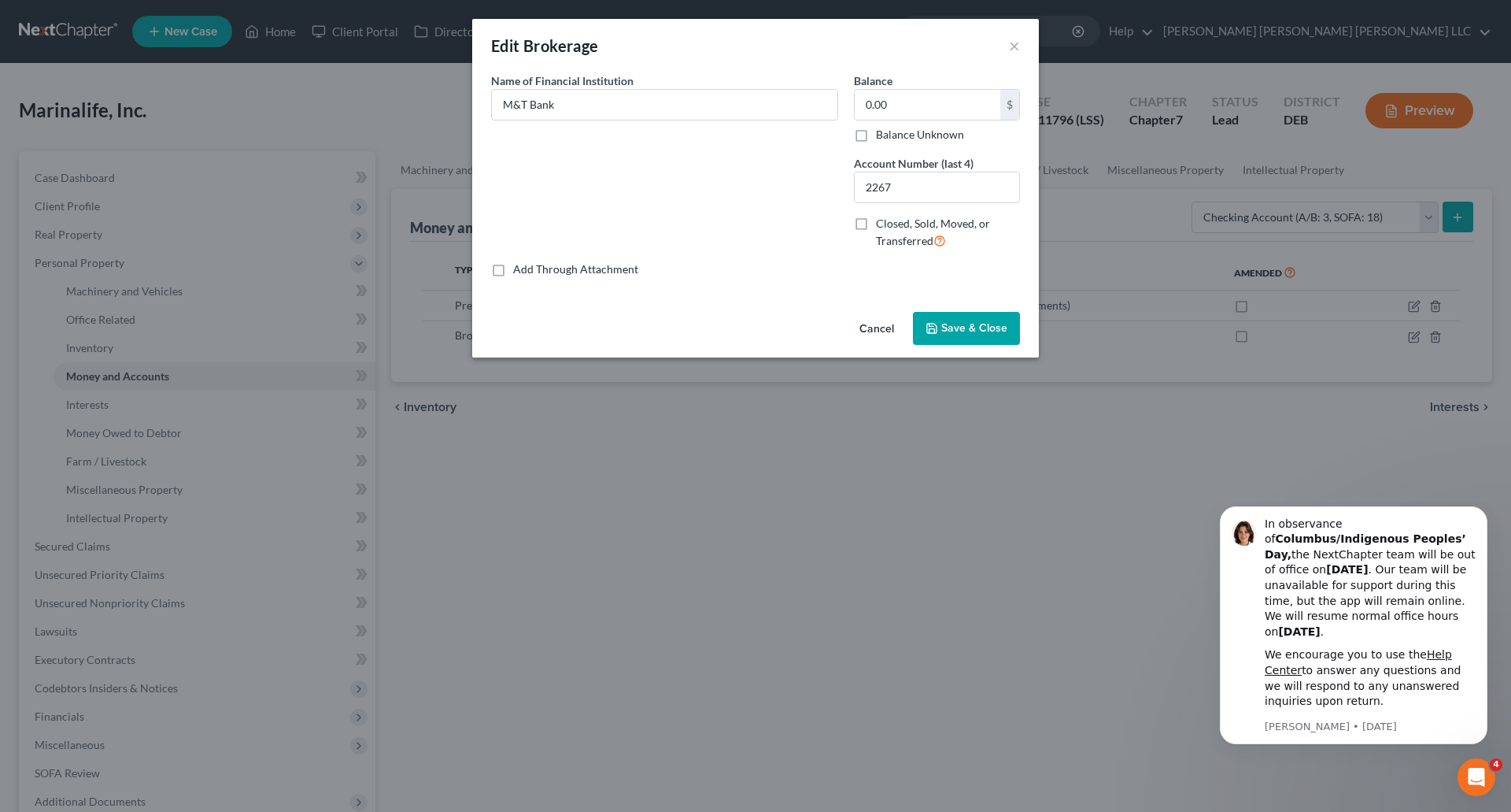
click at [881, 328] on button "Cancel" at bounding box center [877, 329] width 60 height 32
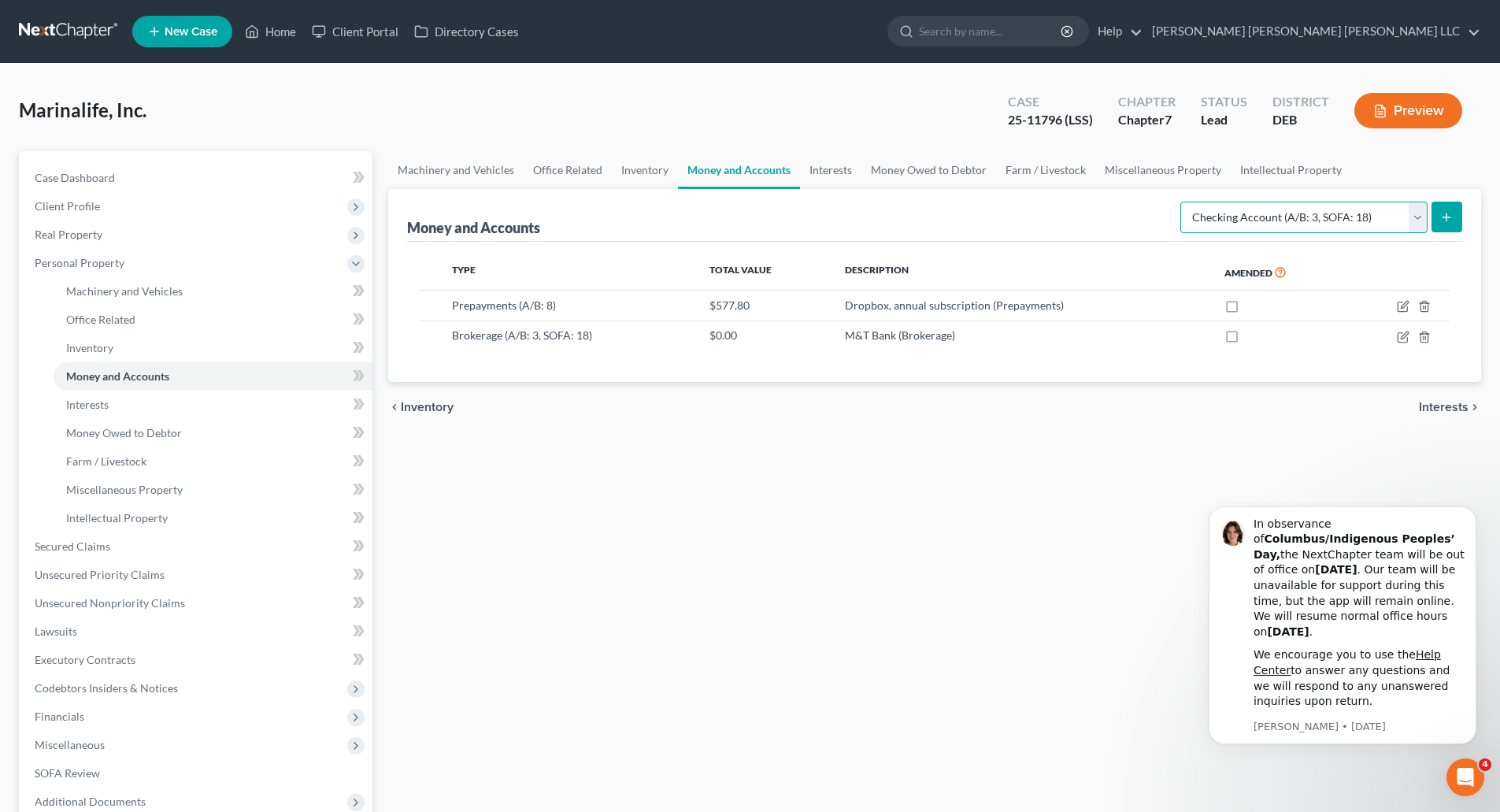
click at [1257, 217] on select "Select Account Type Brokerage (A/B: 3, SOFA: 18) Cash on Hand (A/B: 2) Certific…" at bounding box center [1303, 217] width 247 height 32
click at [1182, 201] on select "Select Account Type Brokerage (A/B: 3, SOFA: 18) Cash on Hand (A/B: 2) Certific…" at bounding box center [1303, 217] width 247 height 32
click at [1246, 339] on label at bounding box center [1246, 339] width 0 height 0
click at [1252, 335] on input "checkbox" at bounding box center [1257, 332] width 10 height 10
click at [1246, 339] on label at bounding box center [1246, 339] width 0 height 0
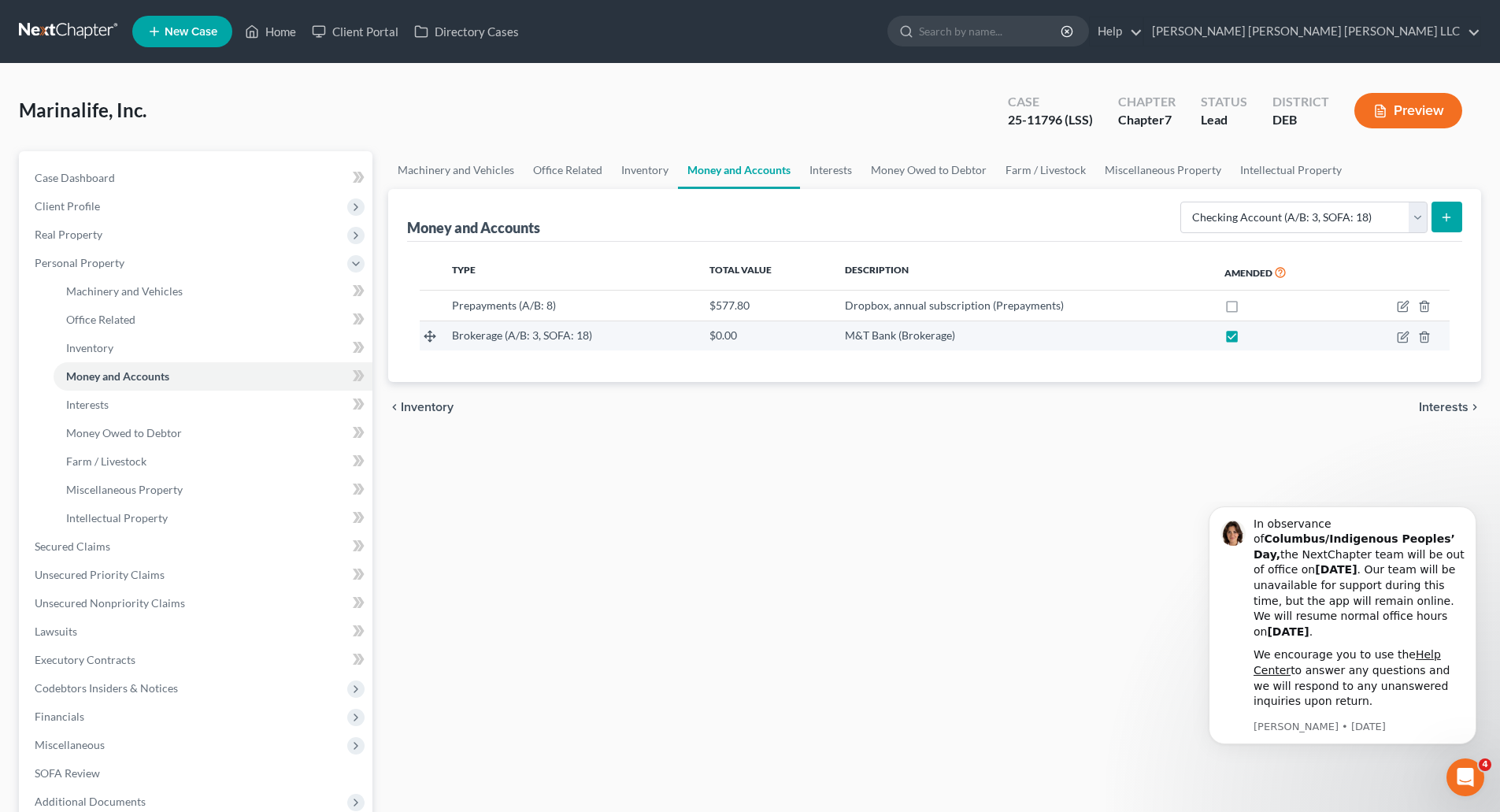
click at [1252, 336] on input "checkbox" at bounding box center [1257, 332] width 10 height 10
checkbox input "false"
click at [1424, 339] on line "button" at bounding box center [1424, 337] width 0 height 3
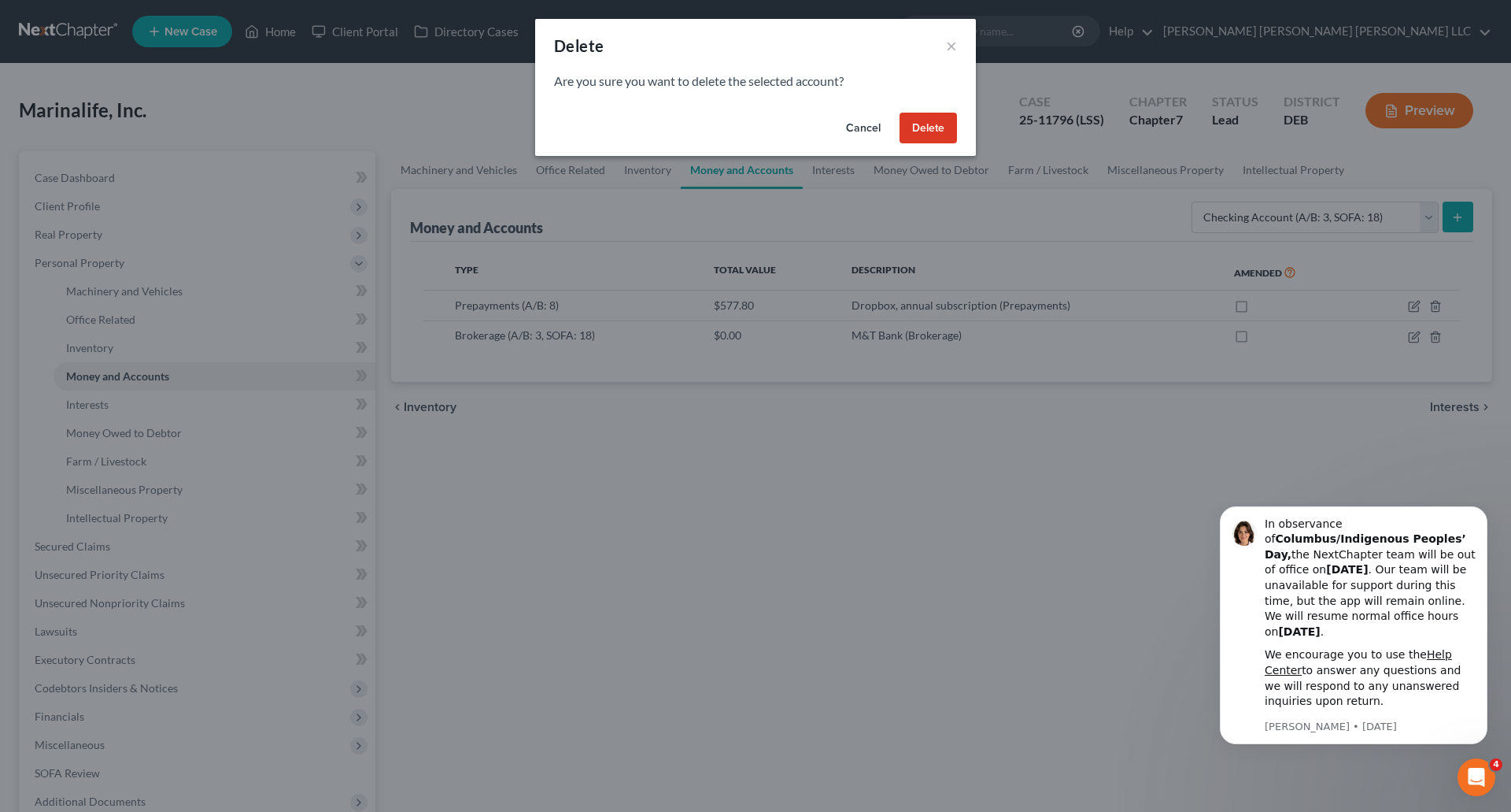
click at [921, 130] on button "Delete" at bounding box center [928, 128] width 57 height 32
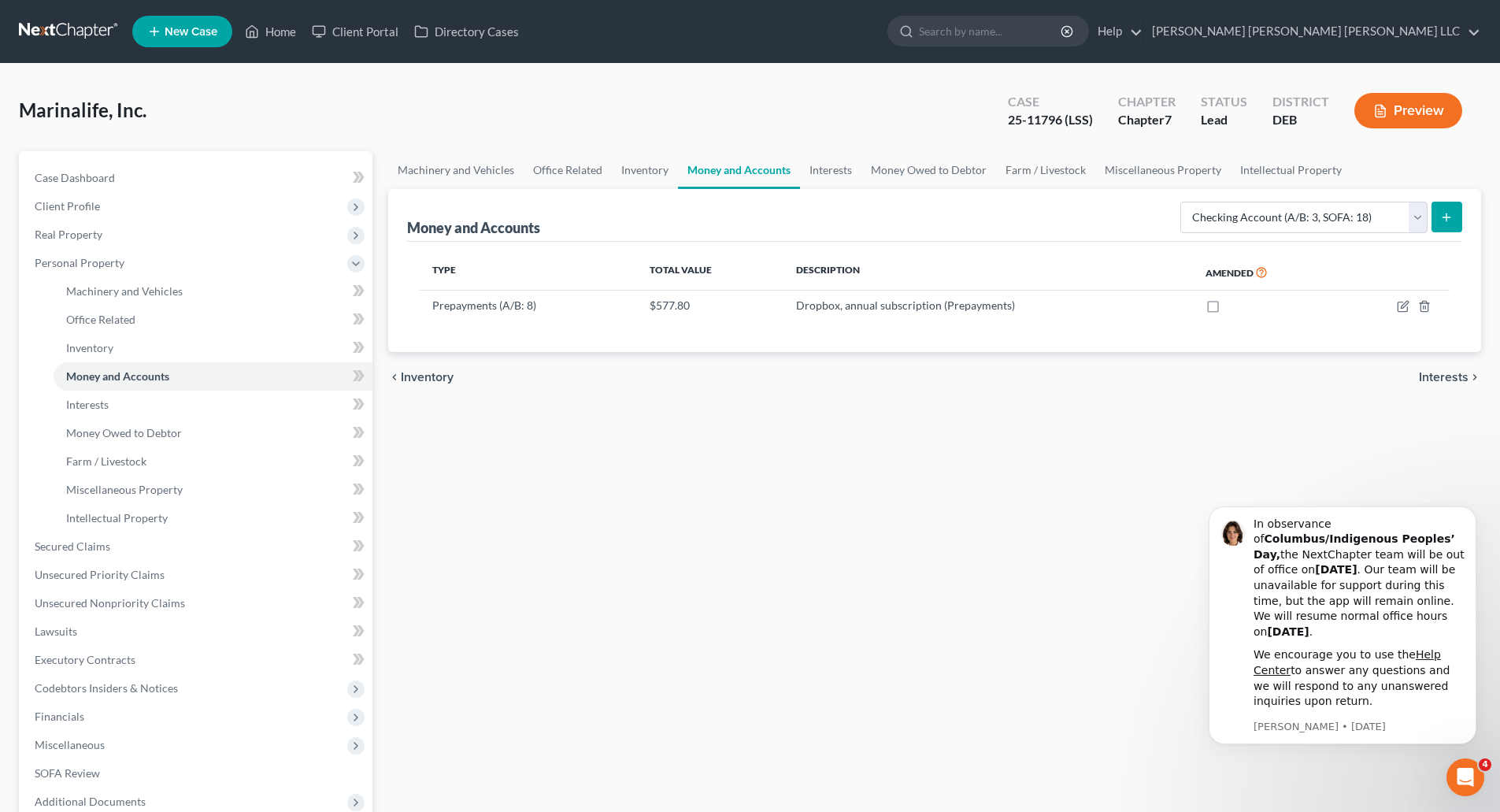
click at [1440, 219] on icon "submit" at bounding box center [1446, 217] width 13 height 13
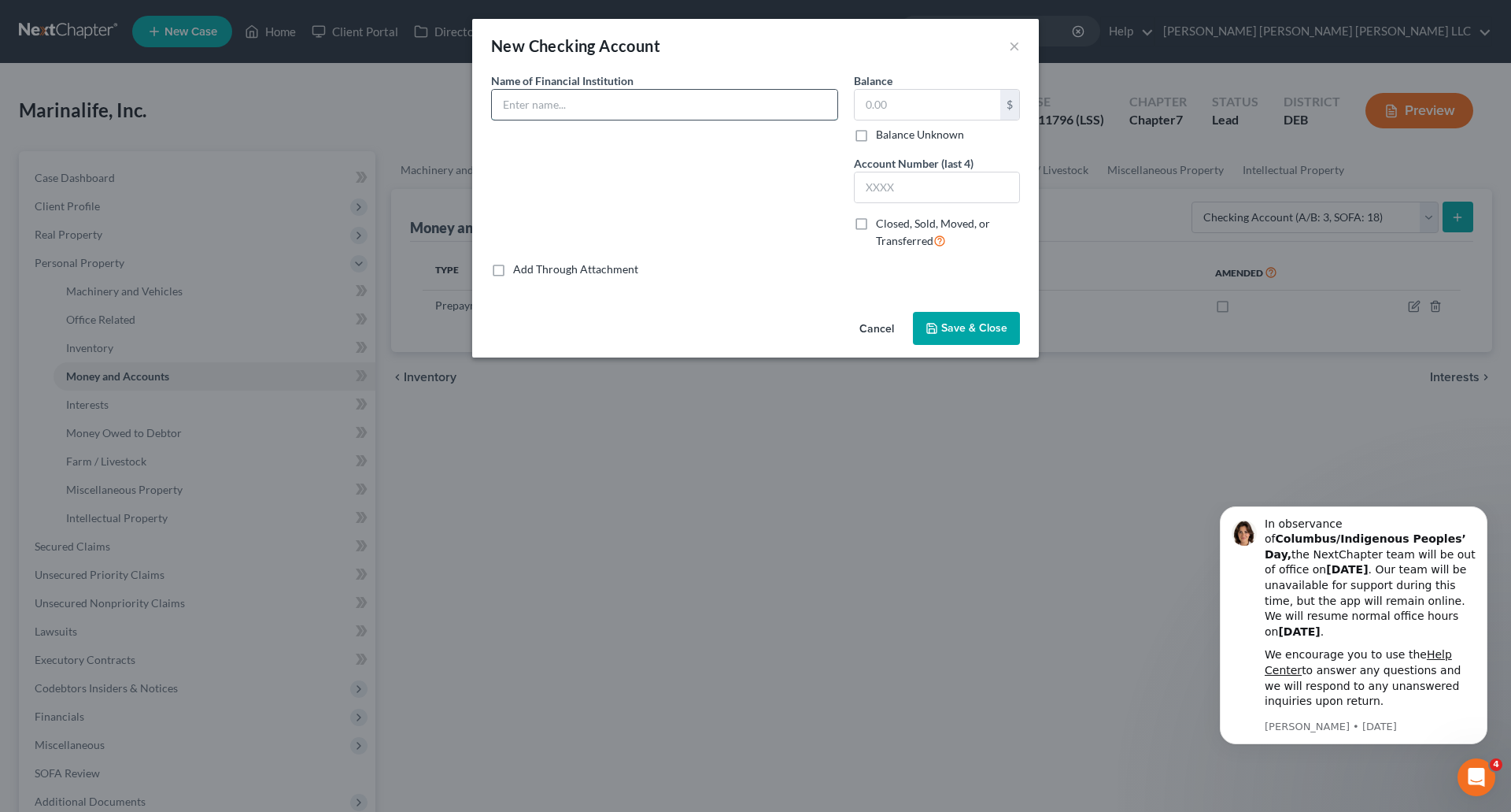
click at [642, 113] on input "text" at bounding box center [664, 104] width 345 height 30
type input "M&T Bank"
click at [910, 186] on input "text" at bounding box center [937, 187] width 165 height 30
type input "2267"
click at [971, 334] on span "Save & Close" at bounding box center [974, 327] width 67 height 14
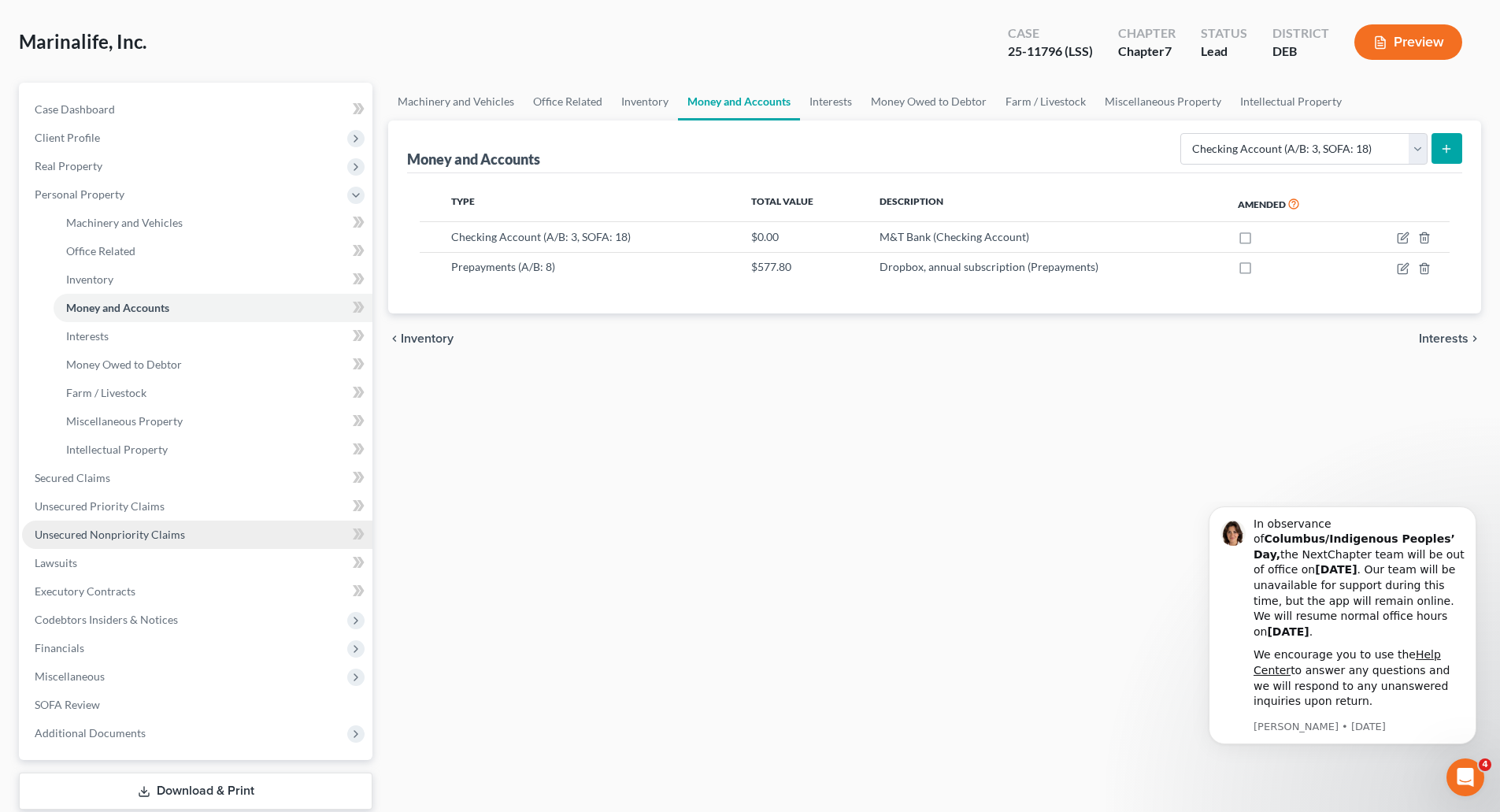
scroll to position [167, 0]
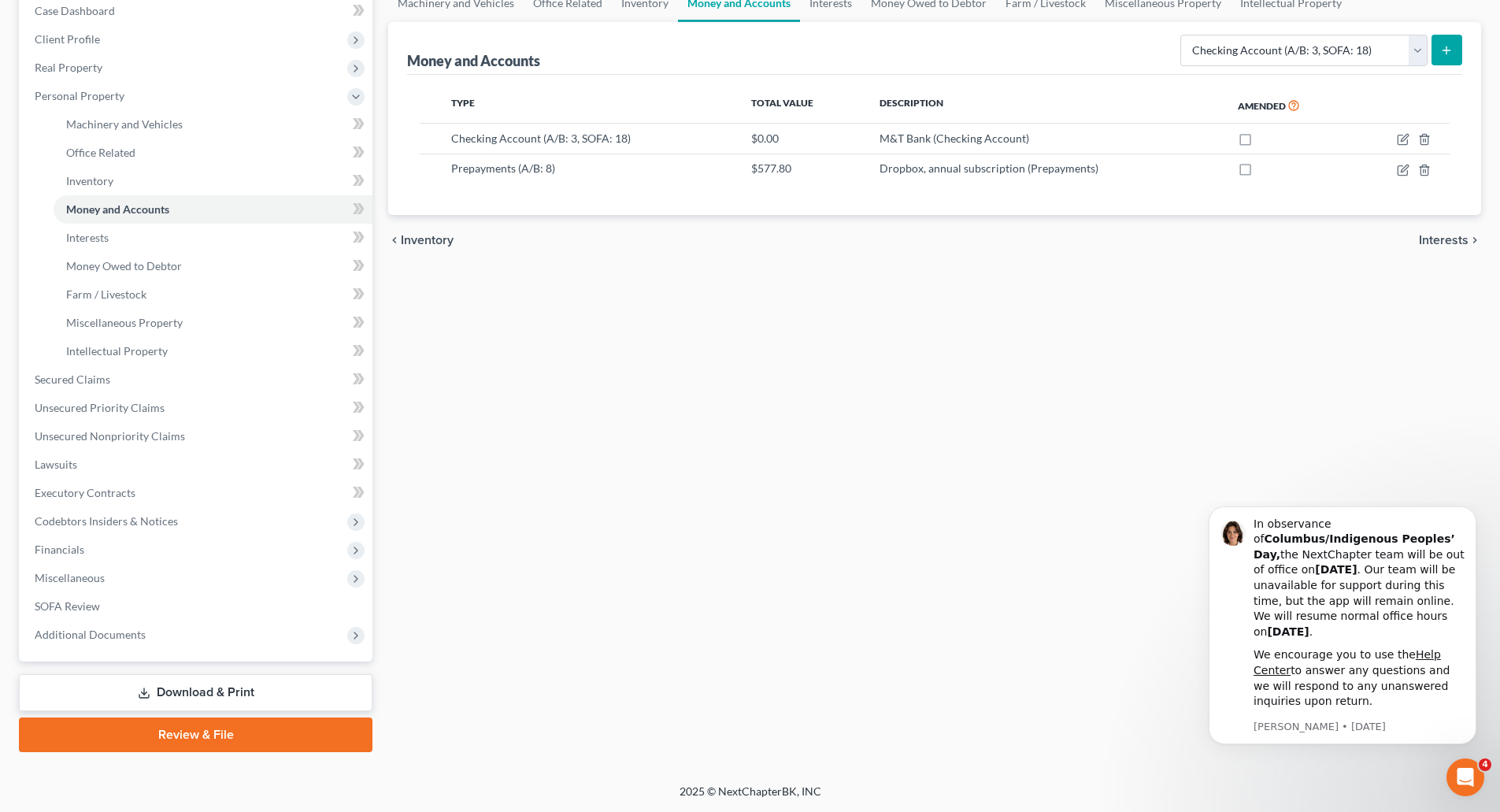
click at [197, 691] on link "Download & Print" at bounding box center [196, 692] width 354 height 37
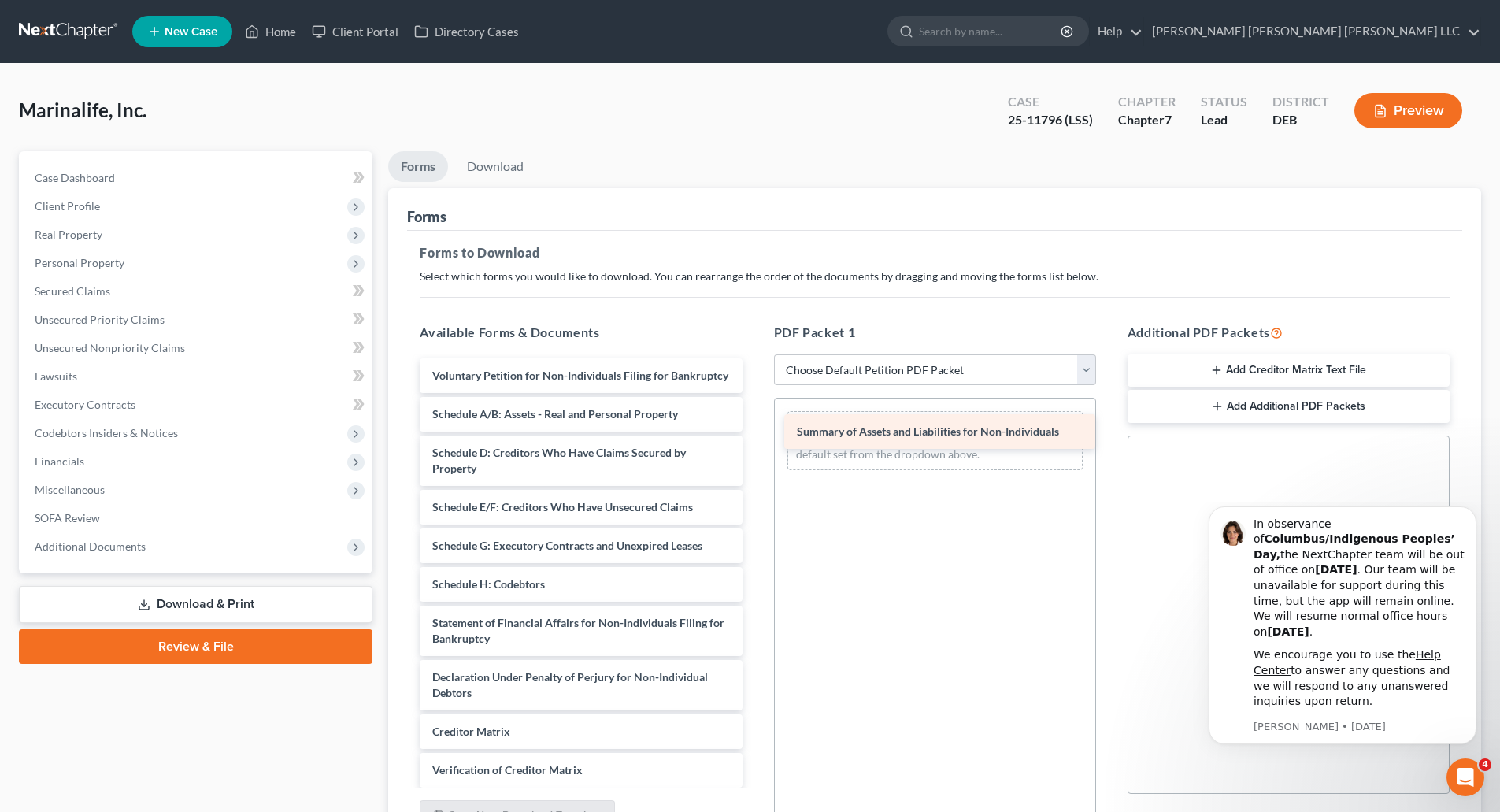
drag, startPoint x: 555, startPoint y: 427, endPoint x: 920, endPoint y: 429, distance: 365.0
click at [755, 429] on div "Summary of Assets and Liabilities for Non-Individuals Voluntary Petition for No…" at bounding box center [580, 611] width 347 height 506
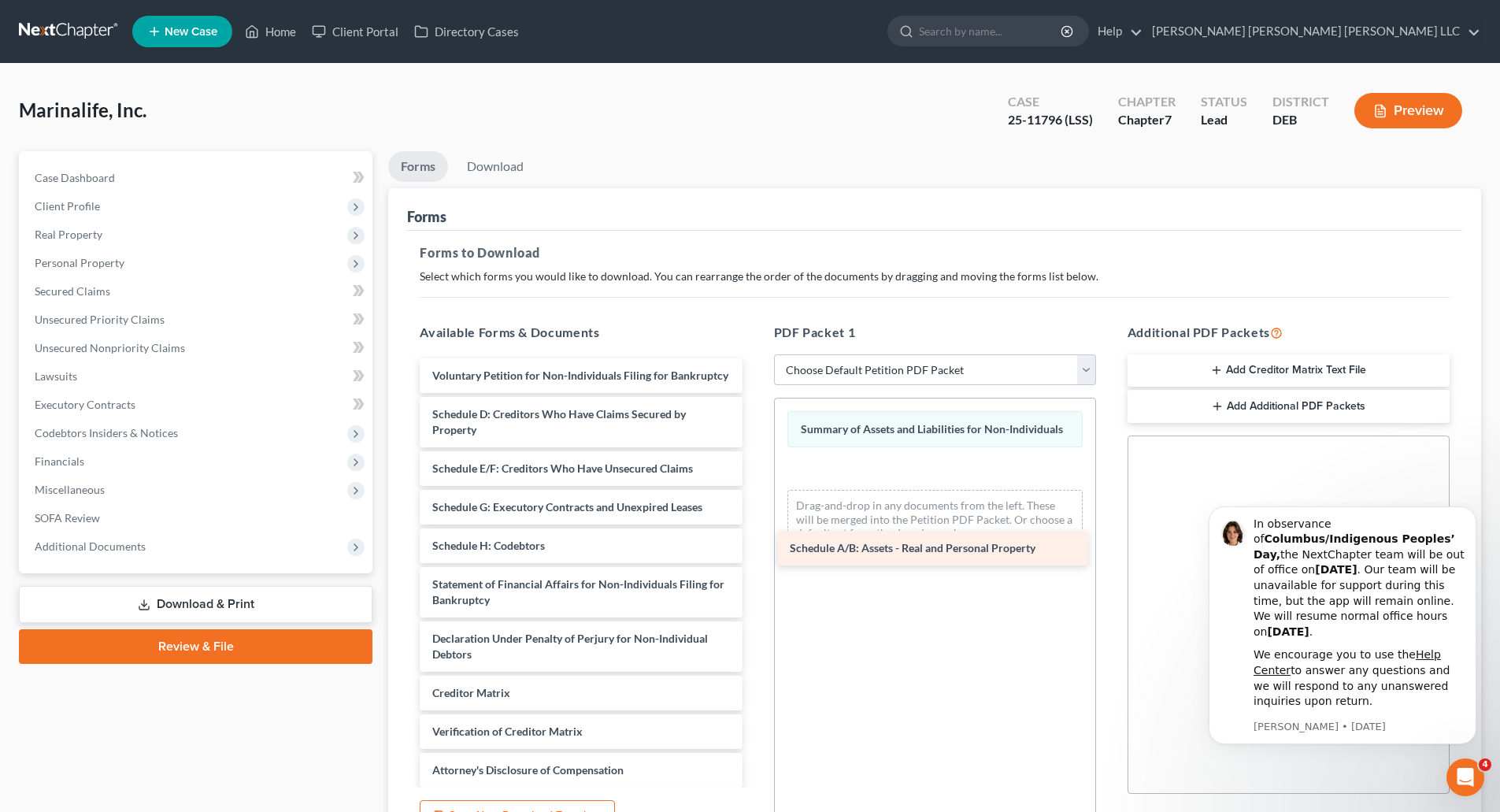
drag, startPoint x: 571, startPoint y: 437, endPoint x: 929, endPoint y: 554, distance: 376.6
click at [755, 554] on div "Schedule A/B: Assets - Real and Personal Property Voluntary Petition for Non-In…" at bounding box center [580, 591] width 347 height 468
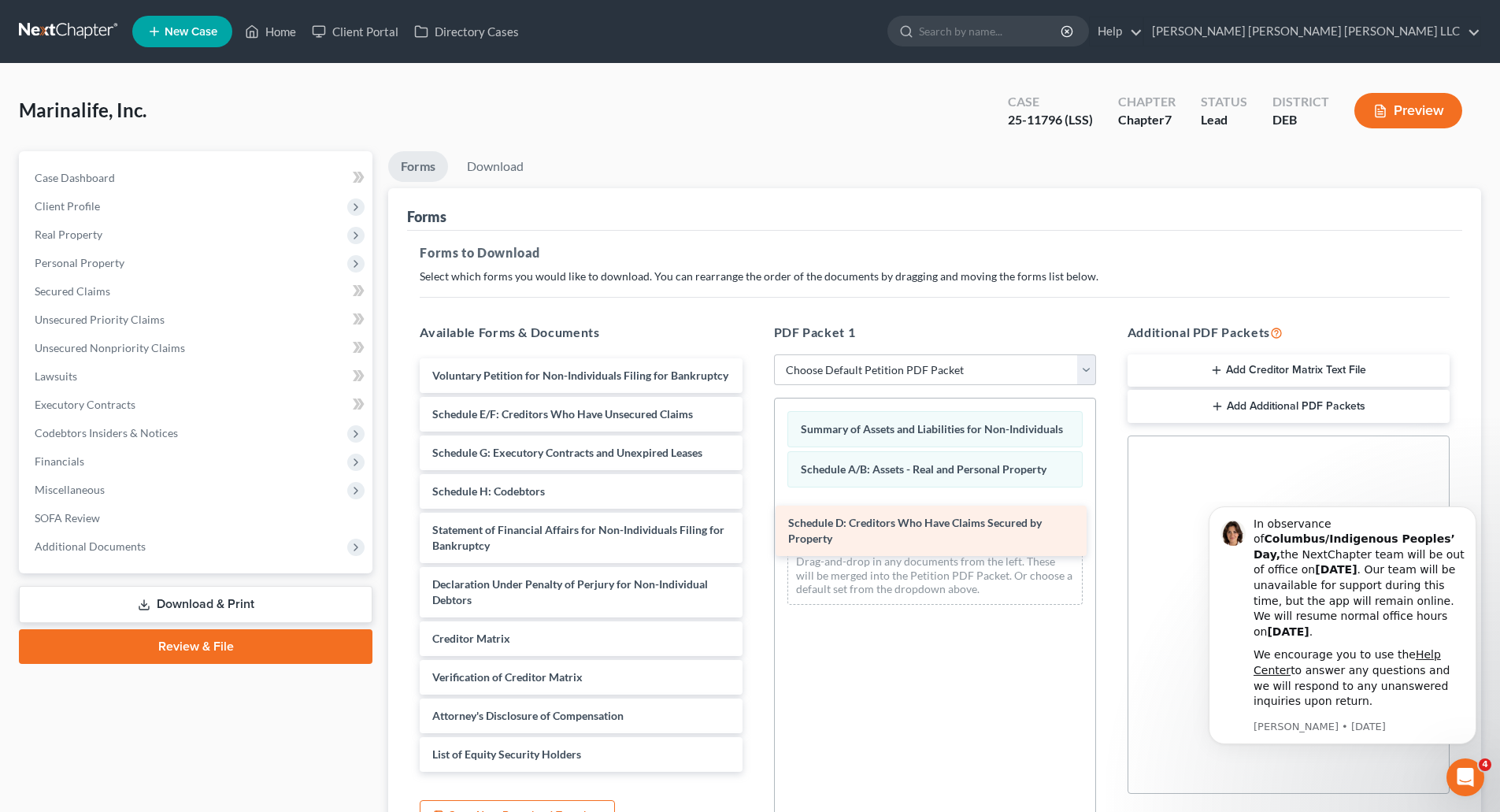
drag, startPoint x: 582, startPoint y: 450, endPoint x: 944, endPoint y: 543, distance: 373.8
click at [755, 543] on div "Schedule D: Creditors Who Have Claims Secured by Property Voluntary Petition fo…" at bounding box center [580, 564] width 347 height 413
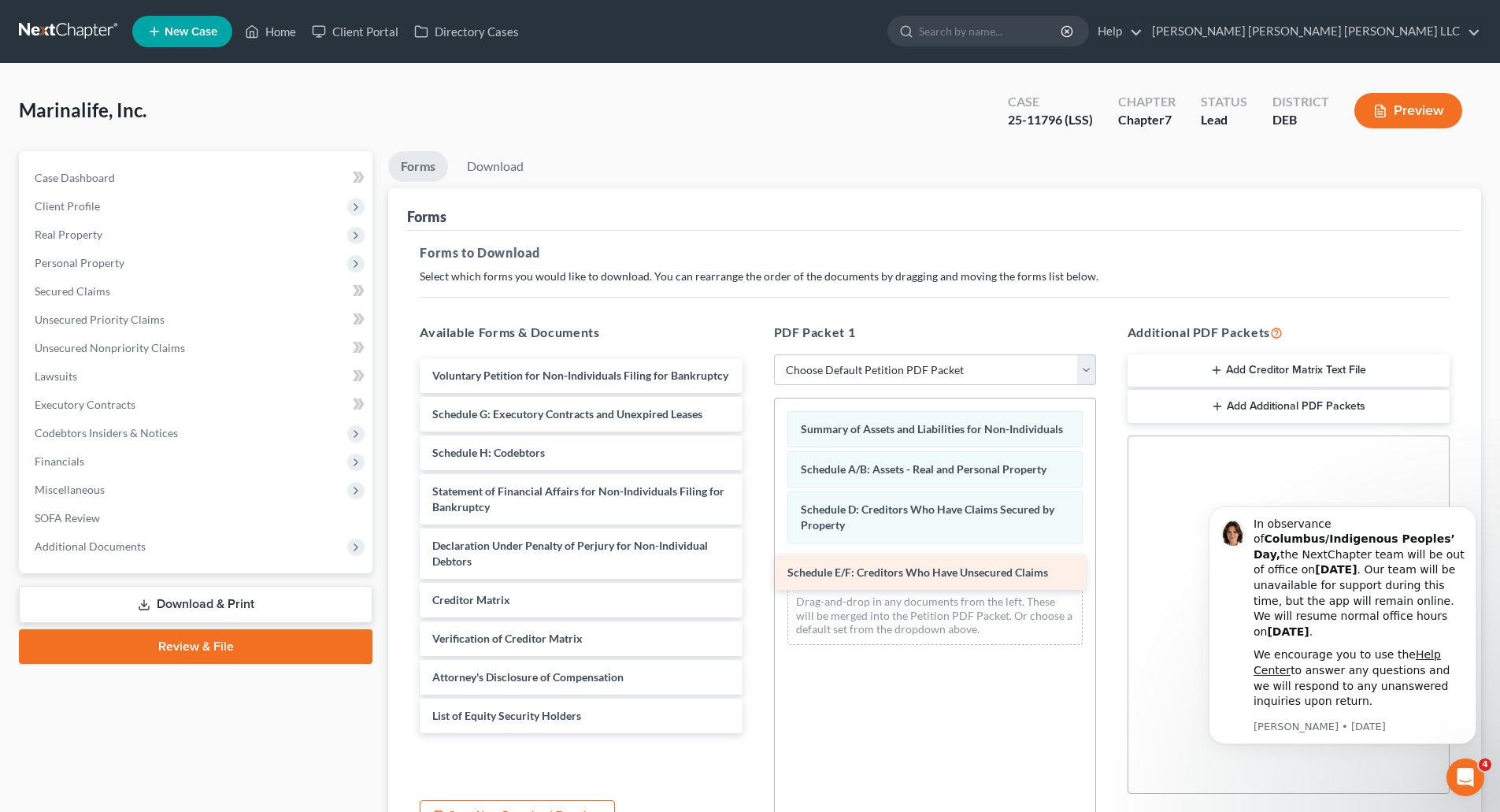
drag, startPoint x: 547, startPoint y: 435, endPoint x: 910, endPoint y: 576, distance: 389.4
click at [755, 576] on div "Schedule E/F: Creditors Who Have Unsecured Claims Voluntary Petition for Non-In…" at bounding box center [580, 545] width 347 height 375
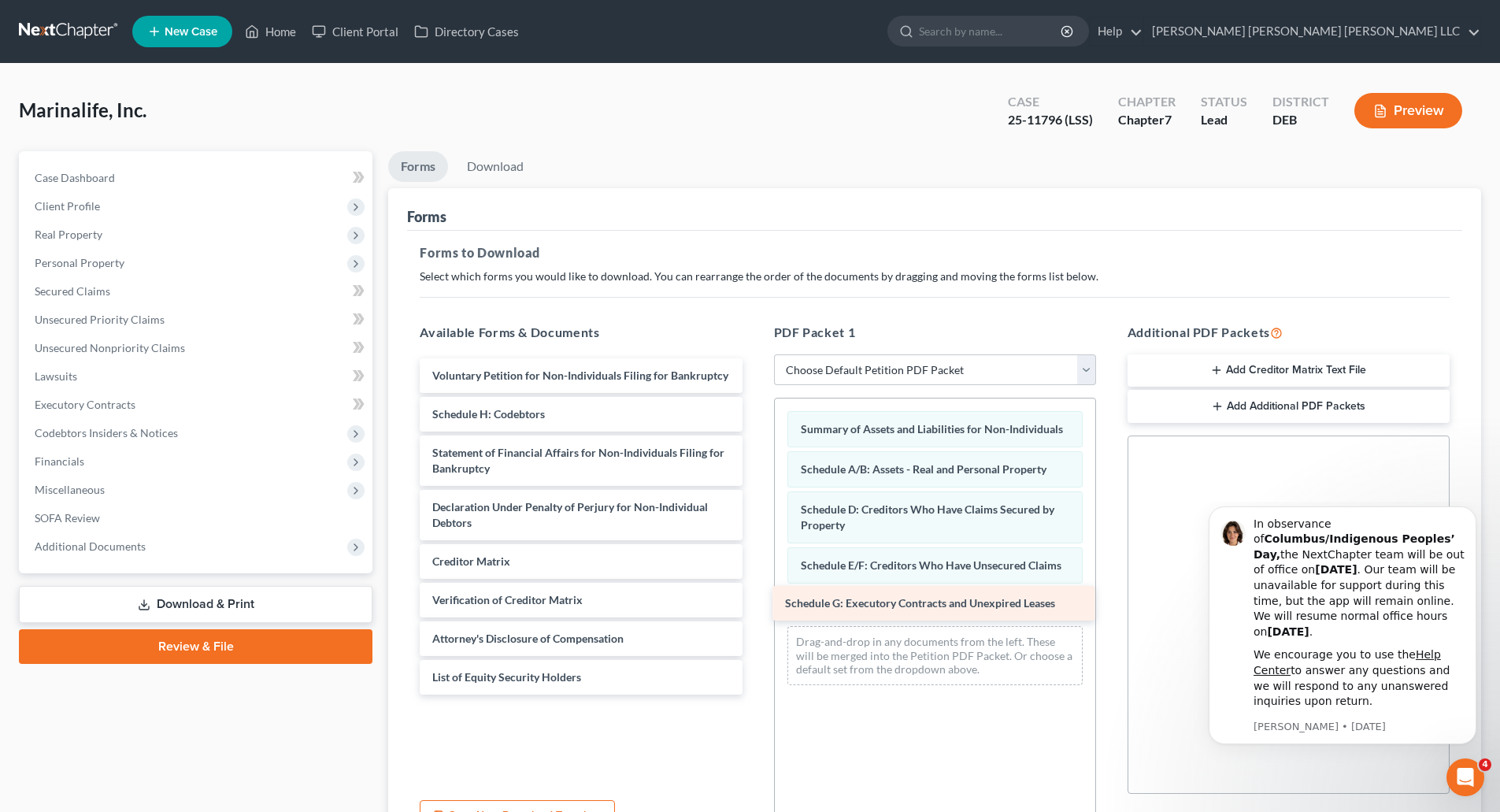
drag, startPoint x: 510, startPoint y: 415, endPoint x: 866, endPoint y: 601, distance: 401.7
click at [755, 601] on div "Schedule G: Executory Contracts and Unexpired Leases Voluntary Petition for Non…" at bounding box center [580, 526] width 347 height 336
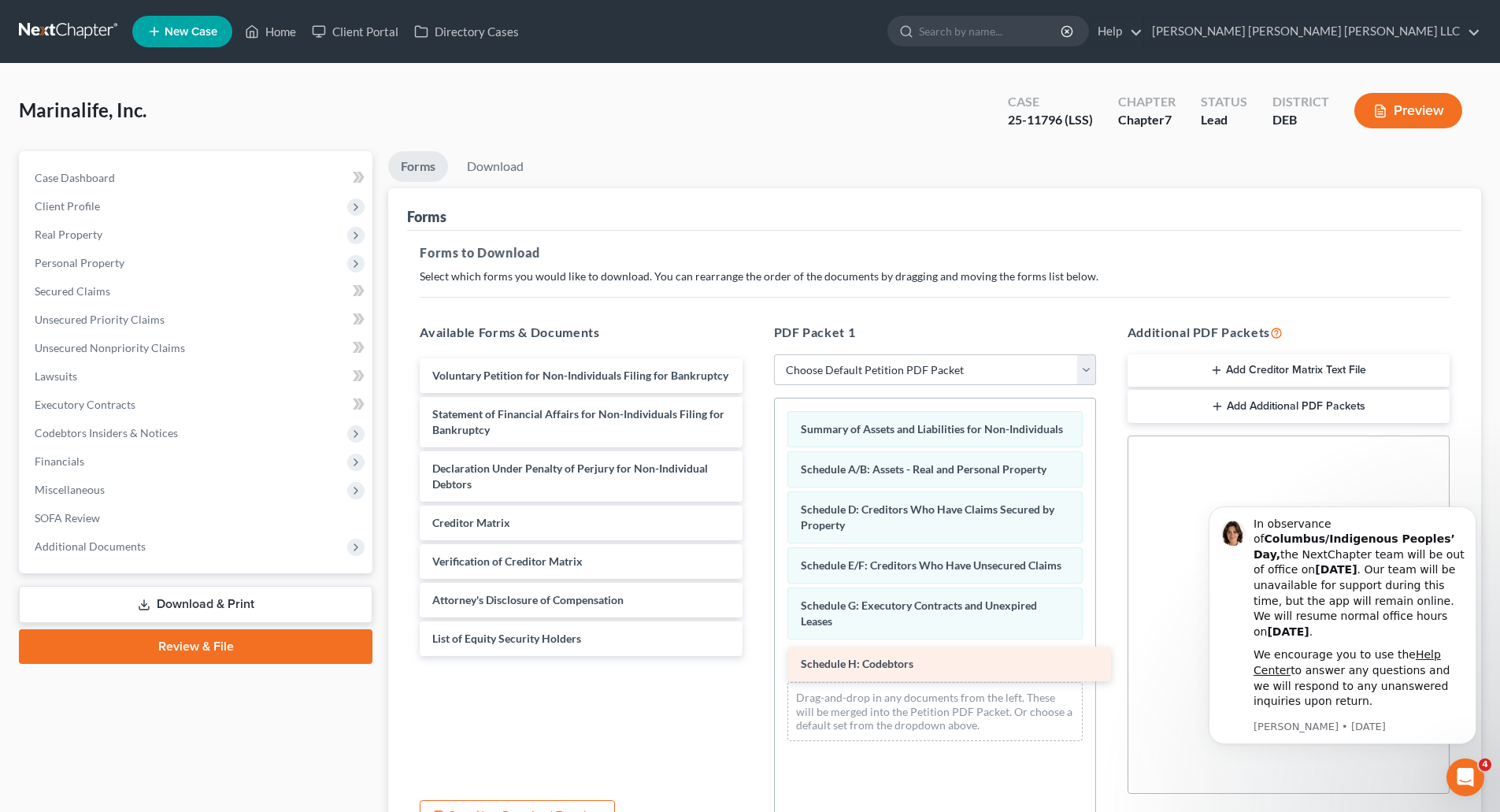
drag, startPoint x: 529, startPoint y: 414, endPoint x: 897, endPoint y: 663, distance: 444.3
click at [755, 656] on div "Schedule H: Codebtors Voluntary Petition for Non-Individuals Filing for Bankrup…" at bounding box center [580, 507] width 347 height 298
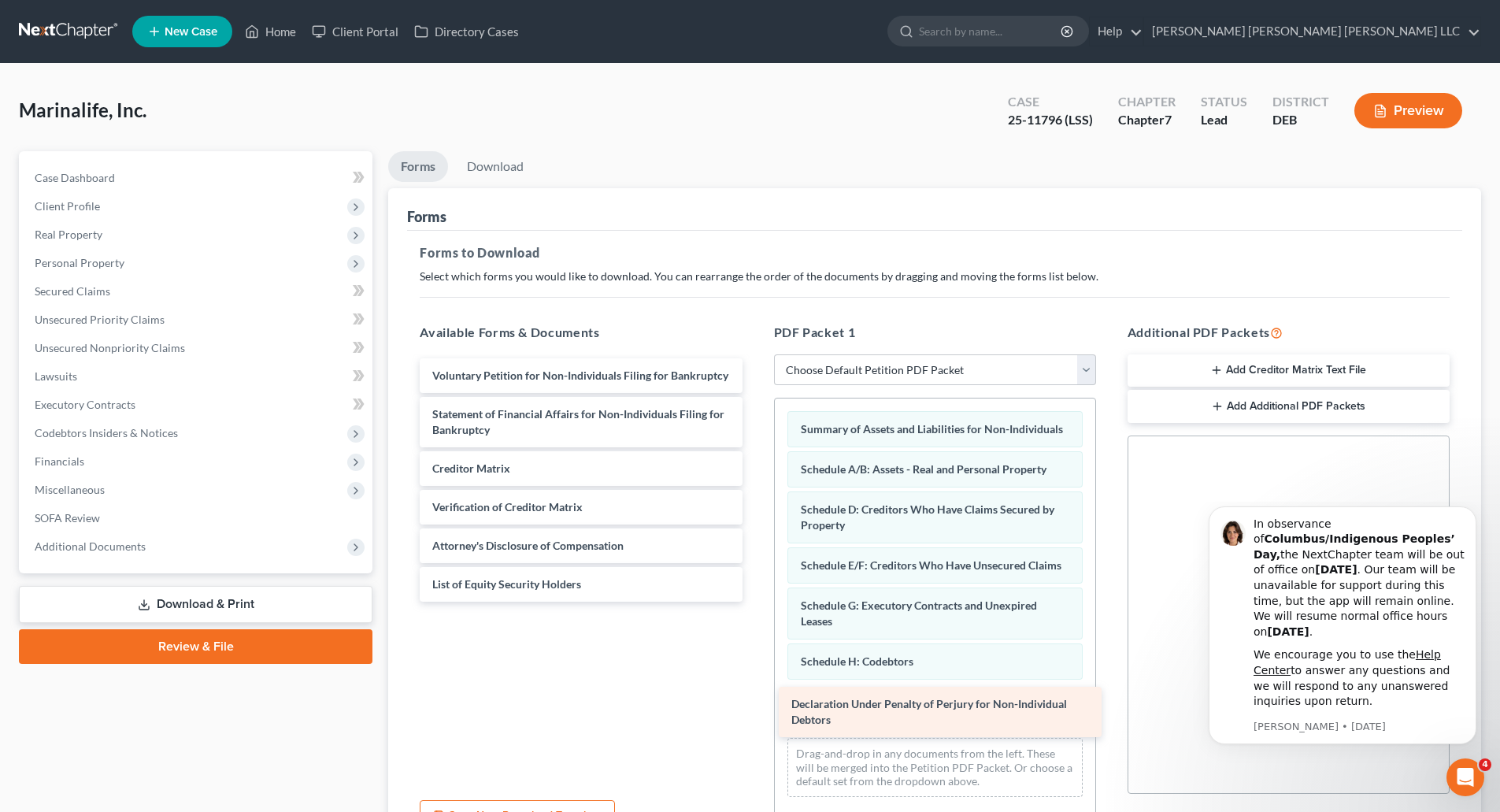
drag, startPoint x: 625, startPoint y: 477, endPoint x: 984, endPoint y: 713, distance: 429.6
click at [755, 601] on div "Declaration Under Penalty of Perjury for Non-Individual Debtors Voluntary Petit…" at bounding box center [580, 479] width 347 height 243
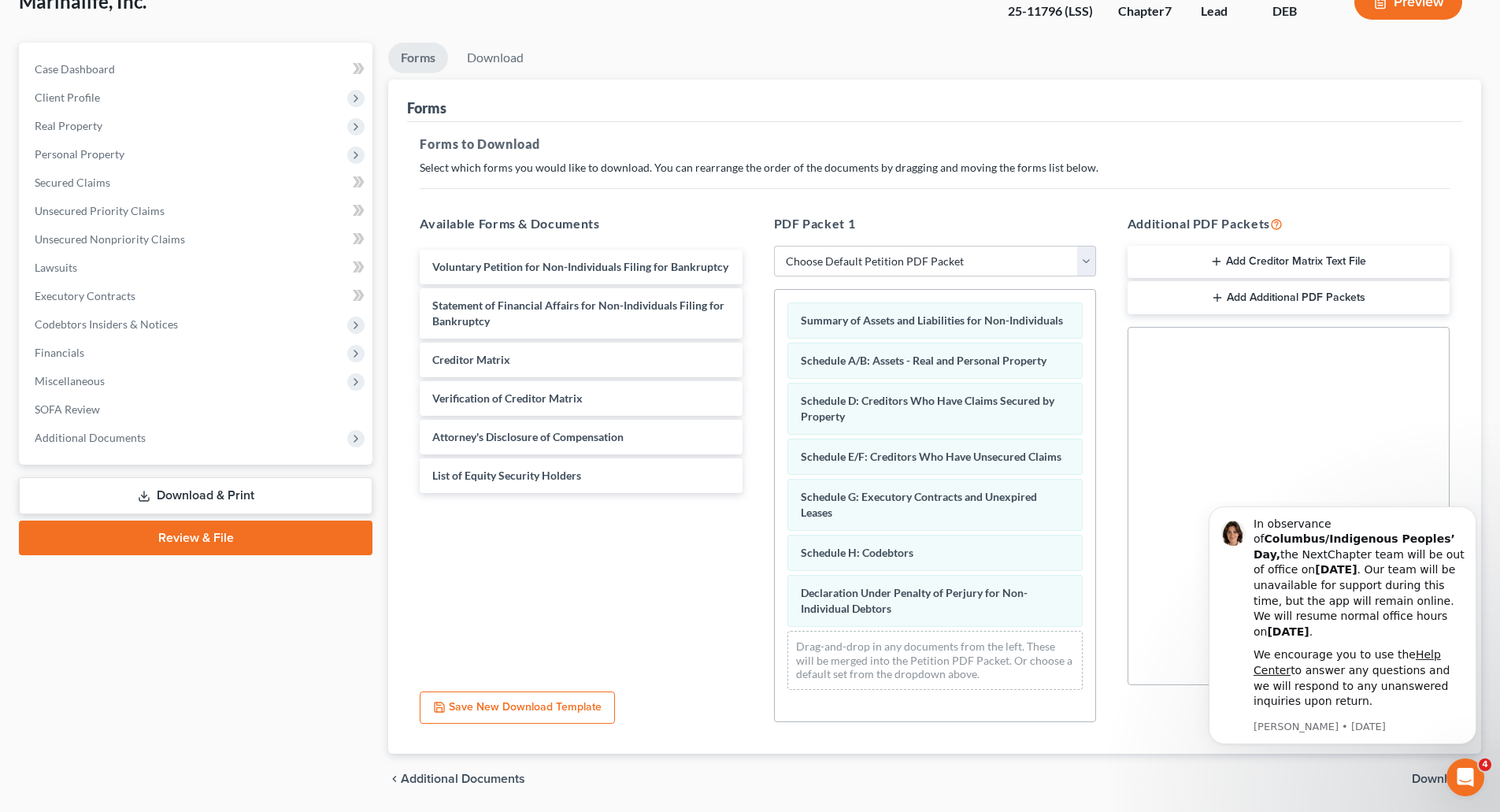
scroll to position [160, 0]
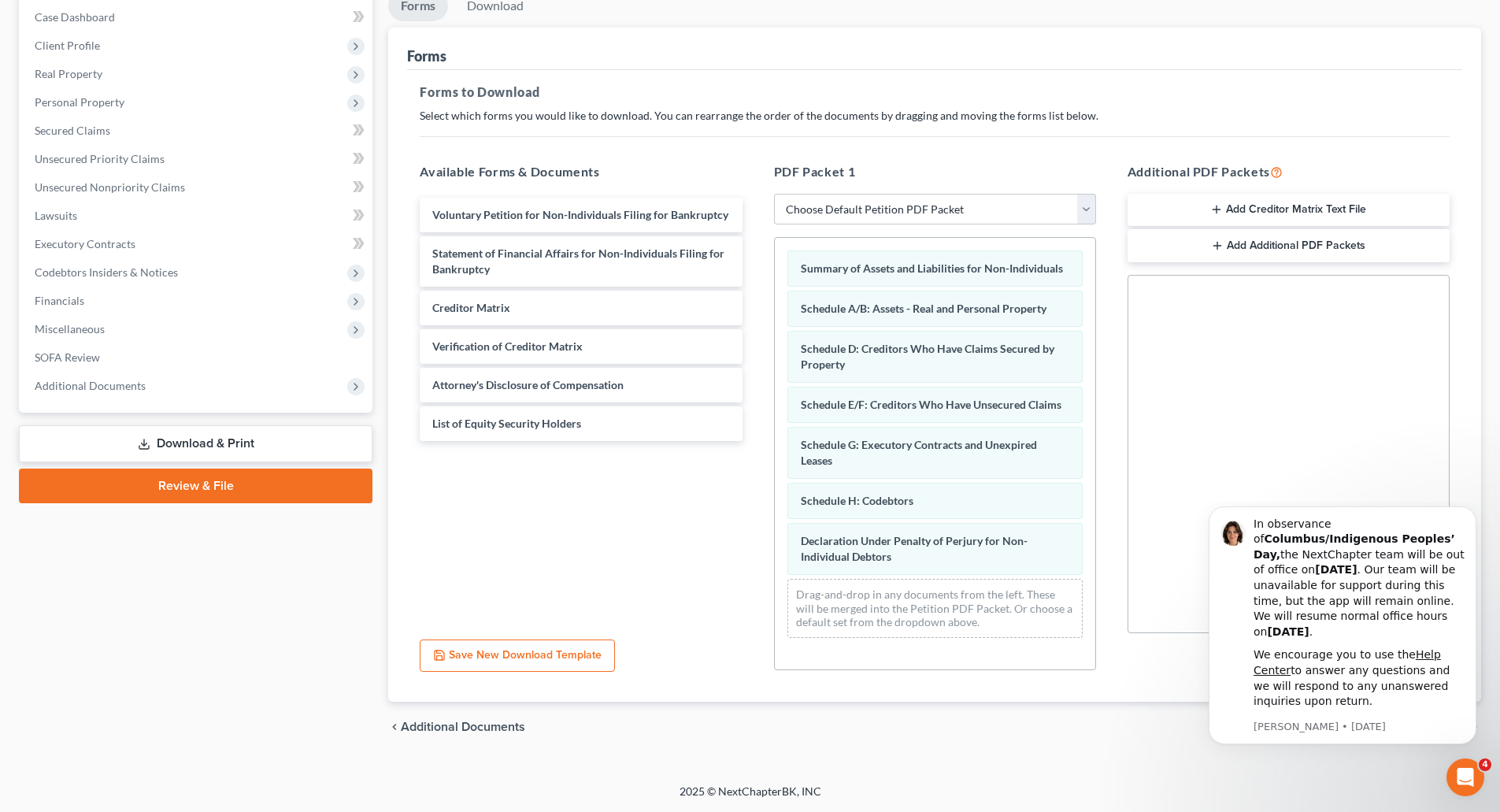
click at [1135, 747] on div "chevron_left Additional Documents Download chevron_right" at bounding box center [934, 726] width 1093 height 50
click at [1032, 740] on div "chevron_left Additional Documents Download chevron_right" at bounding box center [934, 726] width 1093 height 50
click at [1471, 513] on icon "Dismiss notification" at bounding box center [1471, 510] width 5 height 5
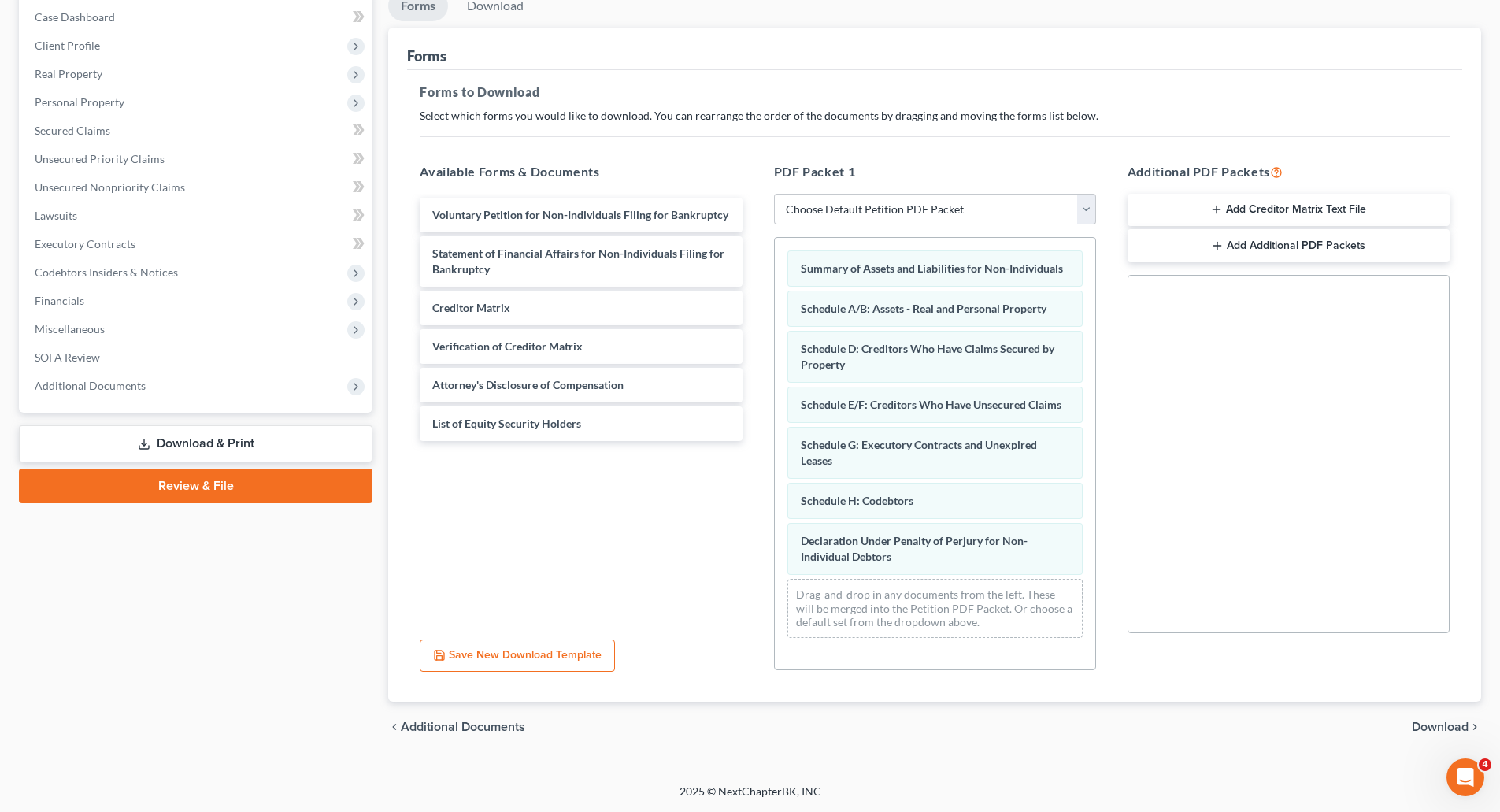
click at [1443, 725] on span "Download" at bounding box center [1440, 726] width 57 height 13
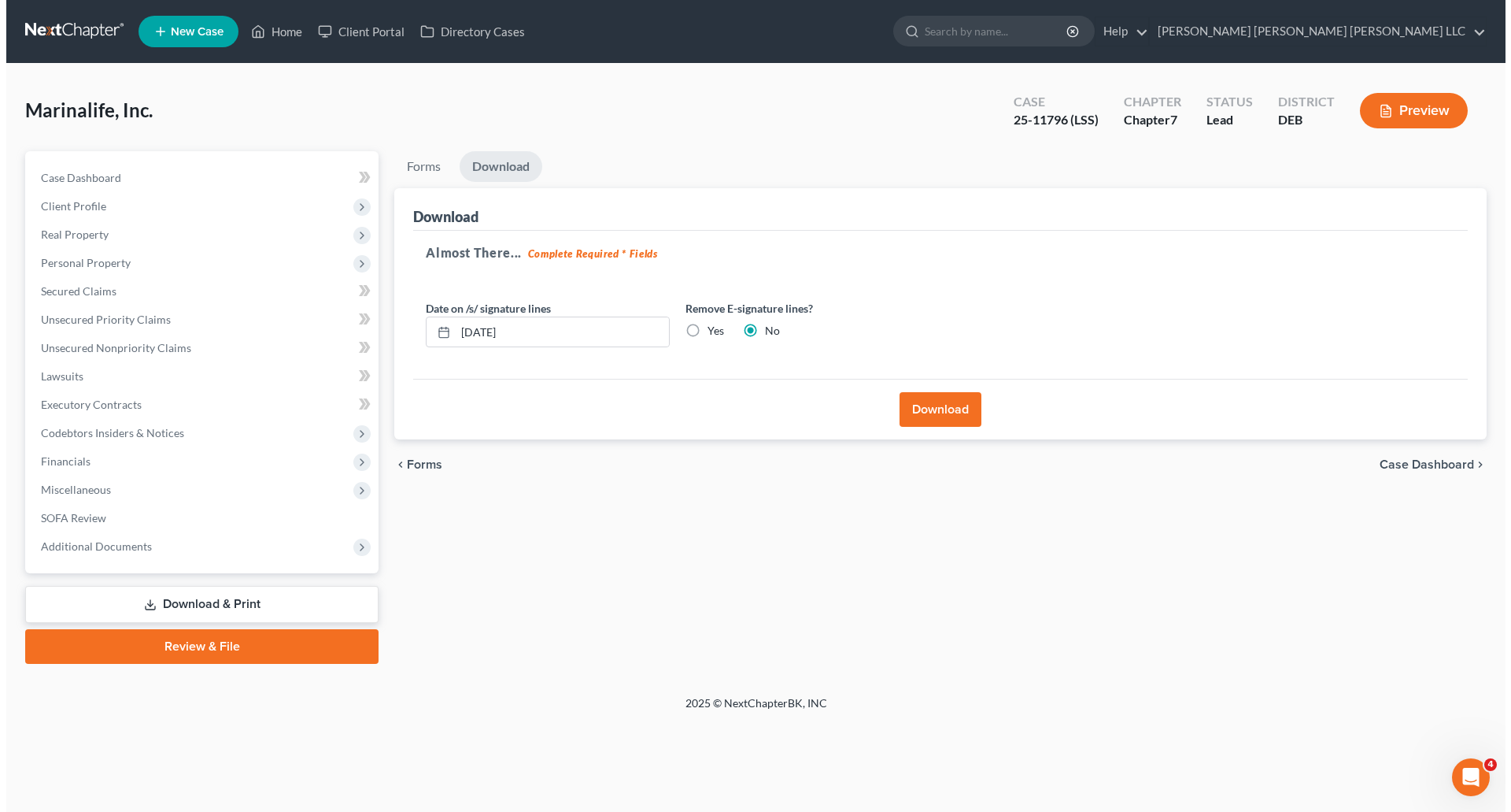
scroll to position [0, 0]
click at [943, 406] on button "Download" at bounding box center [942, 409] width 82 height 35
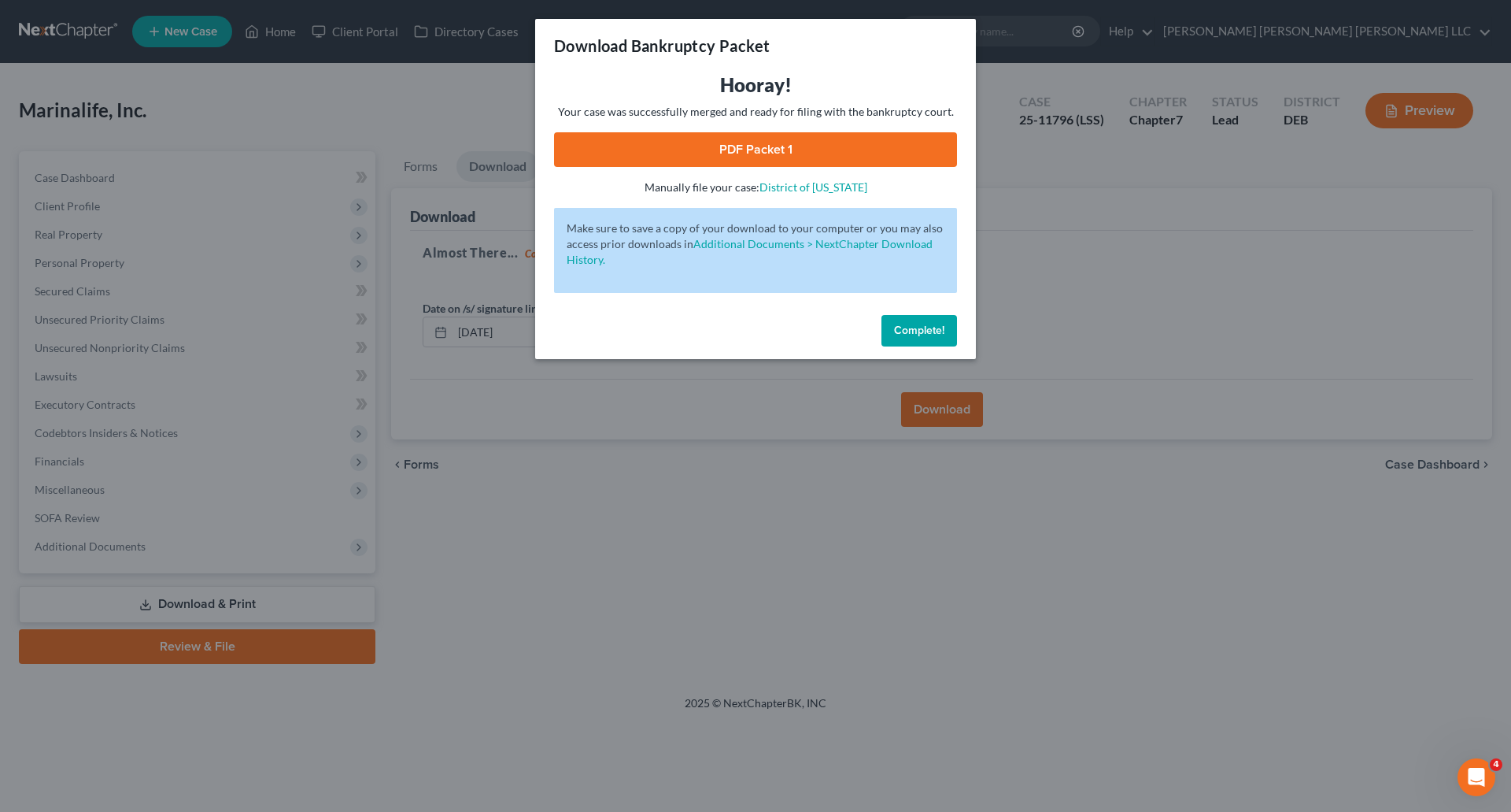
click at [829, 155] on link "PDF Packet 1" at bounding box center [756, 149] width 403 height 35
